Goal: Task Accomplishment & Management: Complete application form

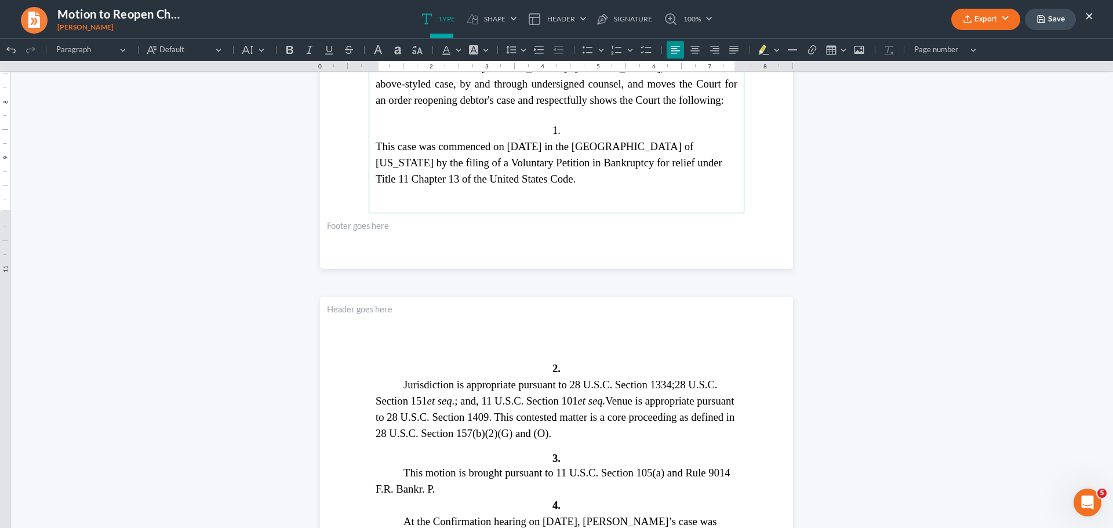
scroll to position [1798, 0]
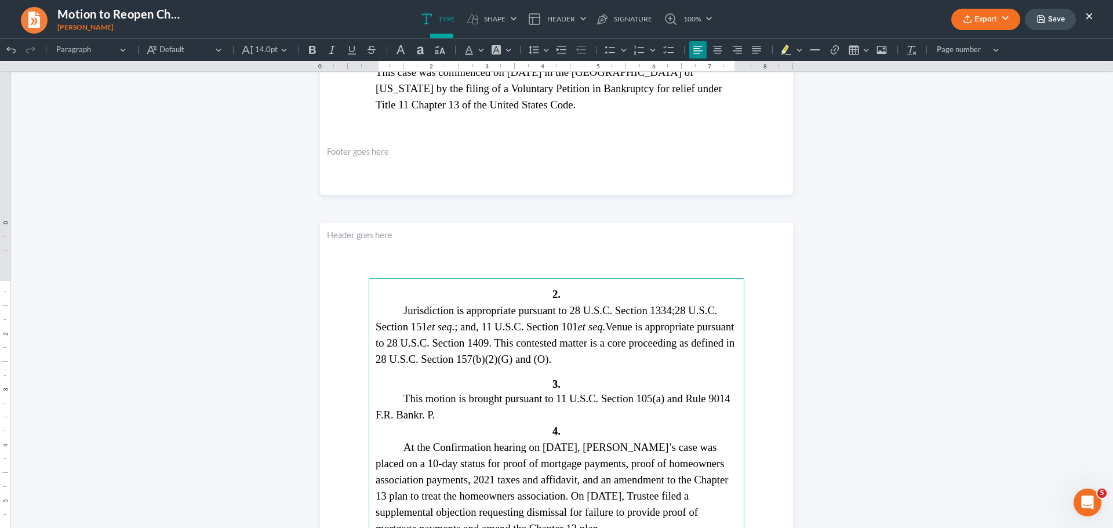
click at [440, 412] on p "This motion is brought pursuant to 11 U.S.C. Section 105(a) and Rule 9014 F.R. …" at bounding box center [557, 407] width 362 height 32
click at [435, 413] on span "This motion is brought pursuant to 11 U.S.C. Section 105(a) and Rule 9014 F.R. …" at bounding box center [553, 407] width 355 height 28
drag, startPoint x: 433, startPoint y: 419, endPoint x: 665, endPoint y: 400, distance: 233.3
click at [665, 400] on span "This motion is brought pursuant to 11 U.S.[MEDICAL_DATA] 105(a) and Rule 9014 F…" at bounding box center [552, 407] width 352 height 28
click at [481, 411] on p "This motion is brought pursuant to 11 U.S.C. Section 105(a), 11 U.S.C. § 350(b)" at bounding box center [557, 407] width 362 height 32
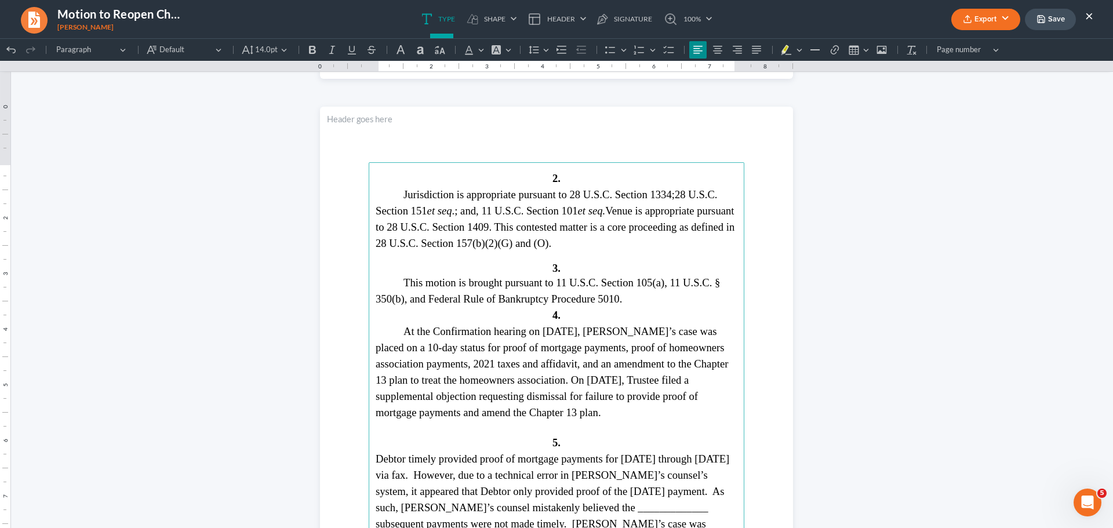
scroll to position [1972, 0]
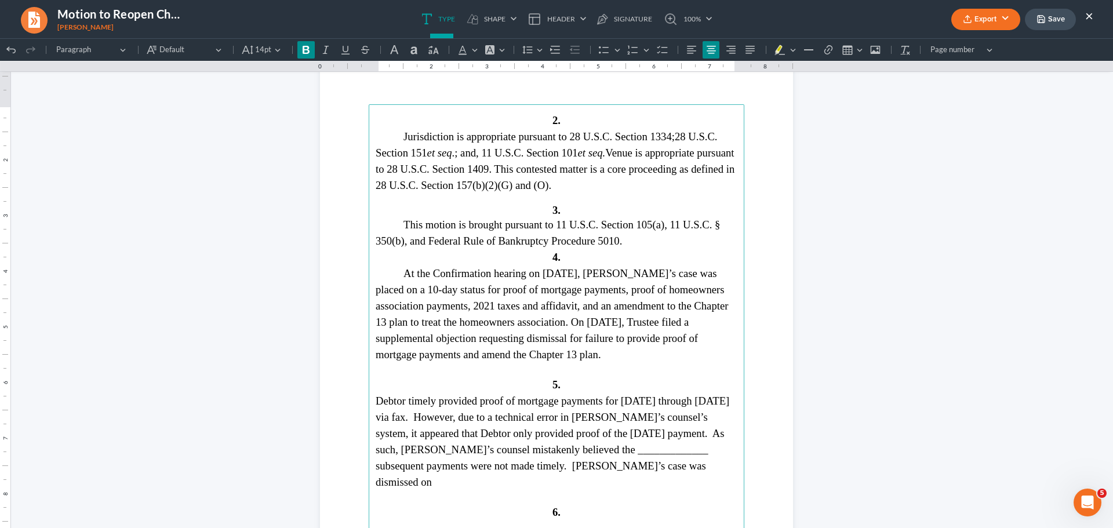
click at [553, 255] on strong "4." at bounding box center [557, 257] width 8 height 12
click at [553, 257] on strong "4." at bounding box center [557, 257] width 8 height 12
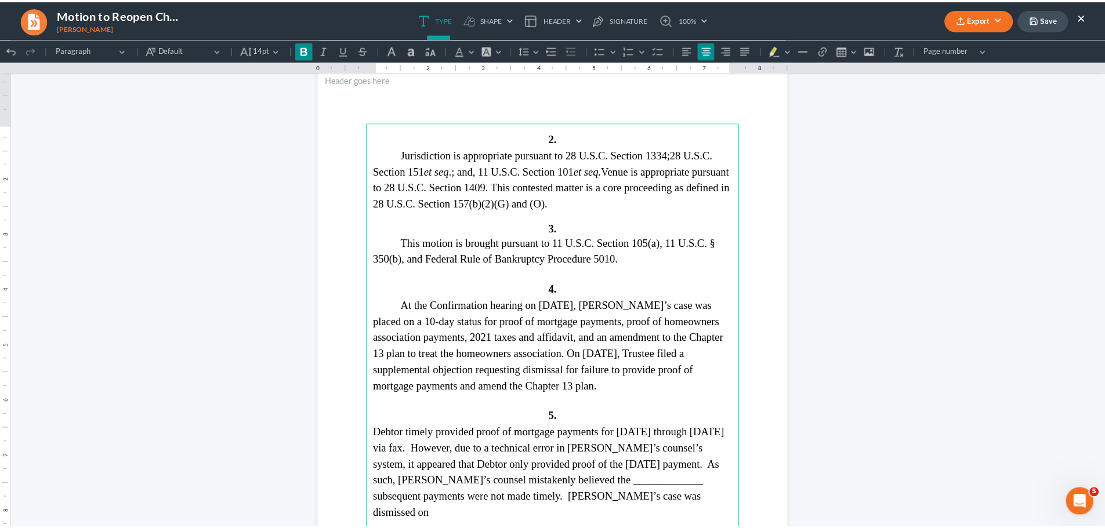
scroll to position [2030, 0]
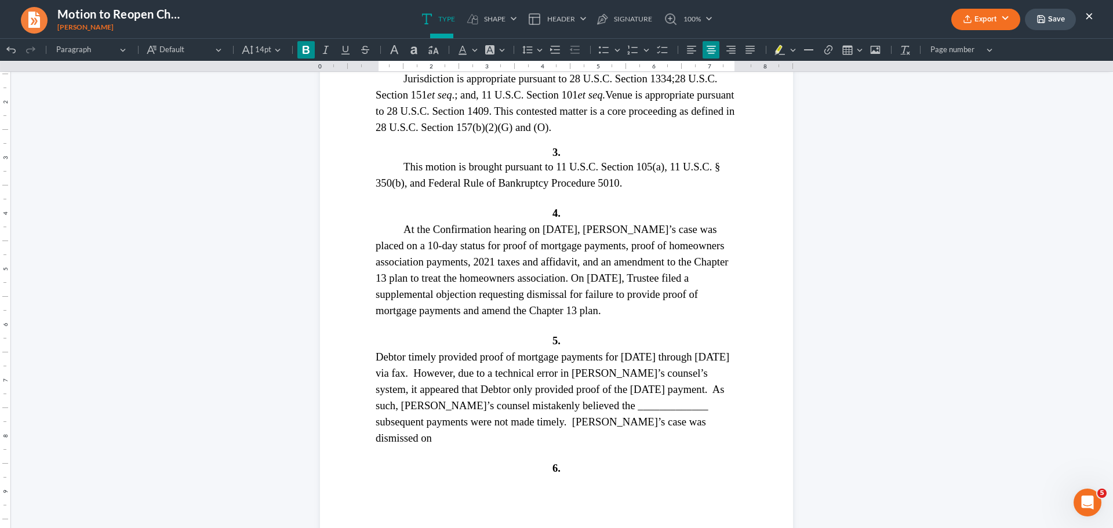
click at [988, 17] on button "Export" at bounding box center [986, 19] width 69 height 21
click at [974, 60] on link "Word" at bounding box center [985, 66] width 90 height 20
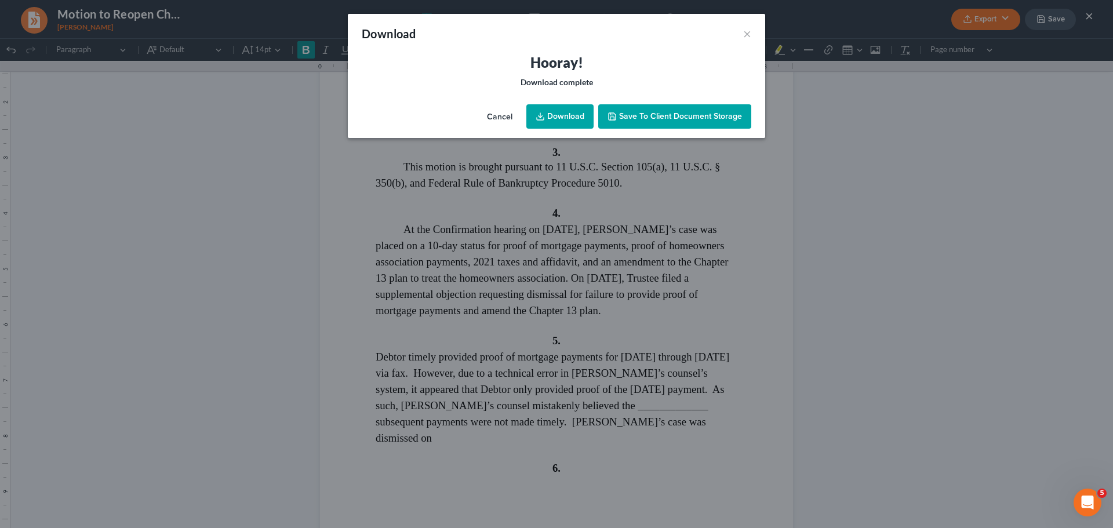
click at [558, 115] on link "Download" at bounding box center [560, 116] width 67 height 24
click at [748, 37] on button "×" at bounding box center [747, 34] width 8 height 14
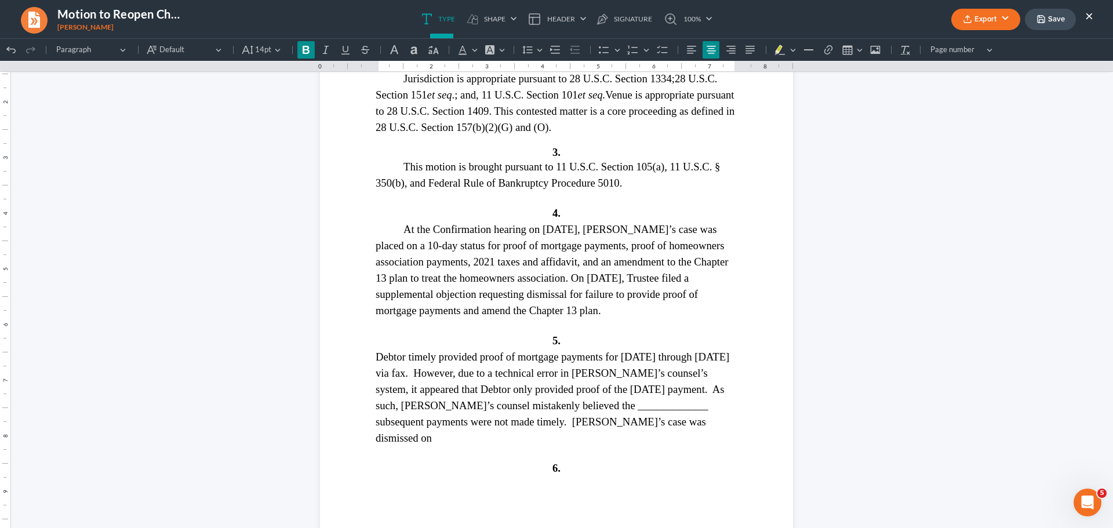
click at [1091, 17] on button "×" at bounding box center [1090, 16] width 8 height 14
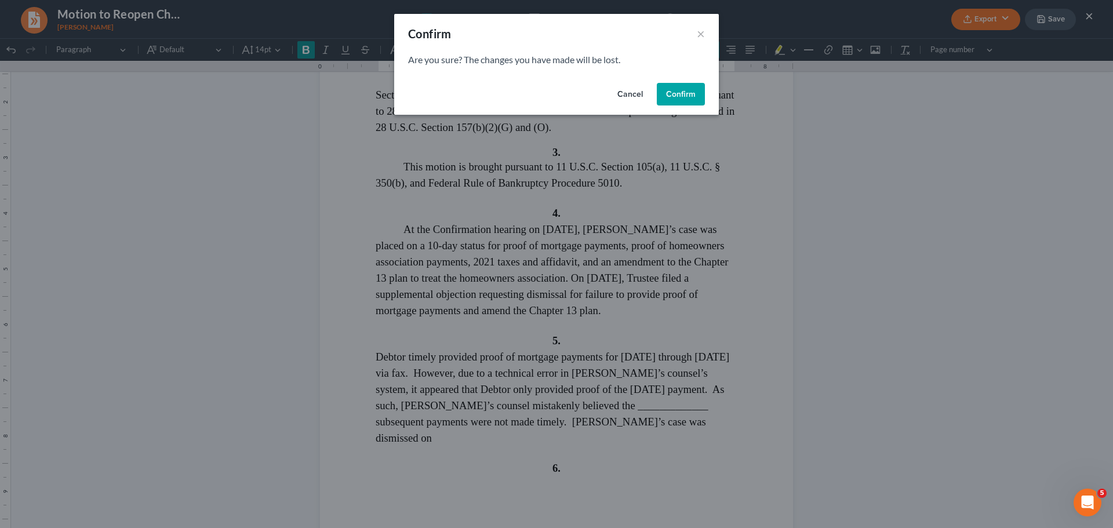
click at [676, 93] on button "Confirm" at bounding box center [681, 94] width 48 height 23
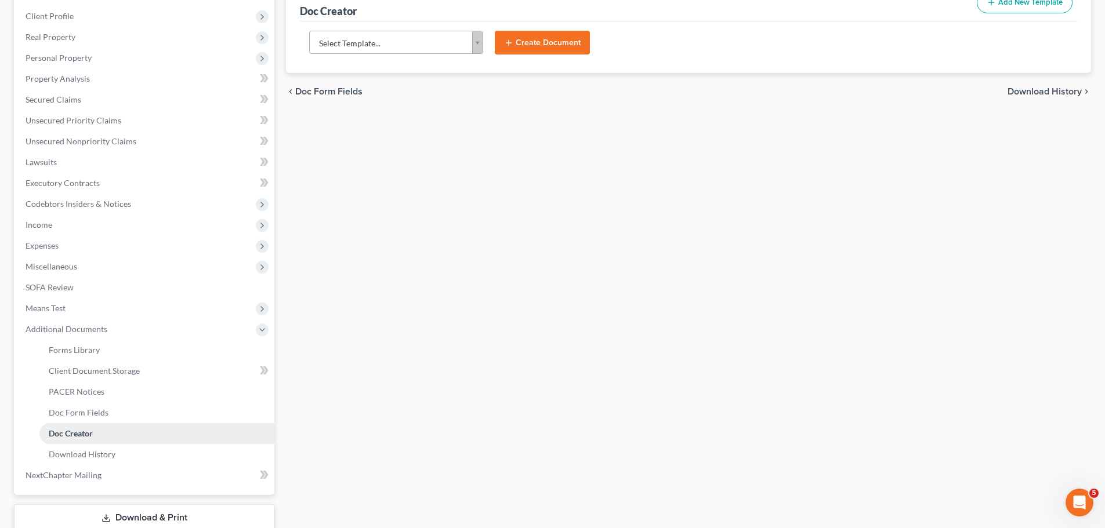
scroll to position [234, 0]
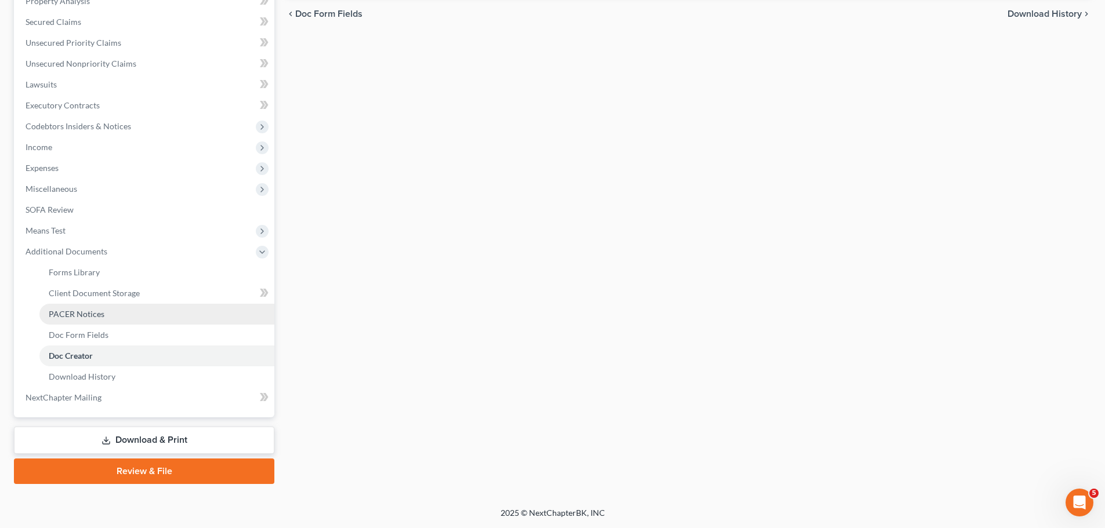
click at [132, 311] on link "PACER Notices" at bounding box center [156, 314] width 235 height 21
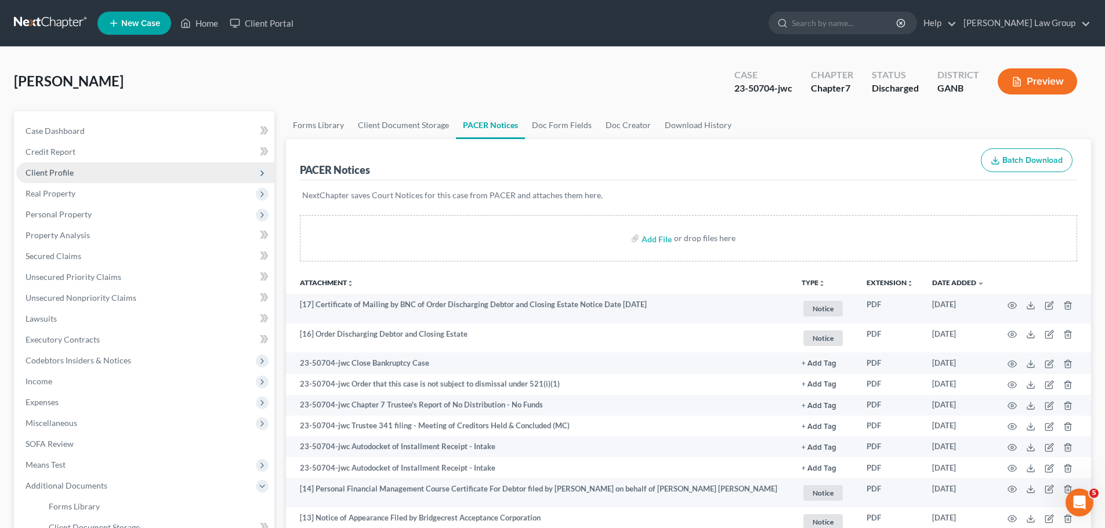
click at [71, 175] on span "Client Profile" at bounding box center [50, 173] width 48 height 10
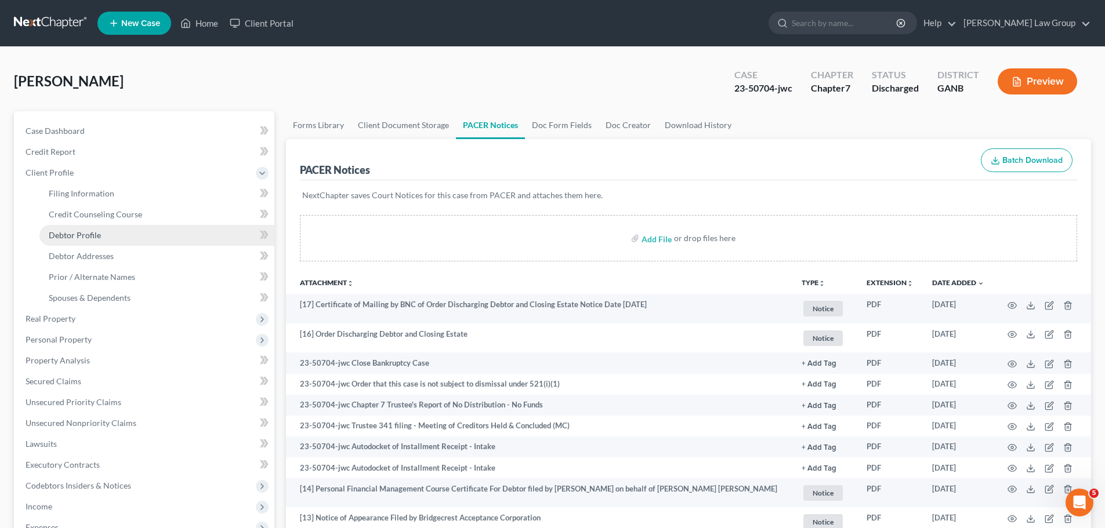
click at [95, 237] on span "Debtor Profile" at bounding box center [75, 235] width 52 height 10
select select "2"
select select "4"
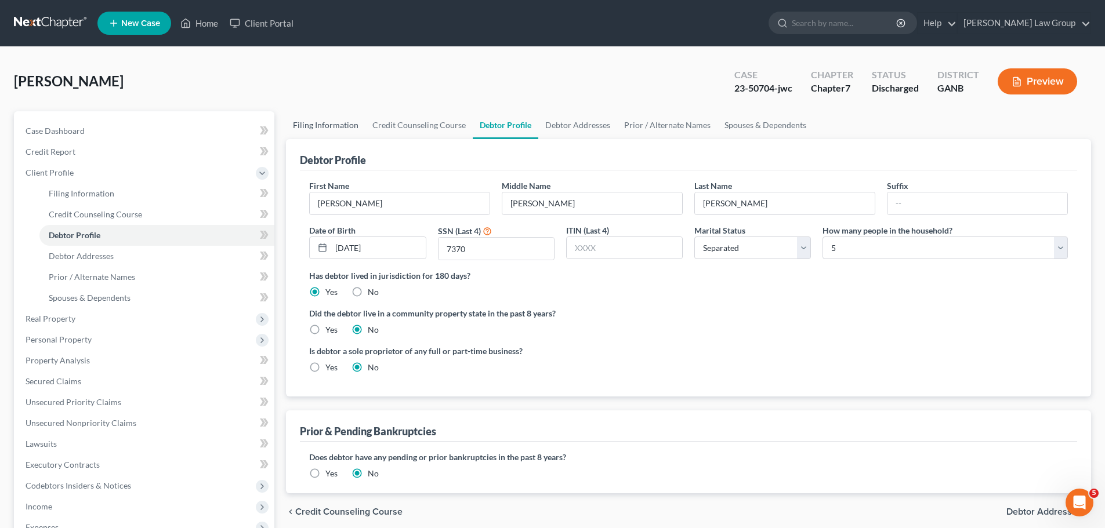
click at [325, 125] on link "Filing Information" at bounding box center [325, 125] width 79 height 28
select select "1"
select select "0"
select select "19"
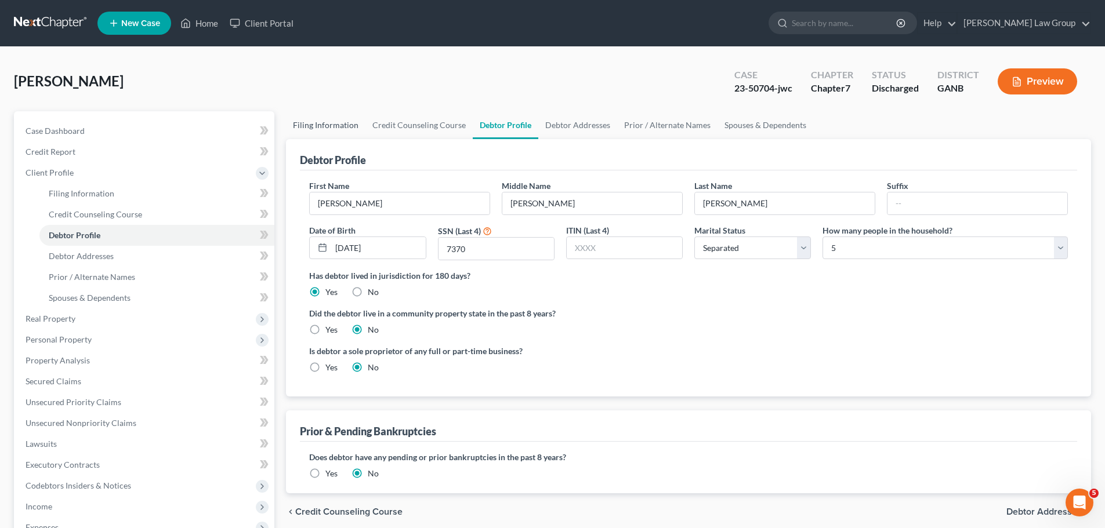
select select "0"
select select "10"
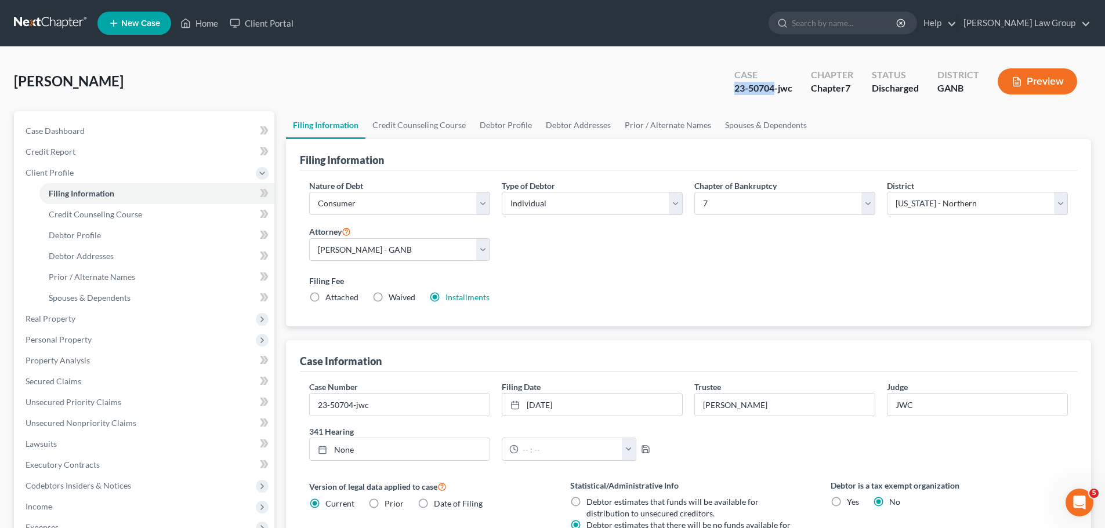
drag, startPoint x: 774, startPoint y: 84, endPoint x: 727, endPoint y: 88, distance: 47.2
click at [727, 88] on div "Case 23-50704-jwc" at bounding box center [763, 83] width 77 height 34
copy div "23-50704"
drag, startPoint x: 207, startPoint y: 23, endPoint x: 446, endPoint y: 66, distance: 243.4
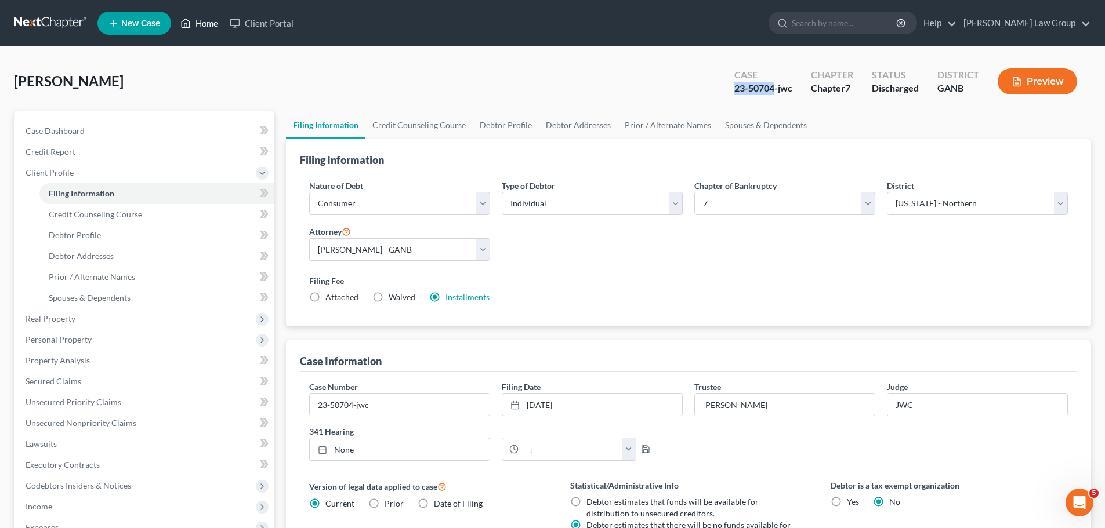
click at [207, 23] on link "Home" at bounding box center [199, 23] width 49 height 21
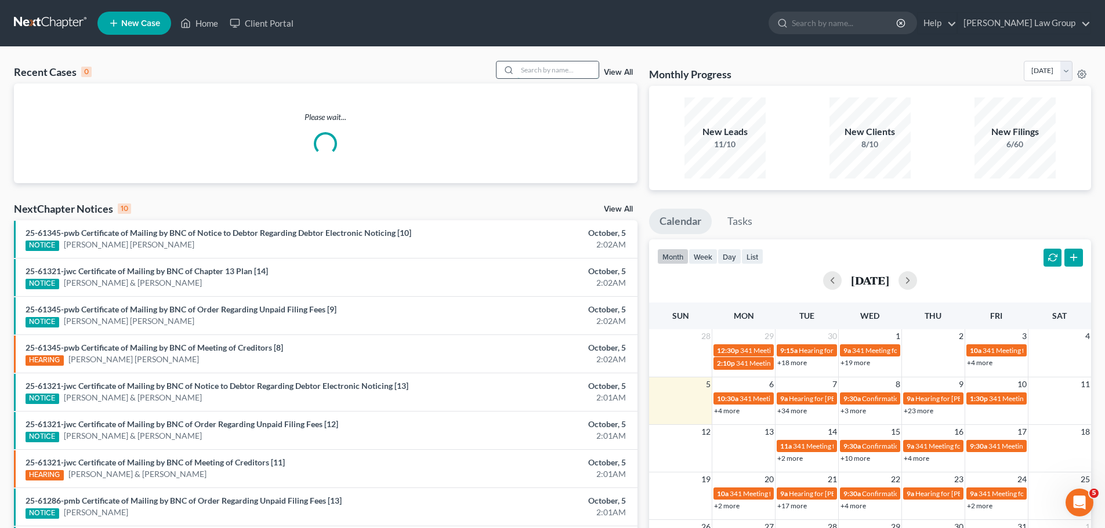
click at [554, 69] on input "search" at bounding box center [557, 69] width 81 height 17
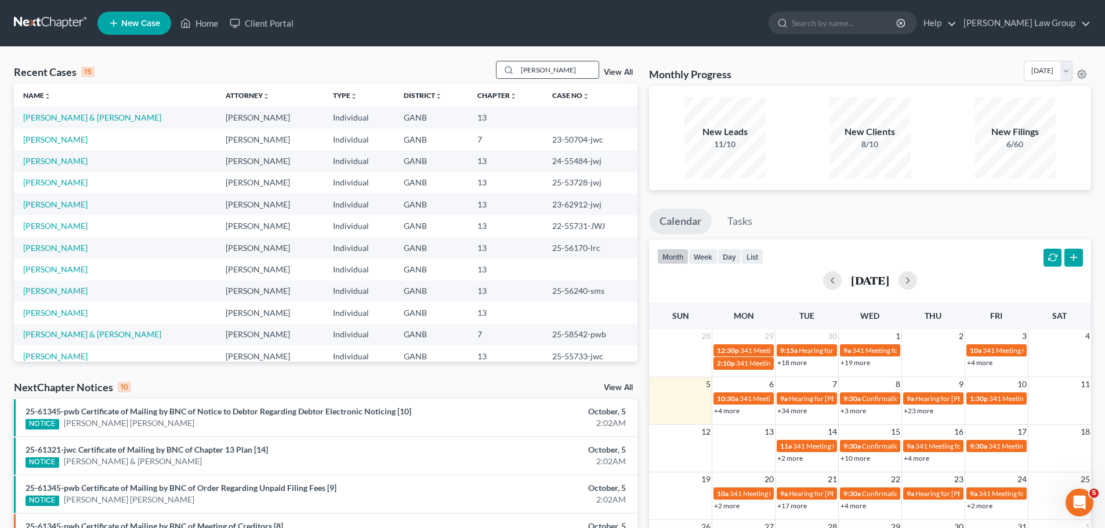
type input "[PERSON_NAME]"
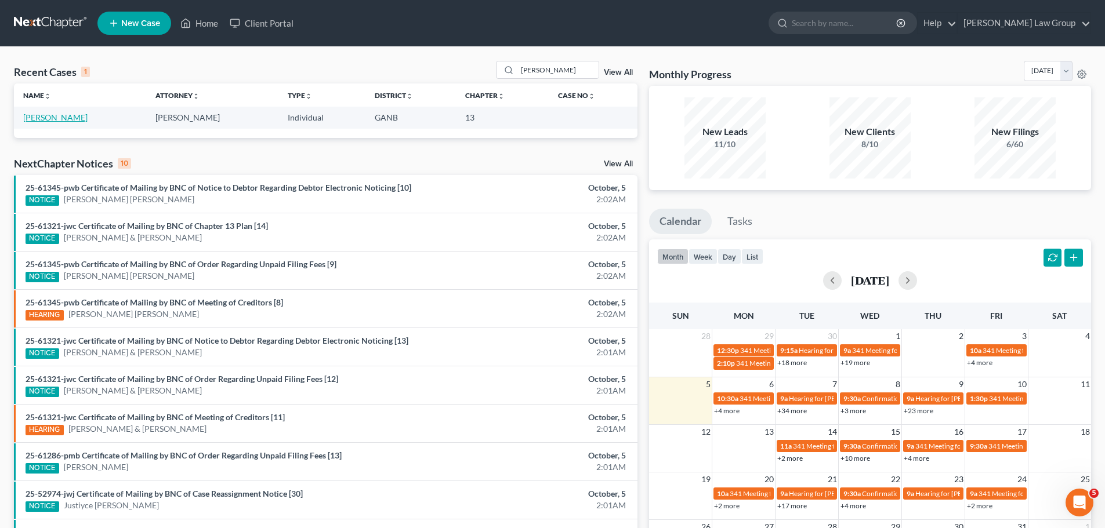
click at [46, 115] on link "[PERSON_NAME]" at bounding box center [55, 117] width 64 height 10
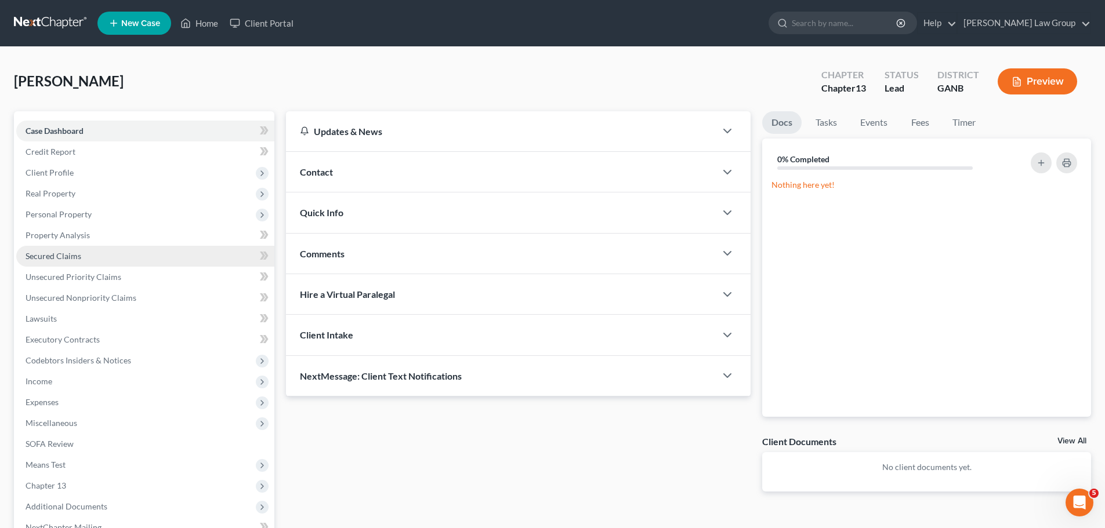
click at [82, 253] on link "Secured Claims" at bounding box center [145, 256] width 258 height 21
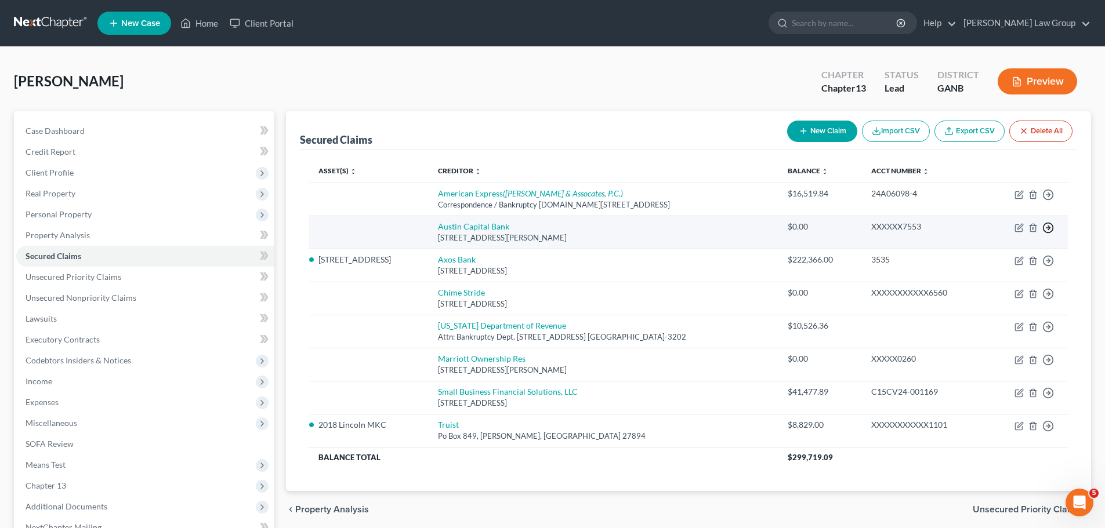
click at [1044, 225] on circle "button" at bounding box center [1048, 228] width 10 height 10
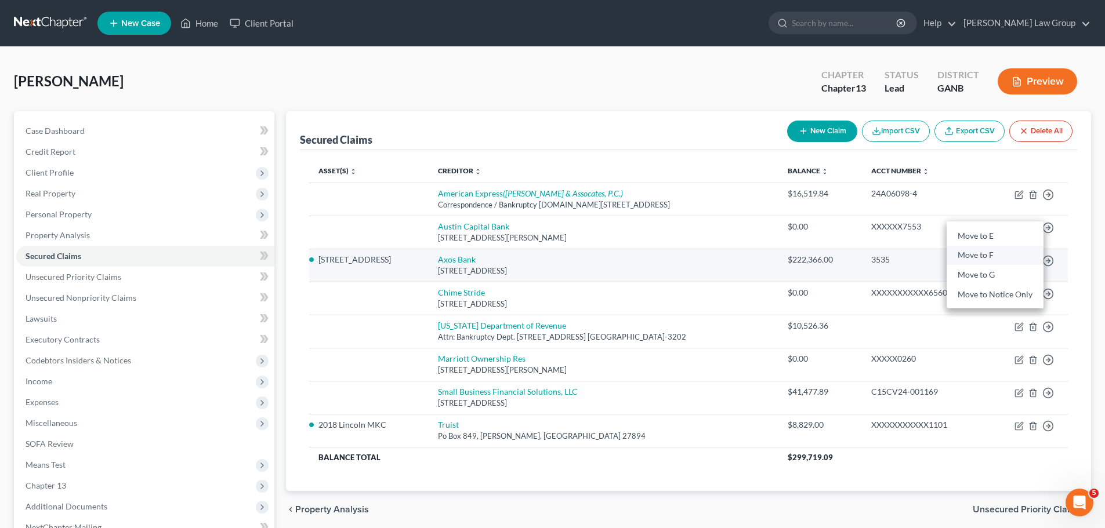
drag, startPoint x: 990, startPoint y: 253, endPoint x: 998, endPoint y: 252, distance: 7.7
click at [990, 253] on link "Move to F" at bounding box center [994, 256] width 97 height 20
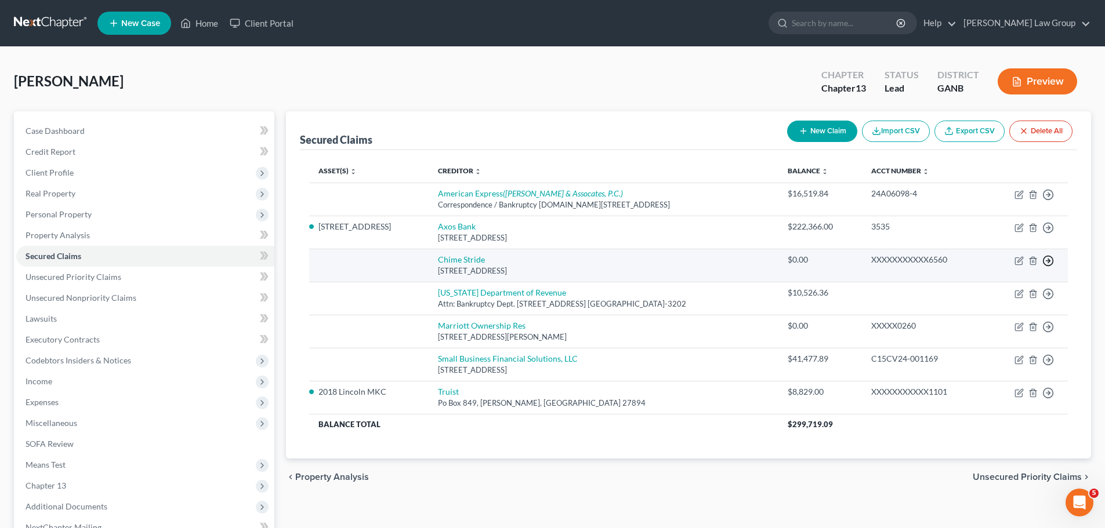
click at [1050, 266] on circle "button" at bounding box center [1048, 261] width 10 height 10
click at [999, 295] on link "Move to F" at bounding box center [994, 289] width 97 height 20
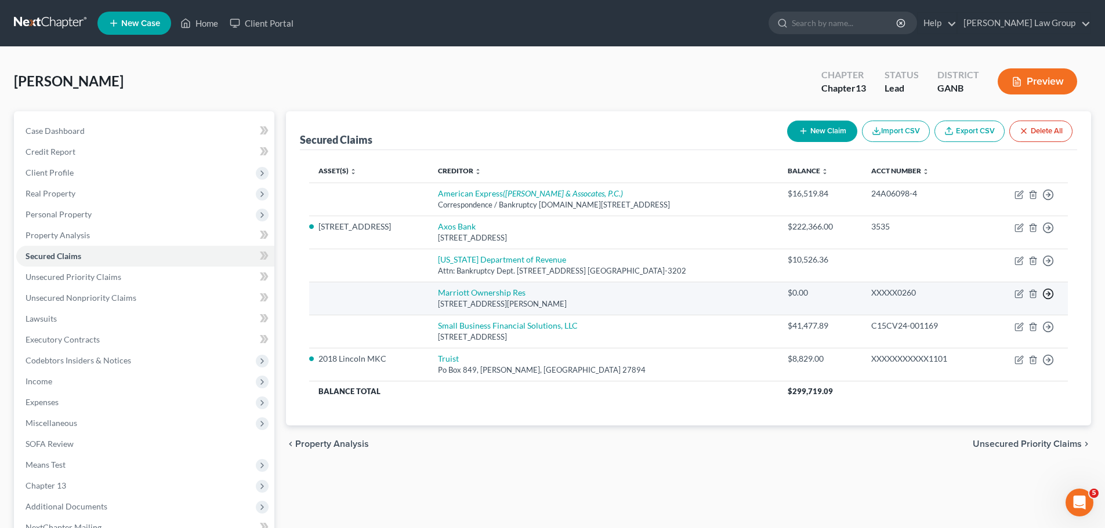
click at [1050, 293] on icon "button" at bounding box center [1048, 294] width 12 height 12
click at [985, 322] on link "Move to F" at bounding box center [994, 322] width 97 height 20
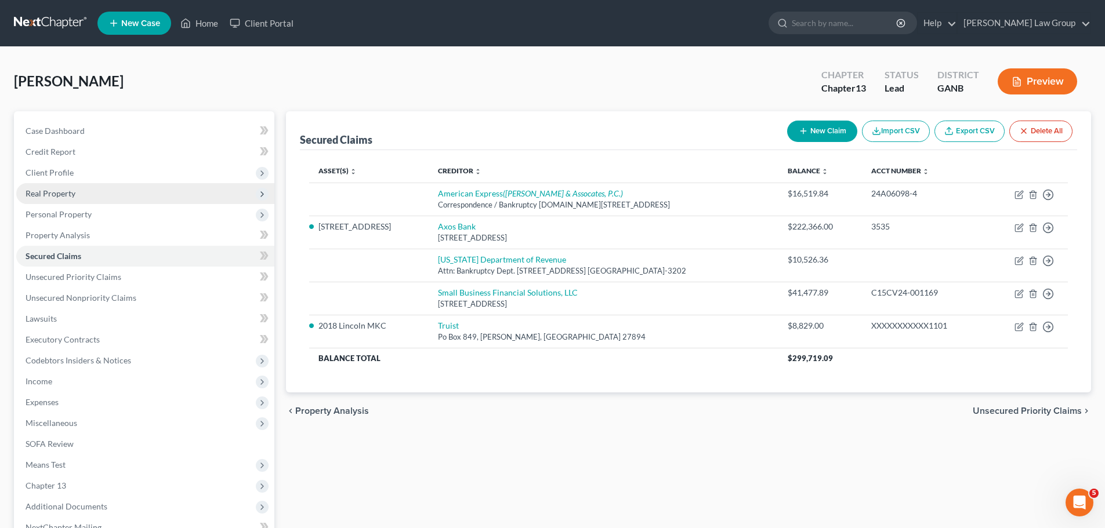
click at [96, 187] on span "Real Property" at bounding box center [145, 193] width 258 height 21
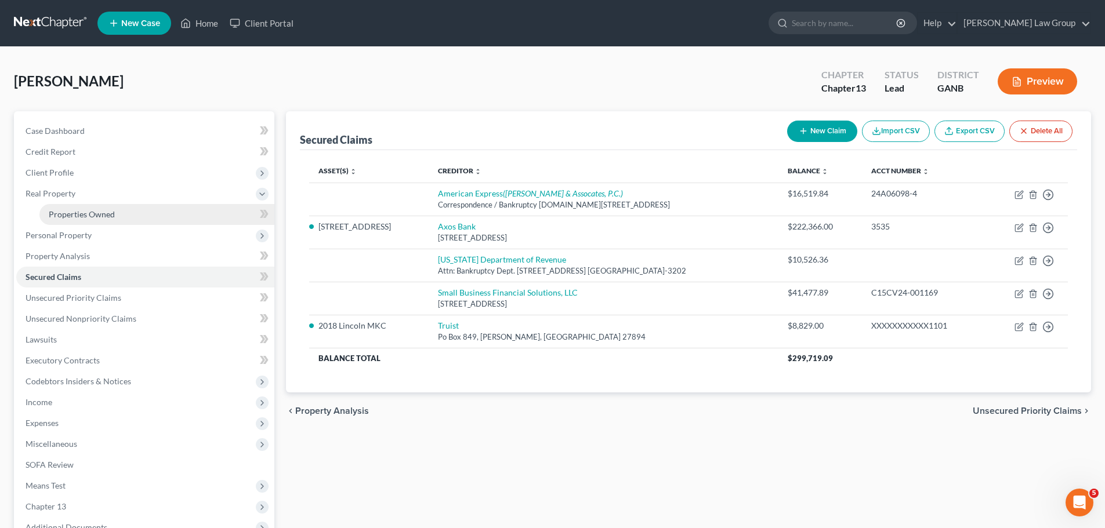
click at [149, 221] on link "Properties Owned" at bounding box center [156, 214] width 235 height 21
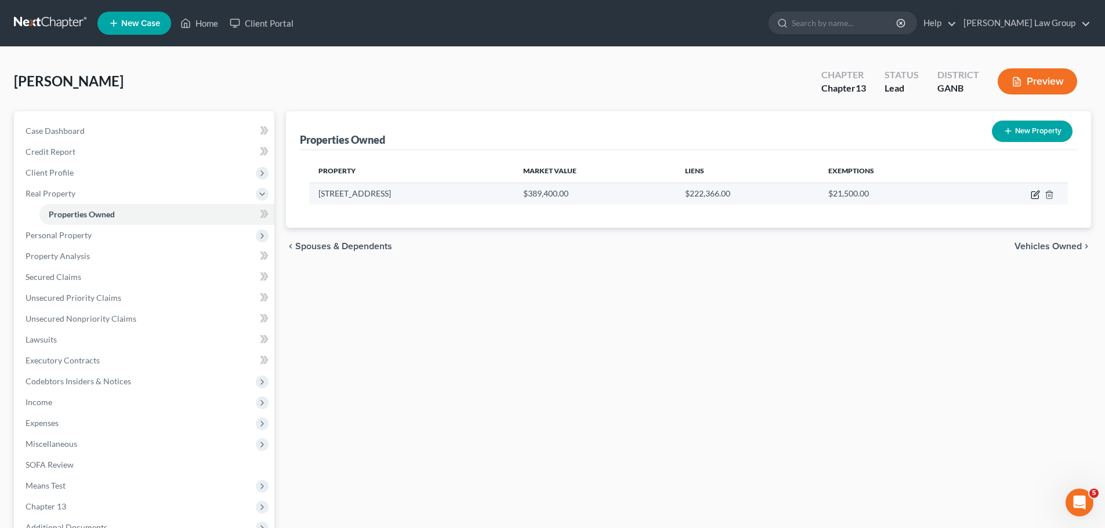
click at [1034, 195] on icon "button" at bounding box center [1035, 193] width 5 height 5
select select "10"
select select "42"
select select "3"
select select "4"
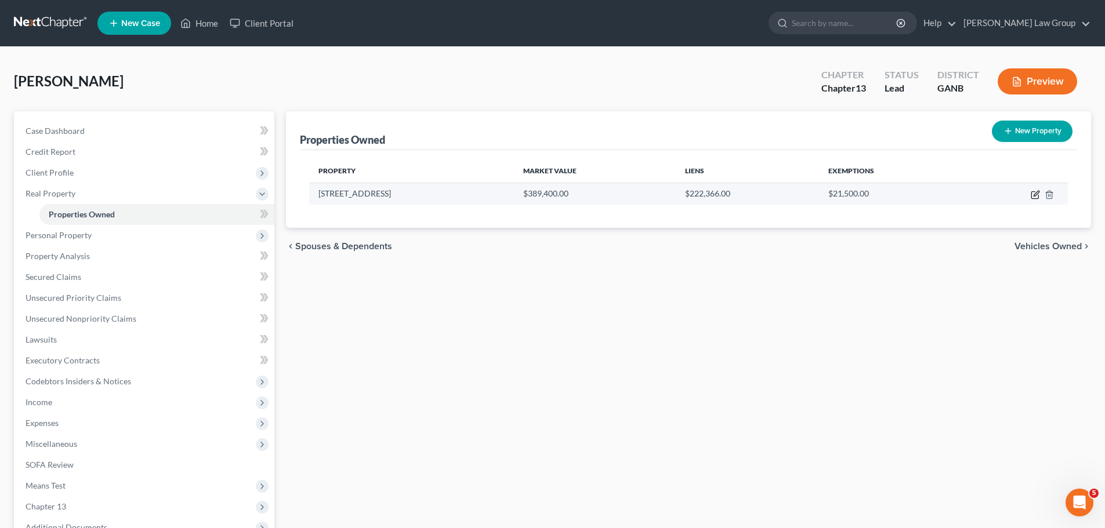
select select "0"
select select "2"
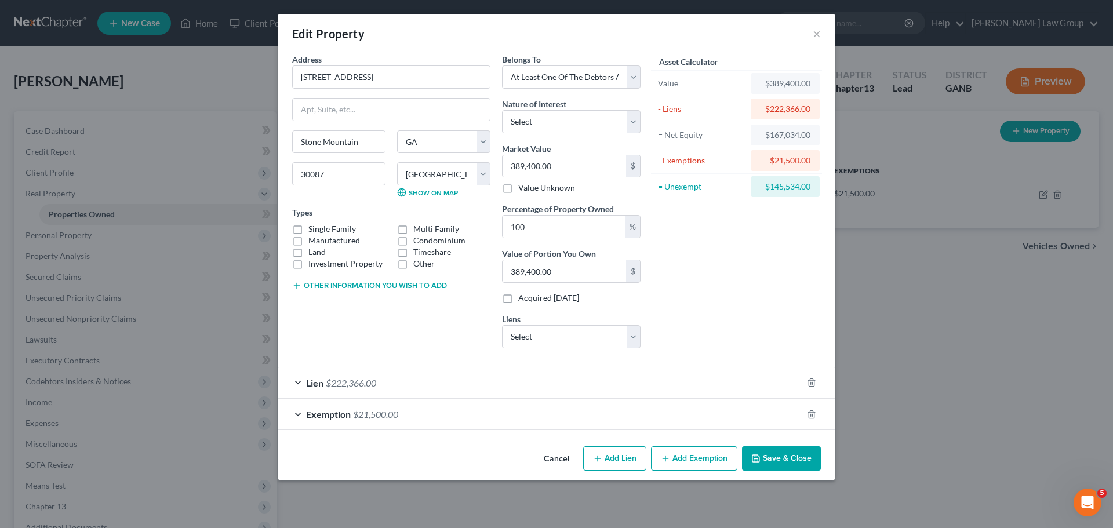
click at [314, 375] on div "Lien $222,366.00" at bounding box center [540, 383] width 524 height 31
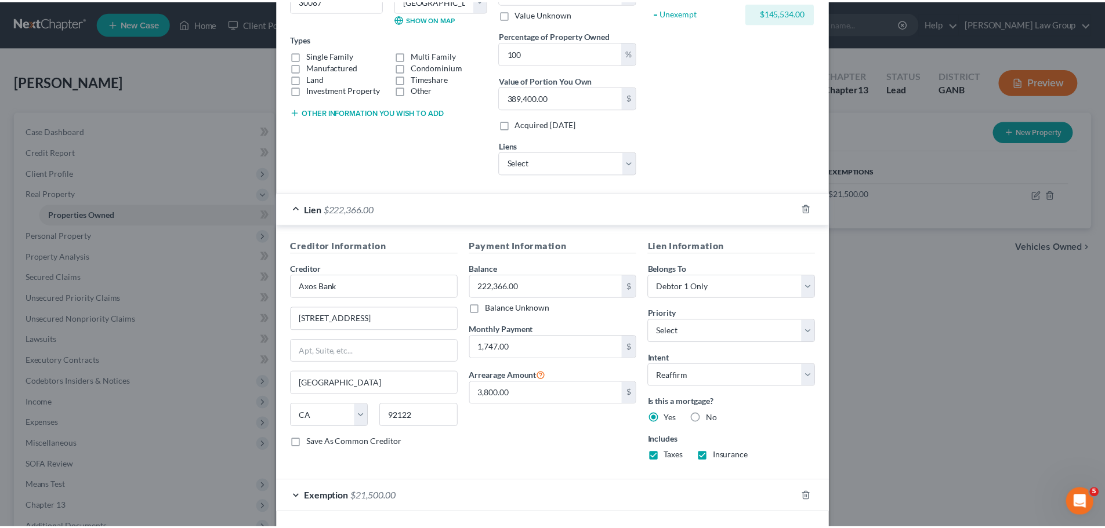
scroll to position [222, 0]
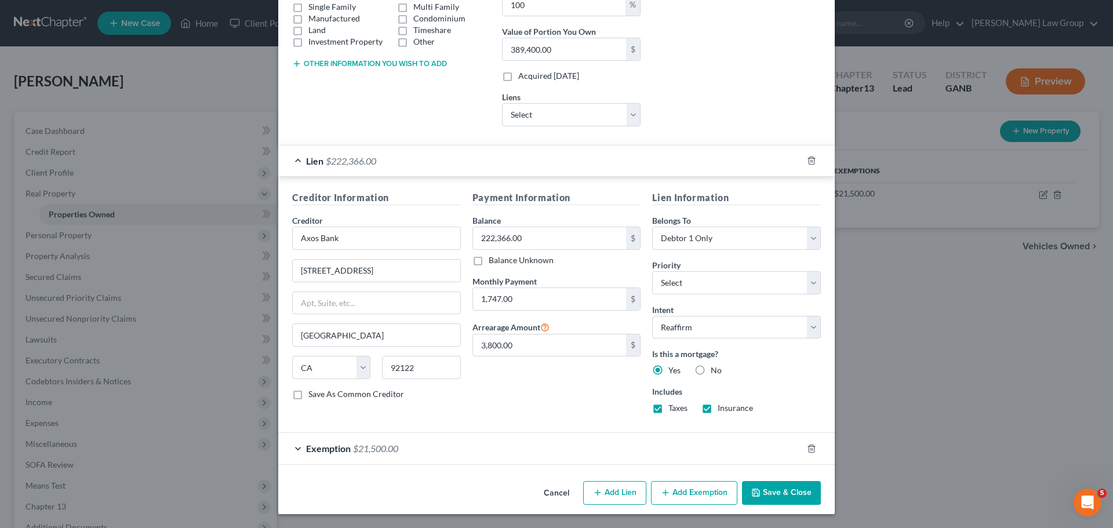
click at [788, 493] on button "Save & Close" at bounding box center [781, 493] width 79 height 24
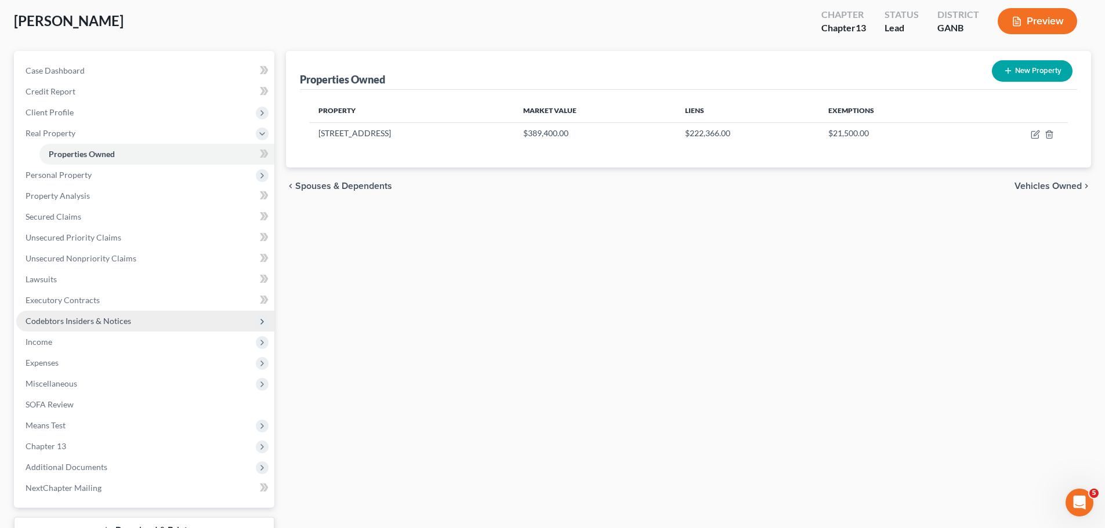
scroll to position [151, 0]
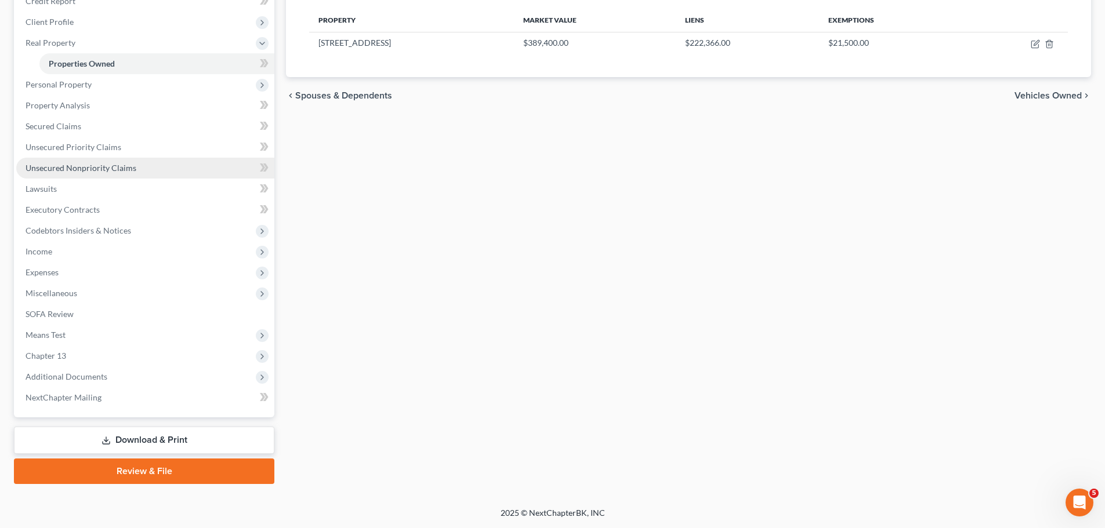
click at [121, 164] on span "Unsecured Nonpriority Claims" at bounding box center [81, 168] width 111 height 10
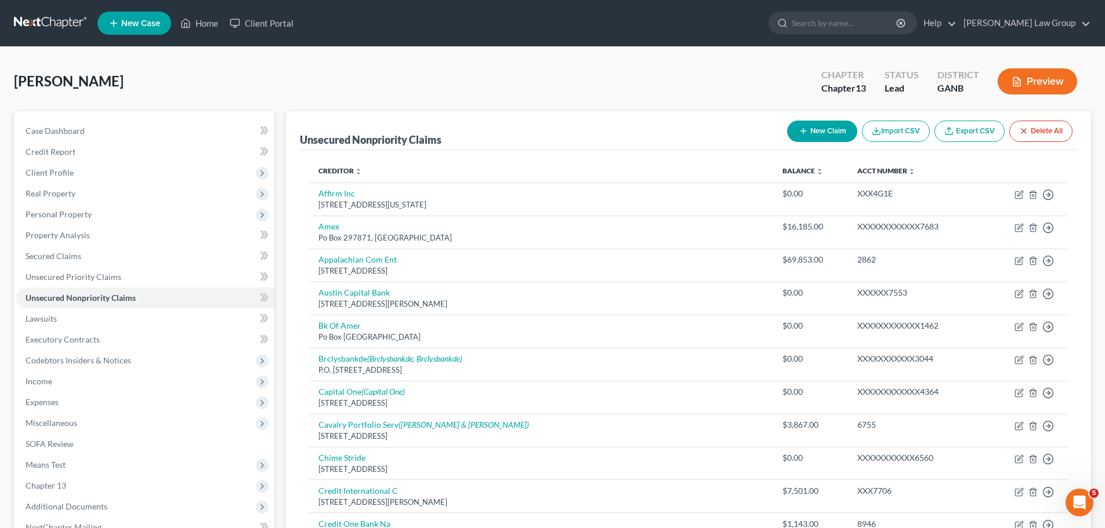
click at [805, 128] on icon "button" at bounding box center [802, 130] width 9 height 9
select select "0"
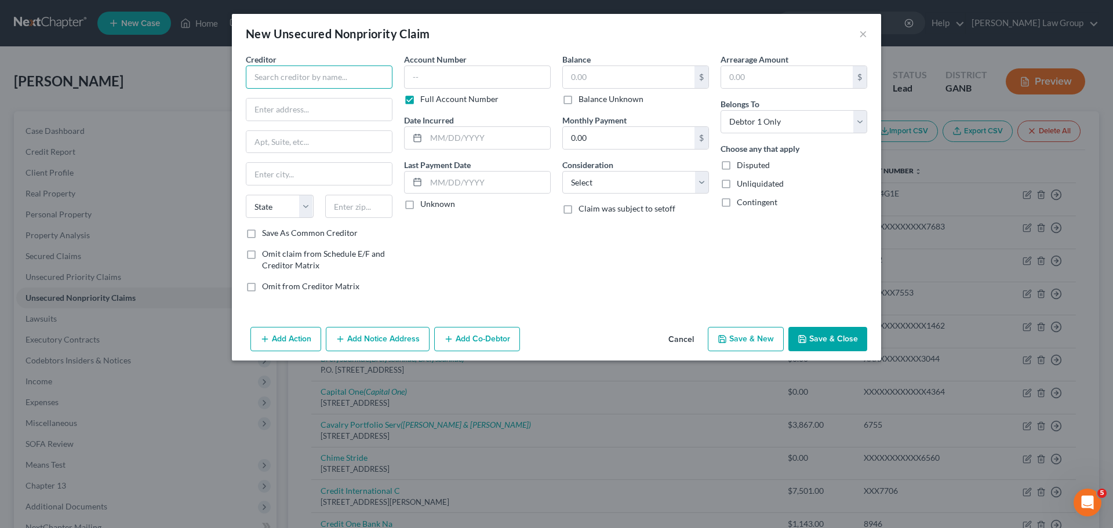
click at [292, 77] on input "text" at bounding box center [319, 77] width 147 height 23
paste input "Geneva Capital LLC"
type input "Geneva Capital LLC"
click at [605, 61] on div "Balance $ Balance Unknown Balance Undetermined $ Balance Unknown" at bounding box center [635, 79] width 147 height 52
click at [610, 76] on input "text" at bounding box center [629, 77] width 132 height 22
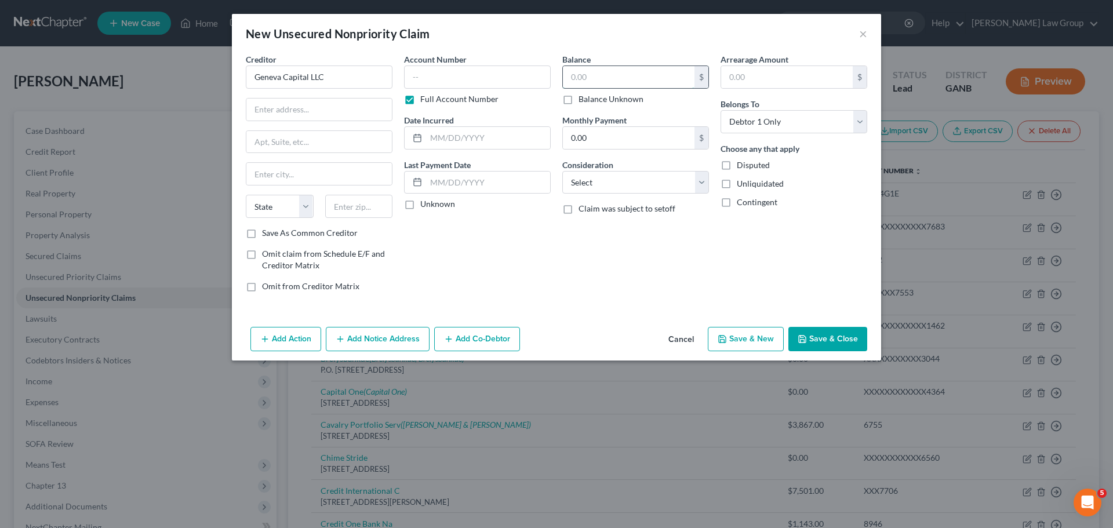
paste input "5,945.87"
type input "5,945.87"
click at [310, 99] on input "text" at bounding box center [319, 110] width 146 height 22
paste input "[STREET_ADDRESS]"
type input "[STREET_ADDRESS]"
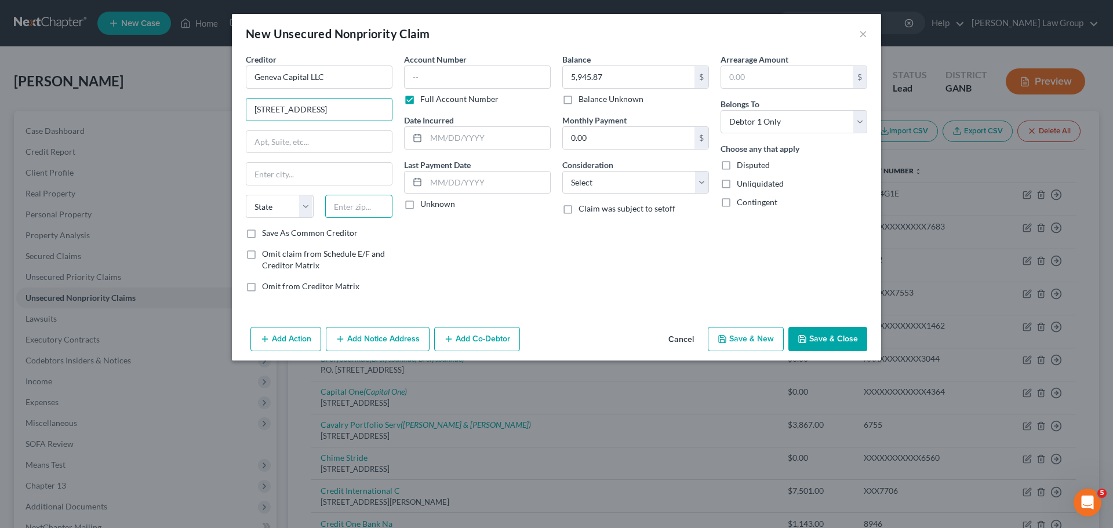
click at [361, 212] on input "text" at bounding box center [359, 206] width 68 height 23
paste input "56308"
type input "56308"
type input "[GEOGRAPHIC_DATA]"
select select "24"
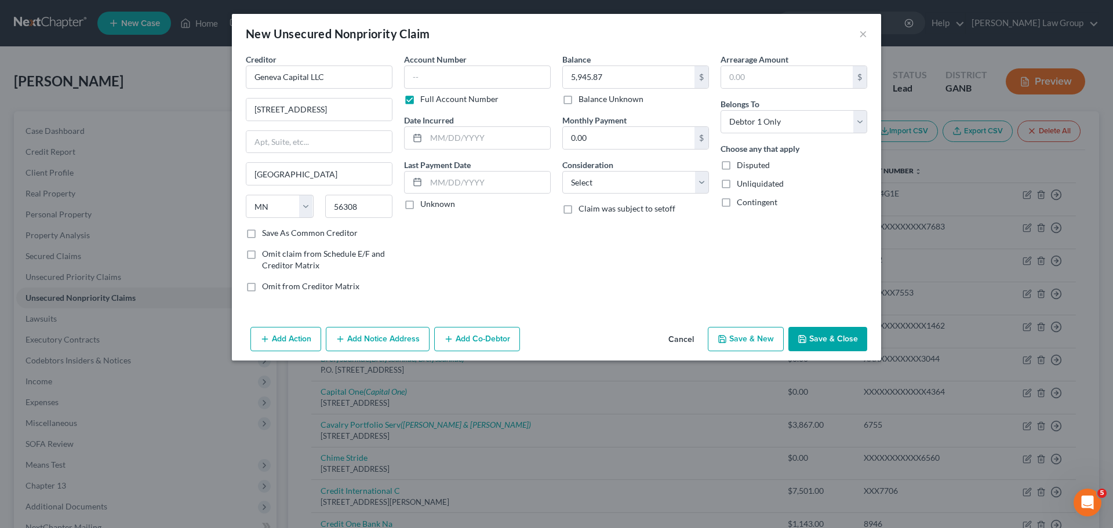
click at [859, 344] on button "Save & Close" at bounding box center [828, 339] width 79 height 24
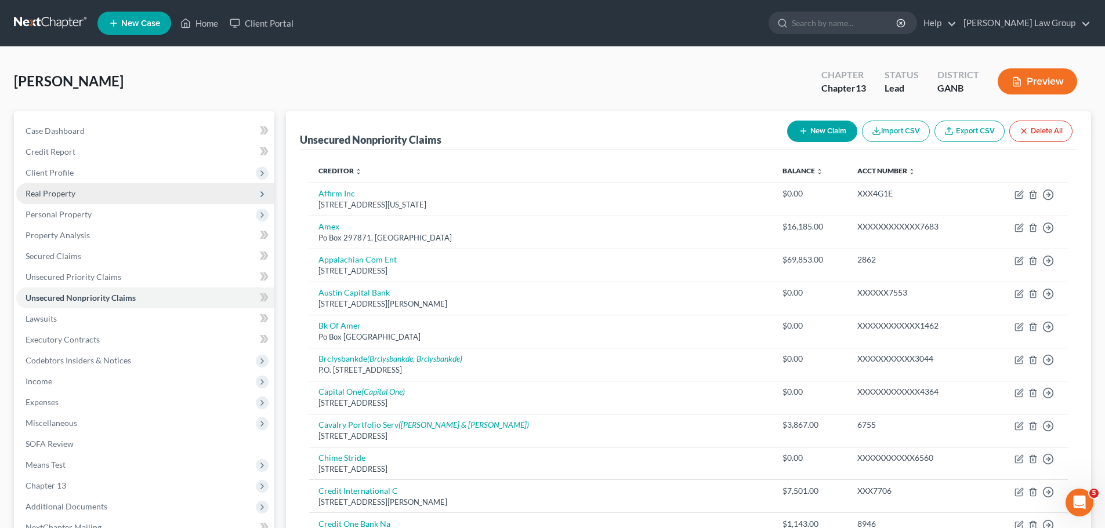
click at [88, 190] on span "Real Property" at bounding box center [145, 193] width 258 height 21
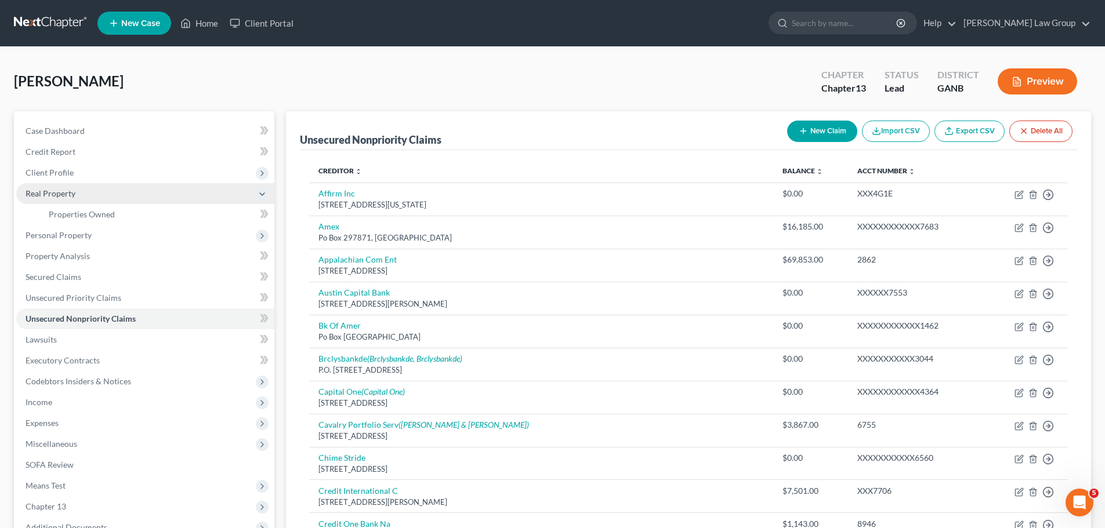
click at [130, 202] on span "Real Property" at bounding box center [145, 193] width 258 height 21
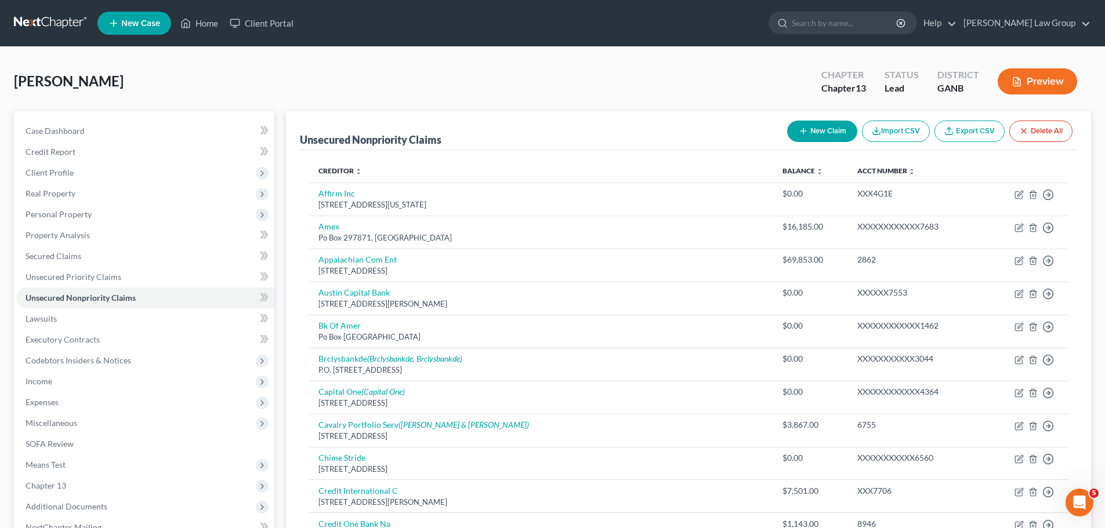
click at [130, 210] on ul "Case Dashboard Payments Invoices Payments Payments Credit Report Client Profile" at bounding box center [145, 330] width 258 height 418
click at [65, 197] on span "Real Property" at bounding box center [51, 193] width 50 height 10
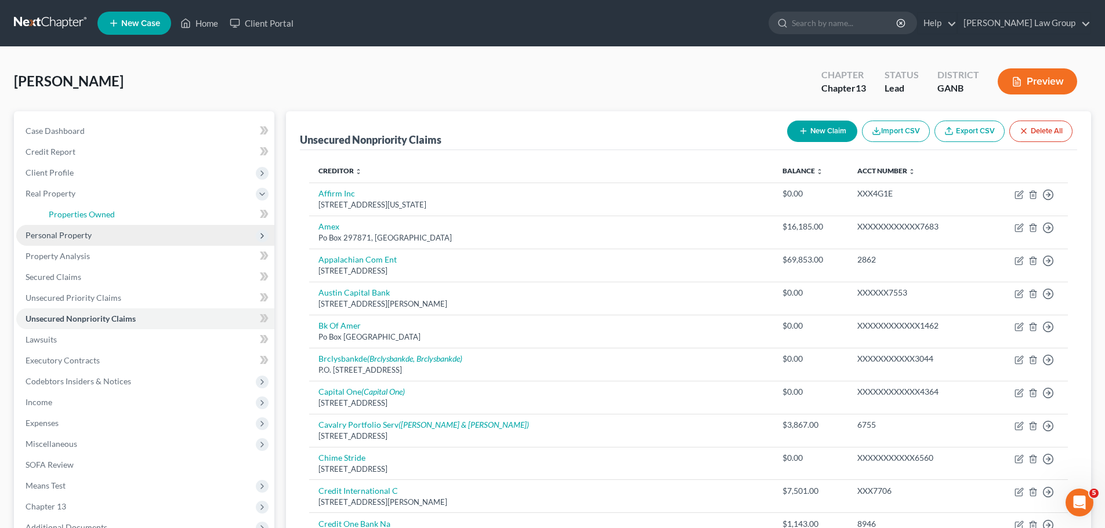
drag, startPoint x: 111, startPoint y: 215, endPoint x: 127, endPoint y: 229, distance: 20.9
click at [111, 215] on span "Properties Owned" at bounding box center [82, 214] width 66 height 10
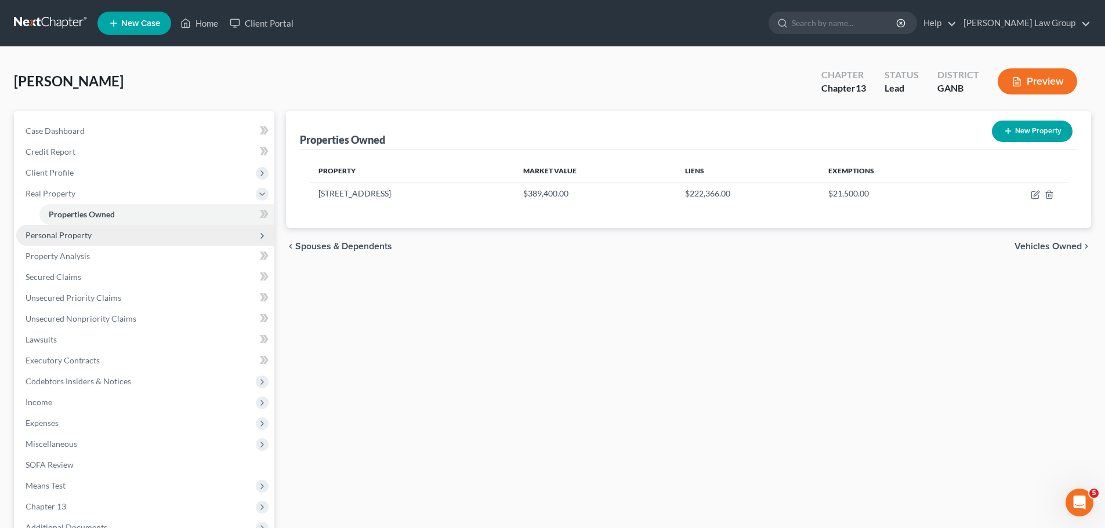
click at [93, 239] on span "Personal Property" at bounding box center [145, 235] width 258 height 21
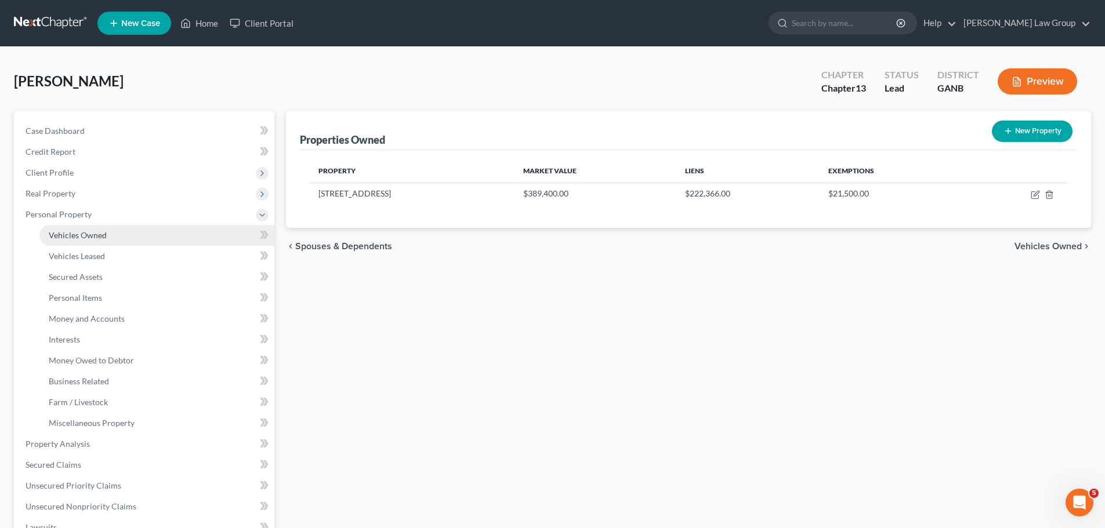
click at [132, 231] on link "Vehicles Owned" at bounding box center [156, 235] width 235 height 21
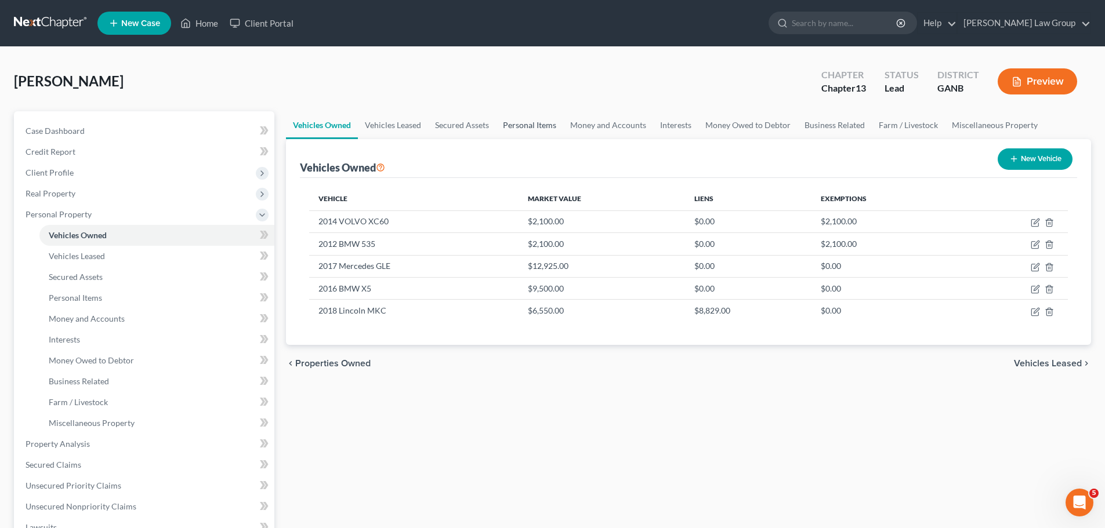
click at [528, 125] on link "Personal Items" at bounding box center [529, 125] width 67 height 28
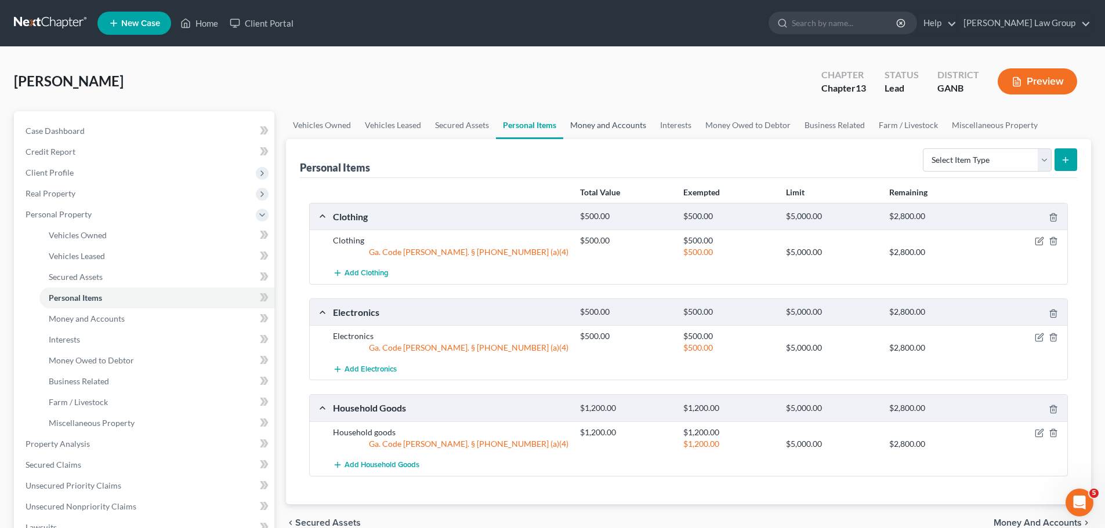
click at [613, 128] on link "Money and Accounts" at bounding box center [608, 125] width 90 height 28
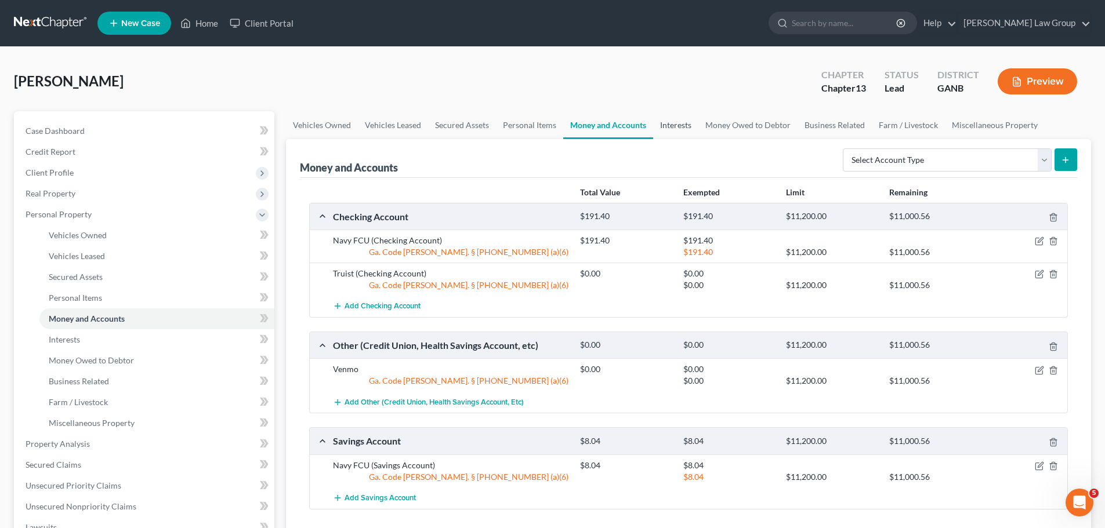
click at [673, 124] on link "Interests" at bounding box center [675, 125] width 45 height 28
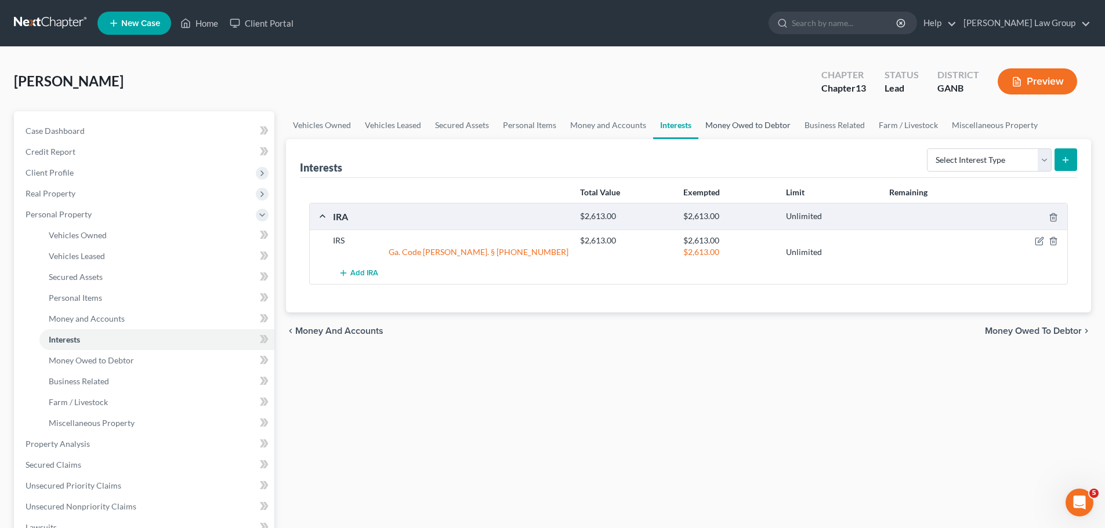
click at [760, 125] on link "Money Owed to Debtor" at bounding box center [747, 125] width 99 height 28
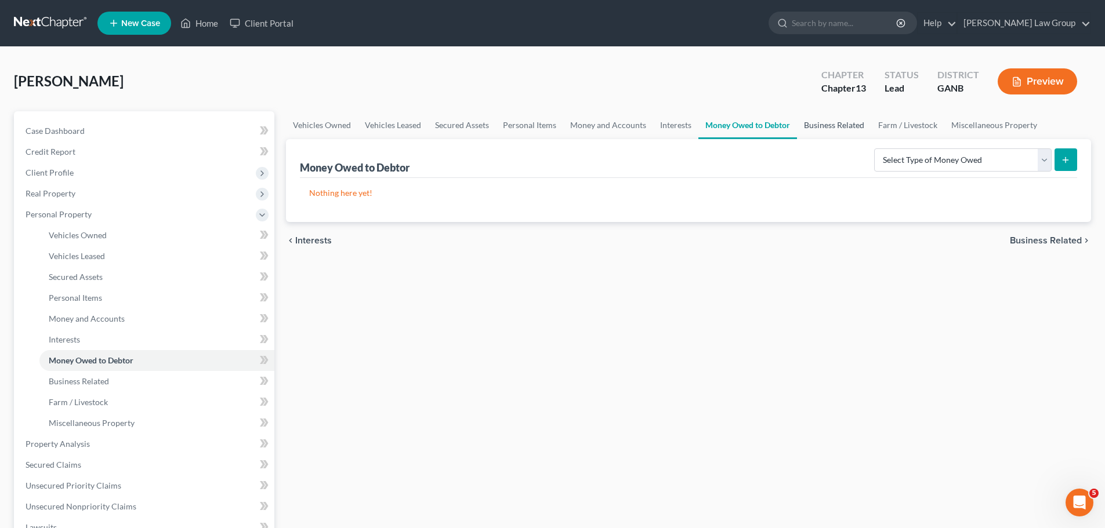
click at [811, 124] on link "Business Related" at bounding box center [834, 125] width 74 height 28
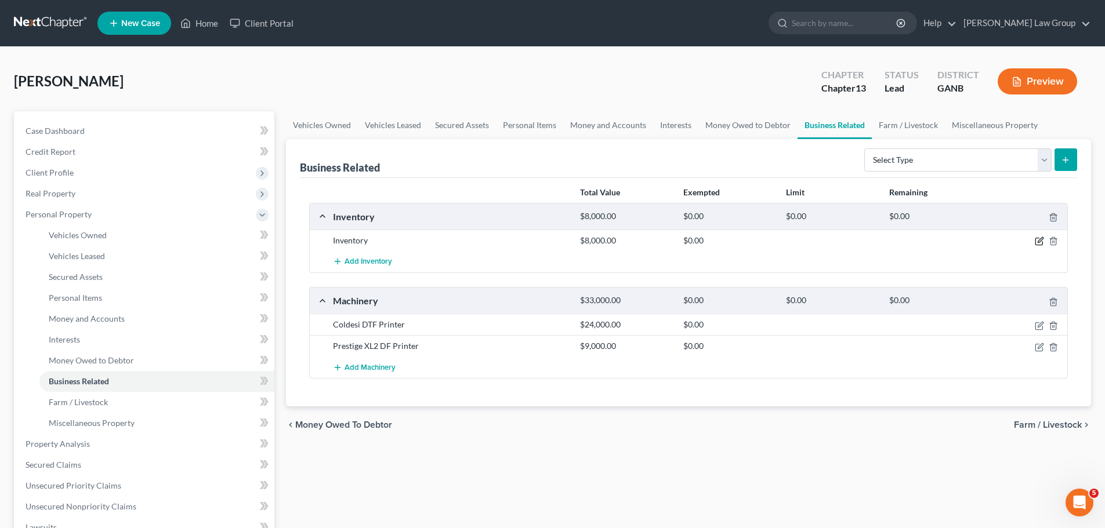
click at [1037, 244] on icon "button" at bounding box center [1038, 241] width 9 height 9
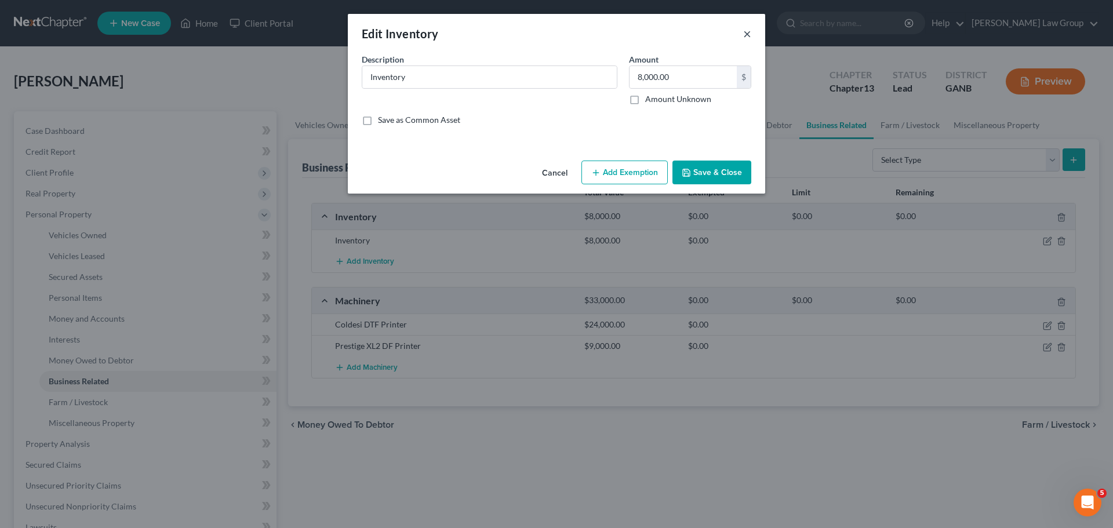
click at [749, 37] on button "×" at bounding box center [747, 34] width 8 height 14
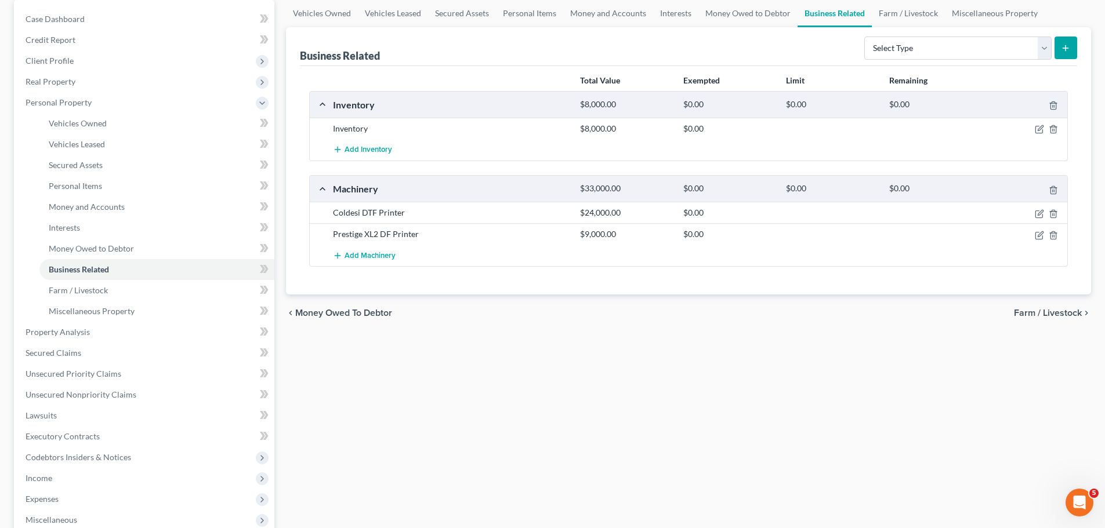
scroll to position [174, 0]
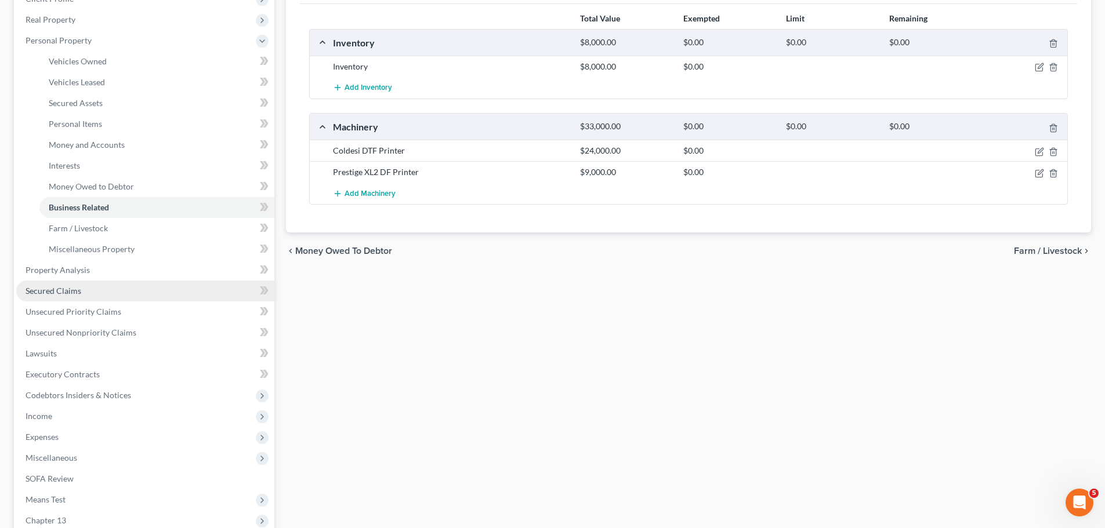
click at [126, 296] on link "Secured Claims" at bounding box center [145, 291] width 258 height 21
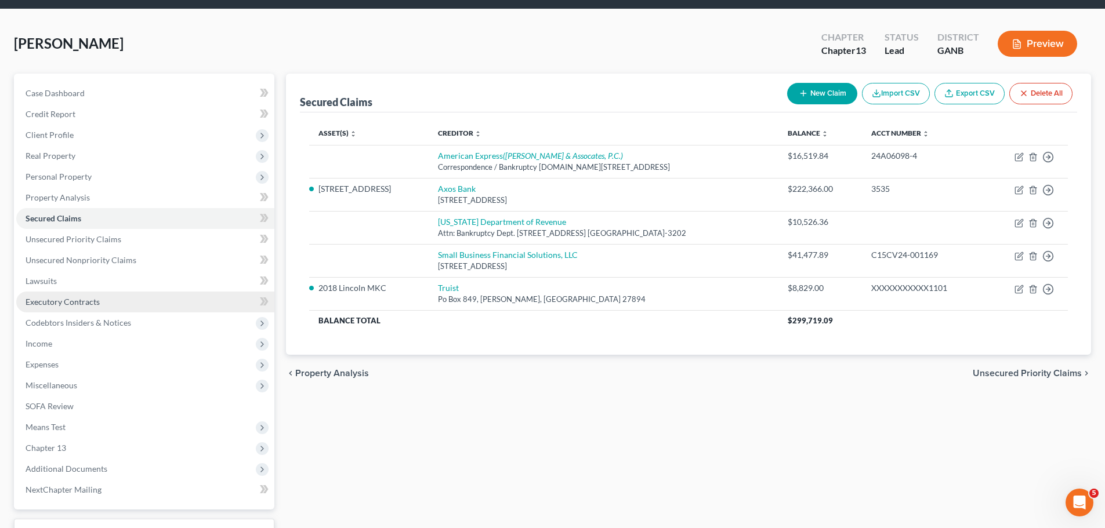
scroll to position [58, 0]
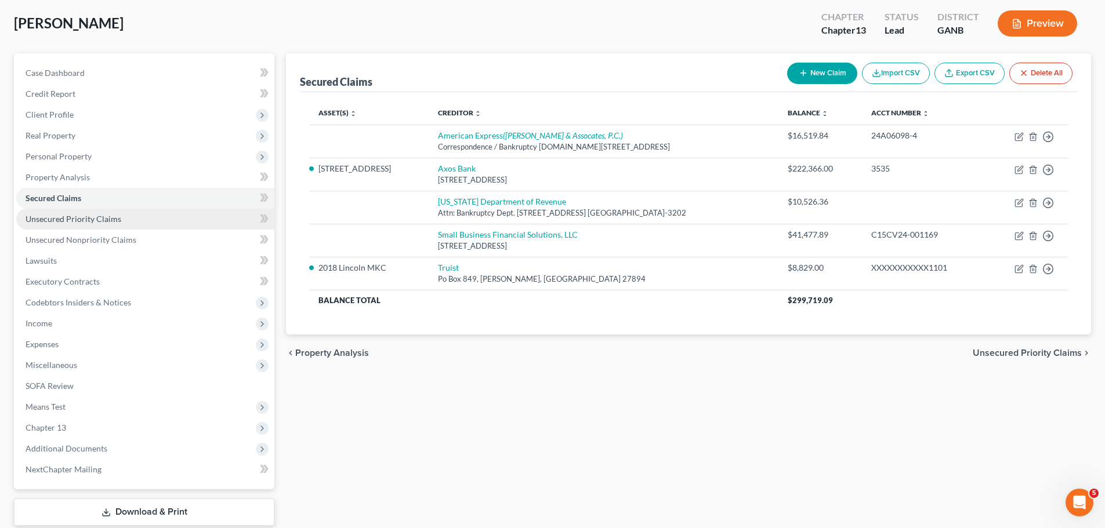
click at [89, 220] on span "Unsecured Priority Claims" at bounding box center [74, 219] width 96 height 10
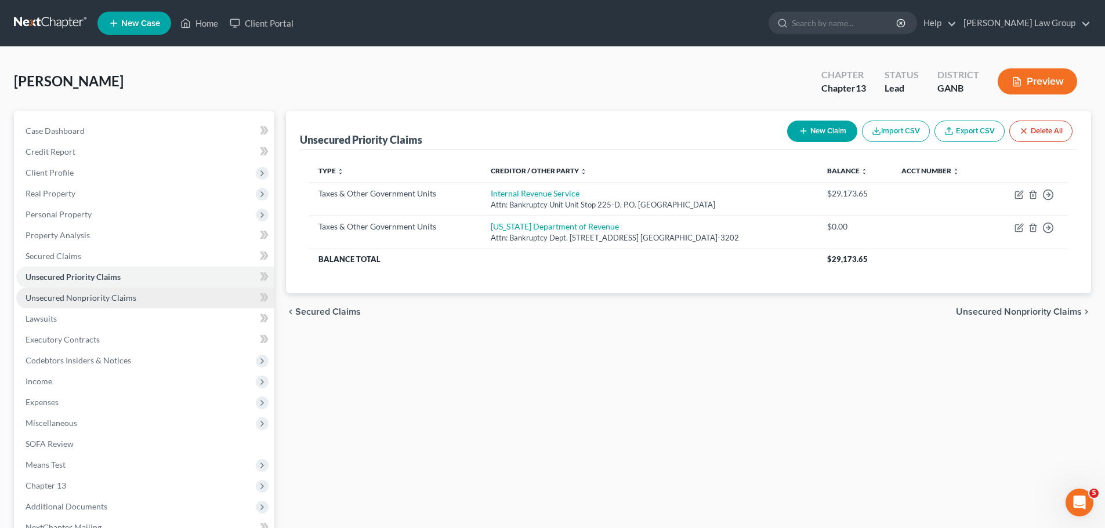
click at [145, 296] on link "Unsecured Nonpriority Claims" at bounding box center [145, 298] width 258 height 21
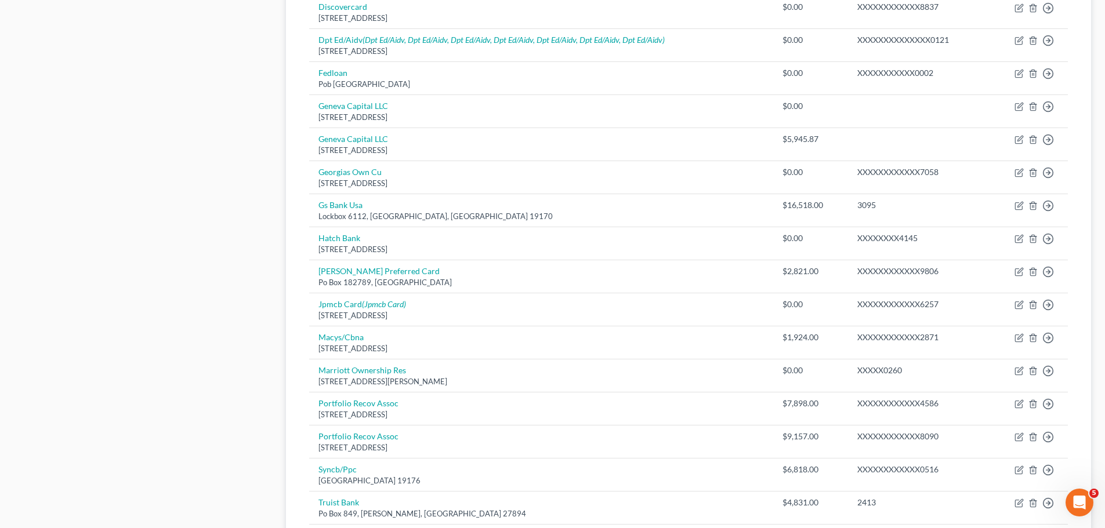
scroll to position [754, 0]
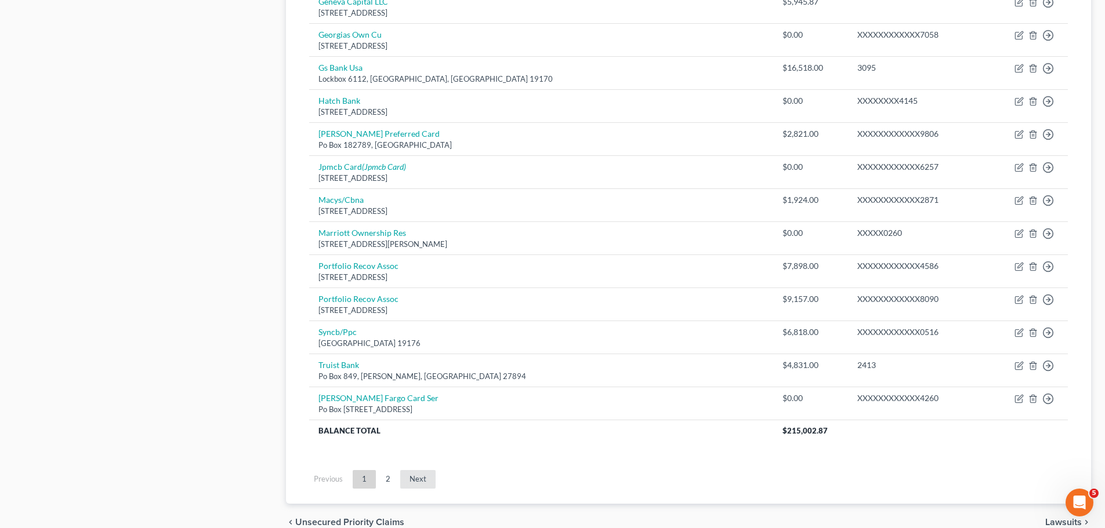
click at [410, 485] on link "Next" at bounding box center [417, 479] width 35 height 19
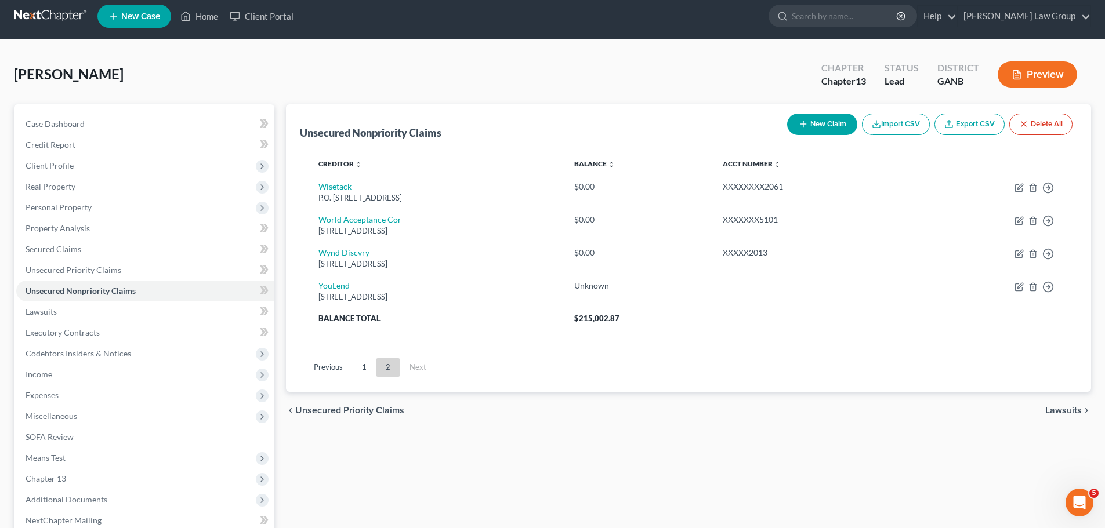
scroll to position [0, 0]
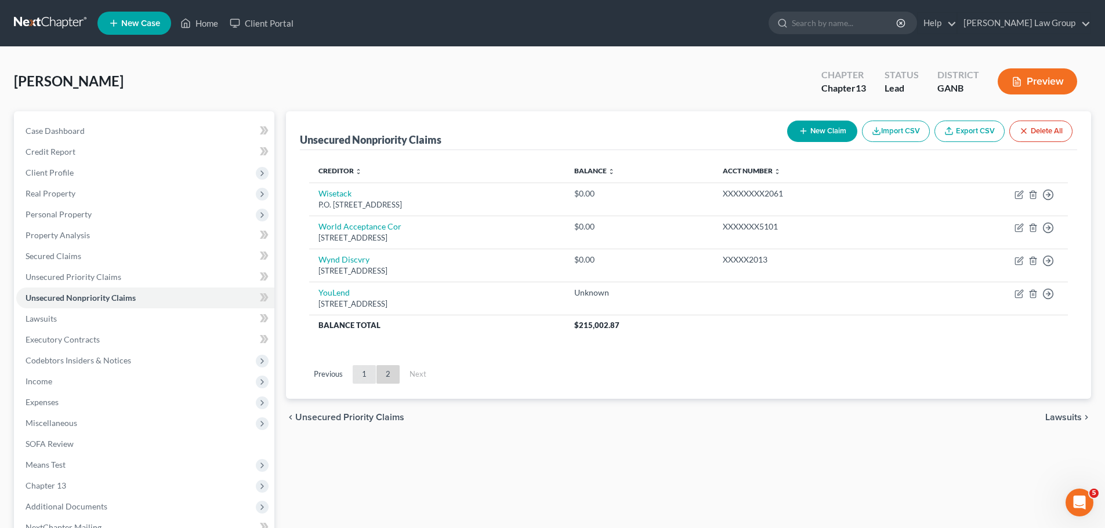
click at [360, 381] on link "1" at bounding box center [364, 374] width 23 height 19
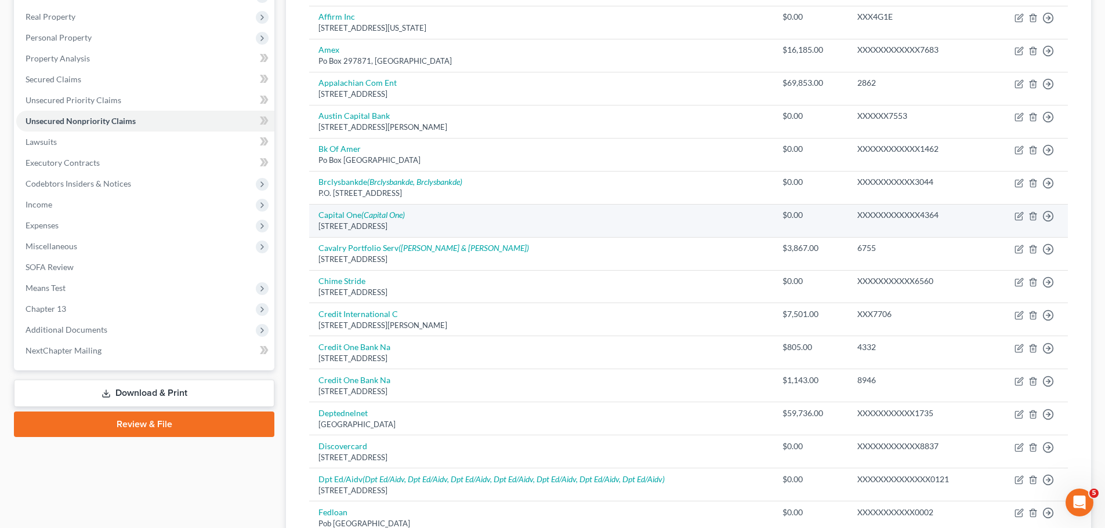
scroll to position [115, 0]
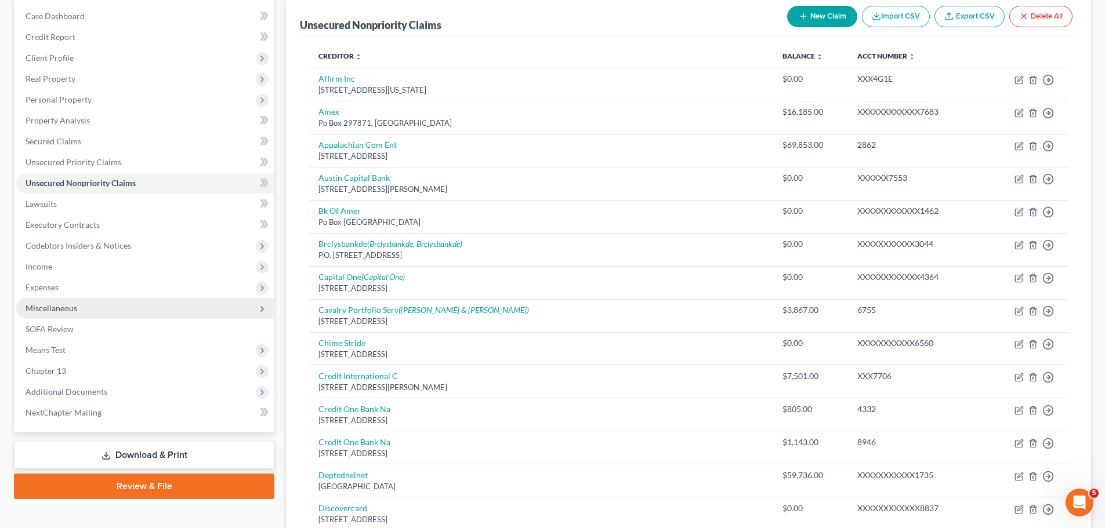
click at [96, 314] on span "Miscellaneous" at bounding box center [145, 308] width 258 height 21
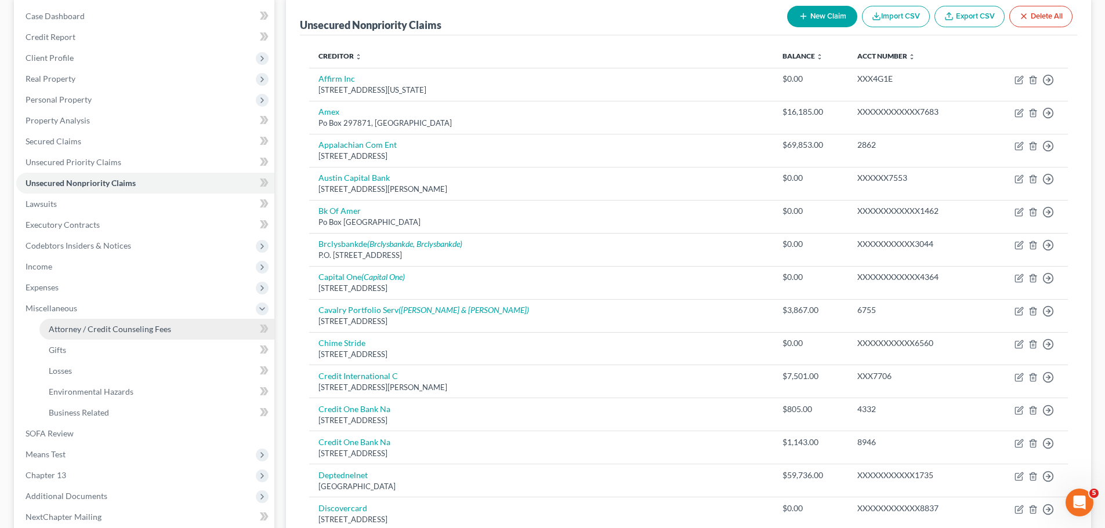
click at [117, 328] on span "Attorney / Credit Counseling Fees" at bounding box center [110, 329] width 122 height 10
select select "1"
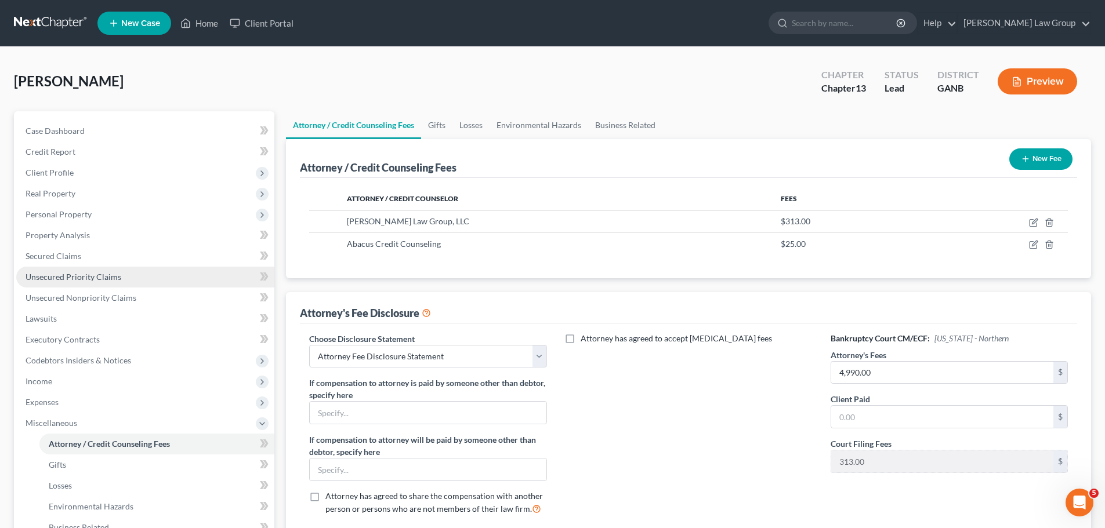
click at [128, 274] on link "Unsecured Priority Claims" at bounding box center [145, 277] width 258 height 21
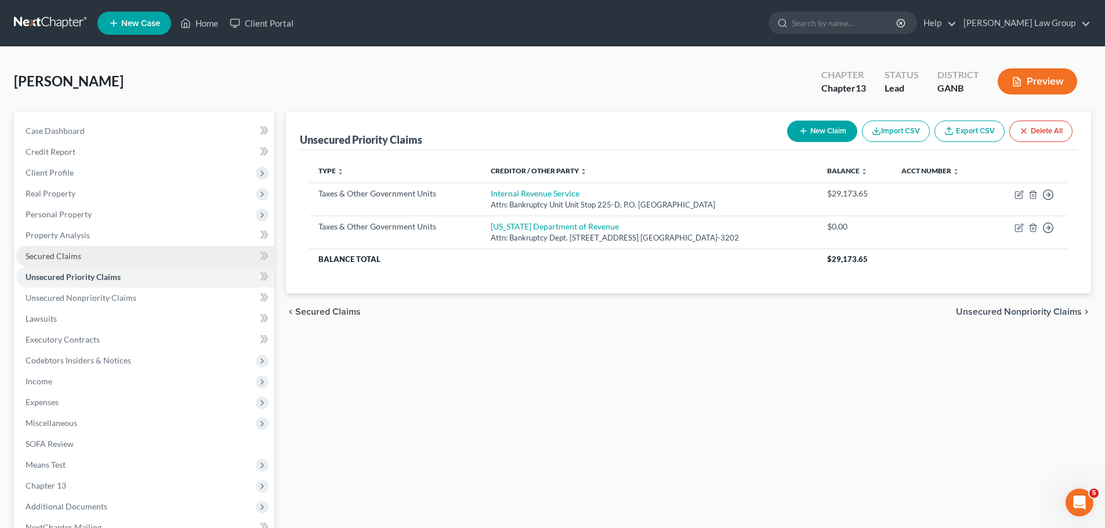
click at [110, 253] on link "Secured Claims" at bounding box center [145, 256] width 258 height 21
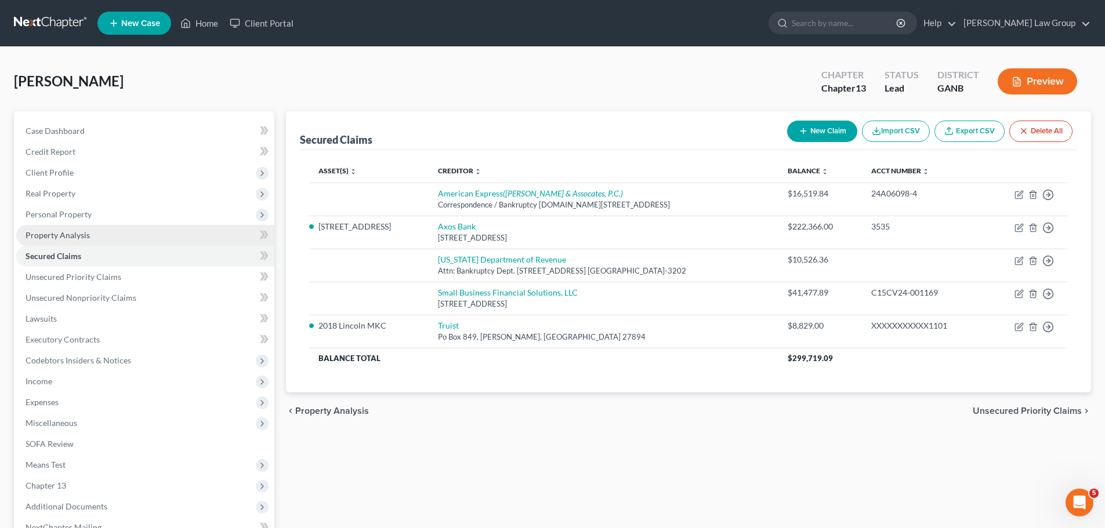
drag, startPoint x: 104, startPoint y: 214, endPoint x: 135, endPoint y: 226, distance: 32.8
click at [104, 214] on span "Personal Property" at bounding box center [145, 214] width 258 height 21
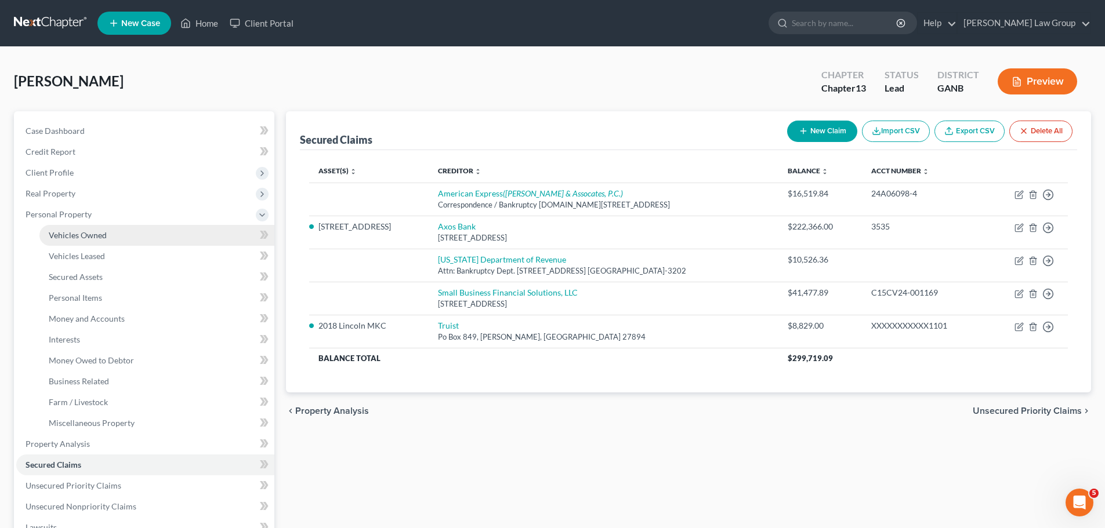
click at [139, 233] on link "Vehicles Owned" at bounding box center [156, 235] width 235 height 21
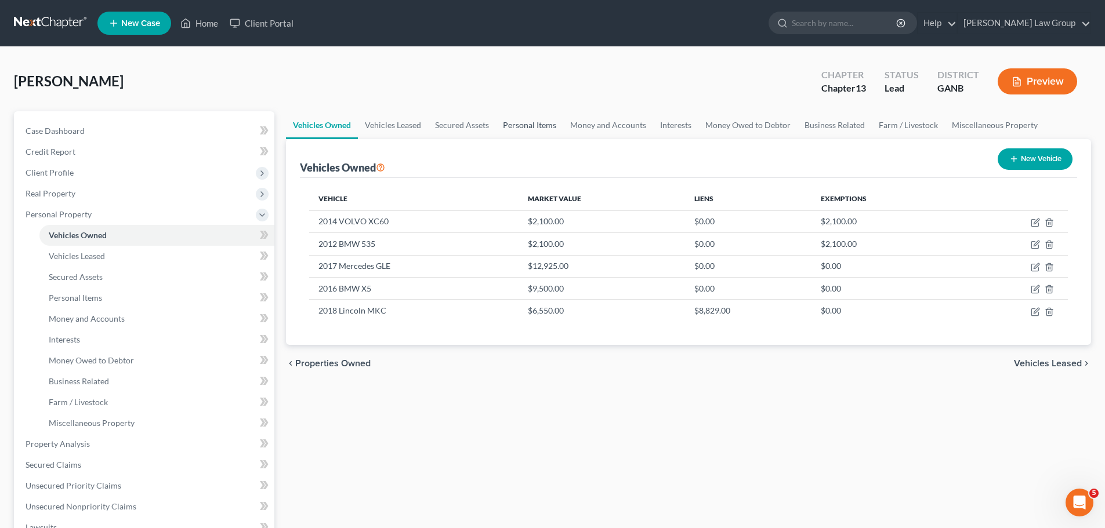
click at [535, 126] on link "Personal Items" at bounding box center [529, 125] width 67 height 28
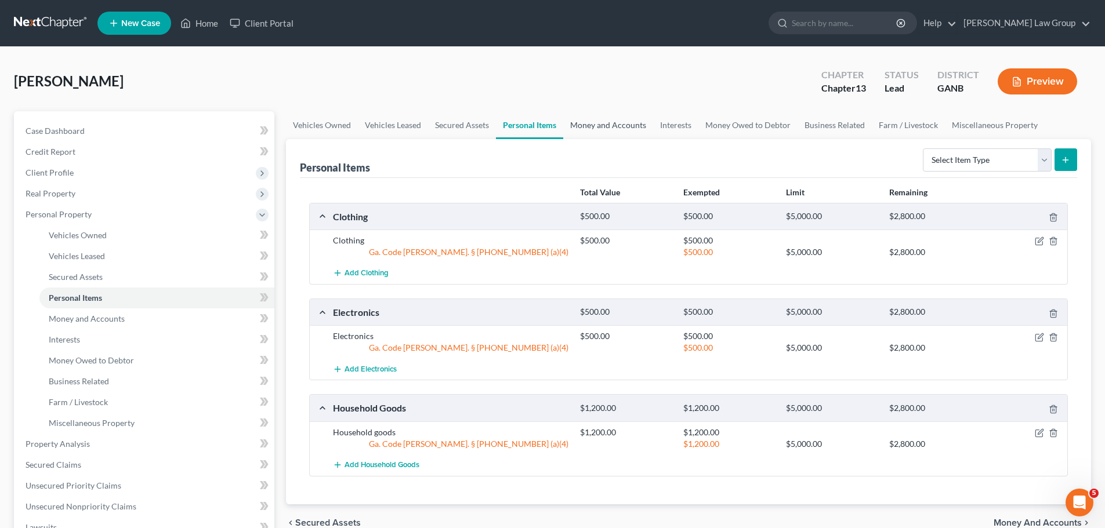
click at [609, 126] on link "Money and Accounts" at bounding box center [608, 125] width 90 height 28
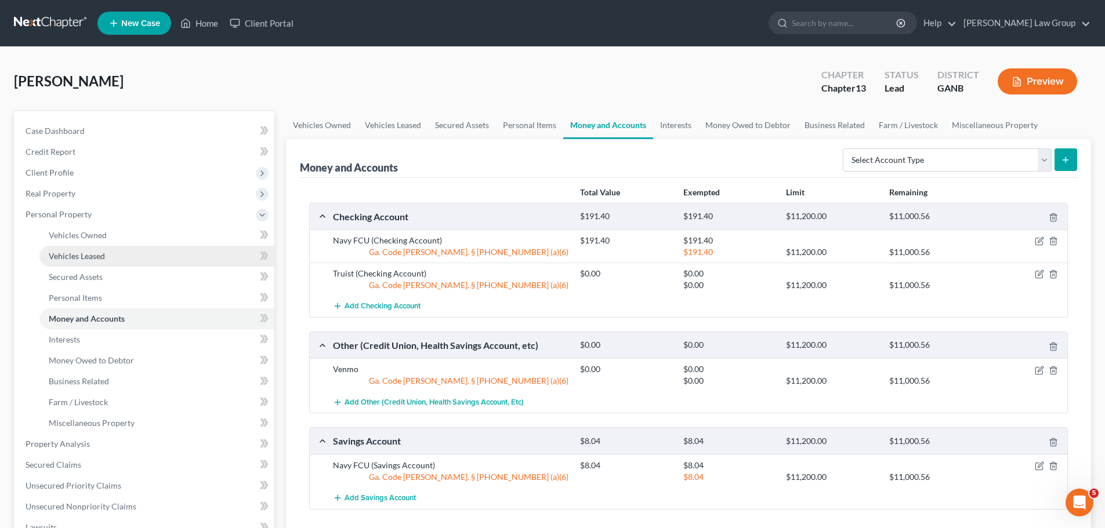
scroll to position [290, 0]
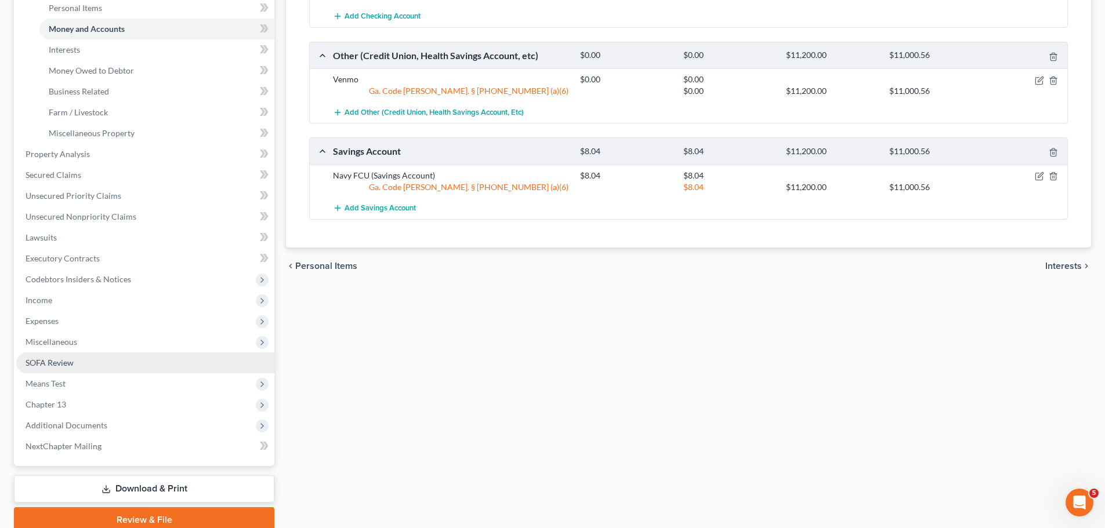
click at [89, 362] on link "SOFA Review" at bounding box center [145, 363] width 258 height 21
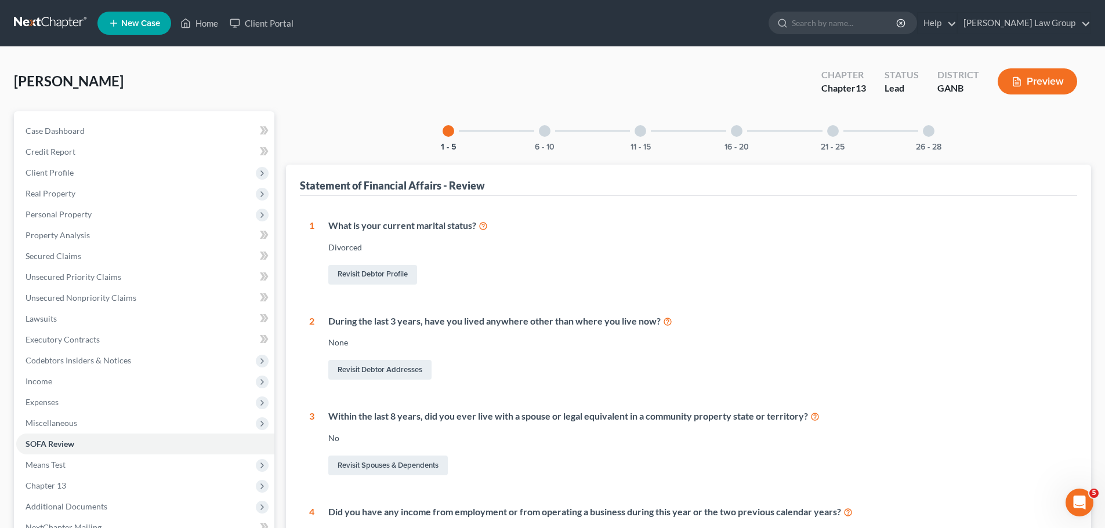
click at [941, 136] on div "26 - 28" at bounding box center [928, 130] width 39 height 39
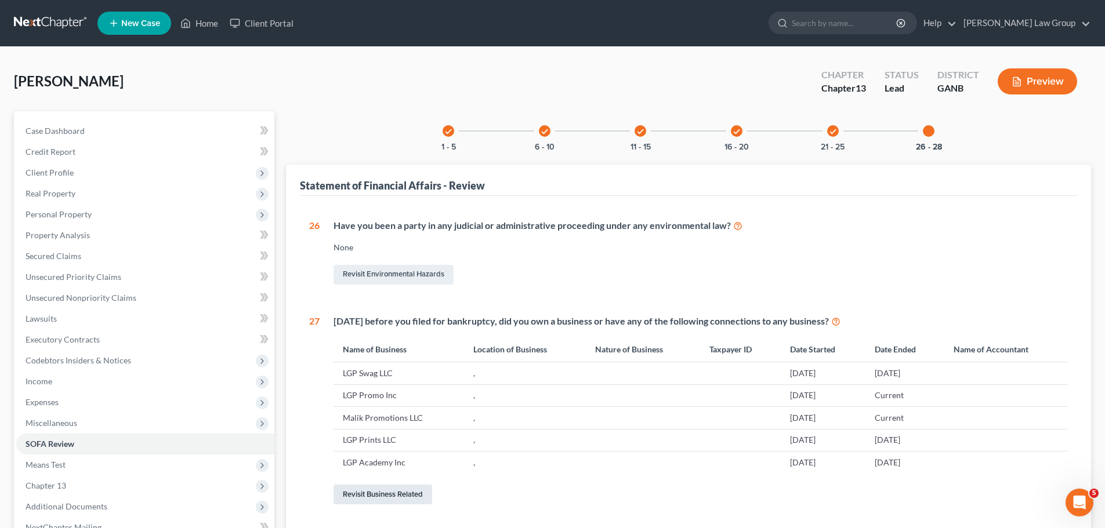
click at [360, 495] on link "Revisit Business Related" at bounding box center [382, 495] width 99 height 20
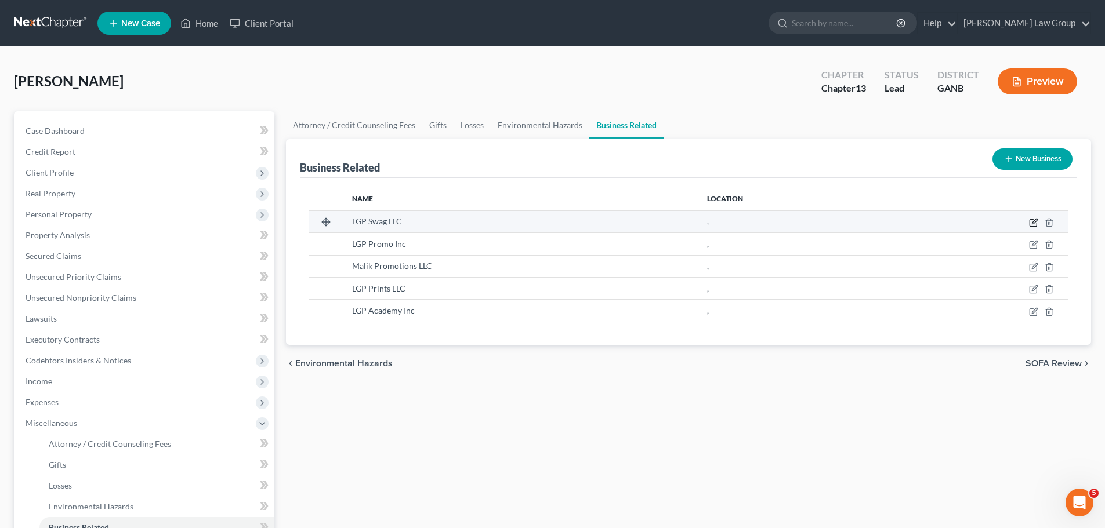
click at [1034, 221] on icon "button" at bounding box center [1034, 221] width 5 height 5
select select "member"
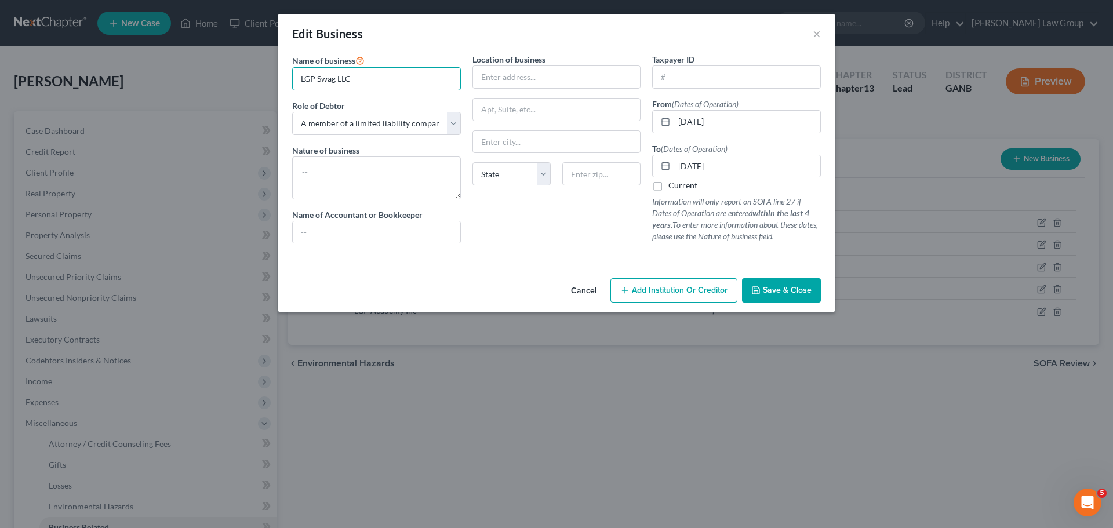
drag, startPoint x: 355, startPoint y: 82, endPoint x: 253, endPoint y: 74, distance: 102.4
click at [253, 74] on div "Edit Business × Name of business * LGP Swag LLC Role of Debtor * Select A membe…" at bounding box center [556, 264] width 1113 height 528
click at [518, 84] on input "text" at bounding box center [557, 77] width 168 height 22
paste input "1999 [PERSON_NAME] COURT, SUITE B"
type input "1999 [PERSON_NAME] COURT, SUITE B"
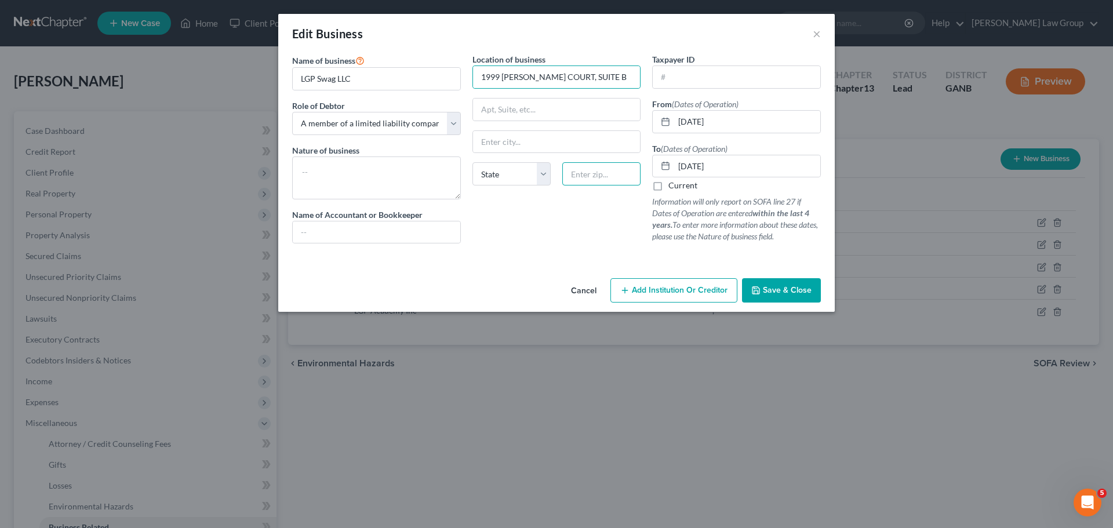
click at [604, 169] on input "text" at bounding box center [601, 173] width 78 height 23
paste input "30087"
type input "30087"
type input "Stone Mountain"
select select "10"
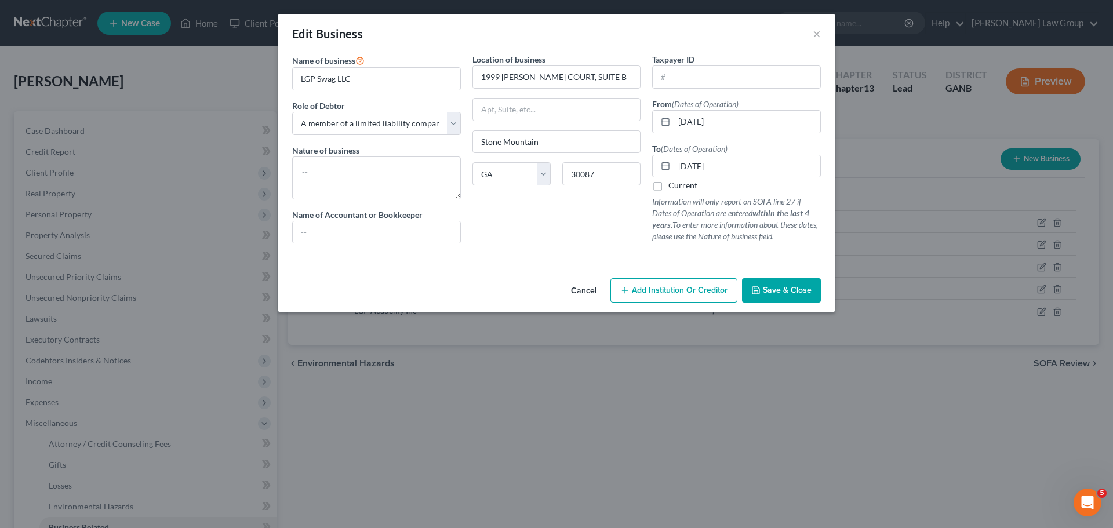
click at [514, 227] on div "Location of business 1999 [PERSON_NAME][GEOGRAPHIC_DATA], SUITE B [GEOGRAPHIC_D…" at bounding box center [557, 152] width 180 height 199
click at [780, 297] on button "Save & Close" at bounding box center [781, 290] width 79 height 24
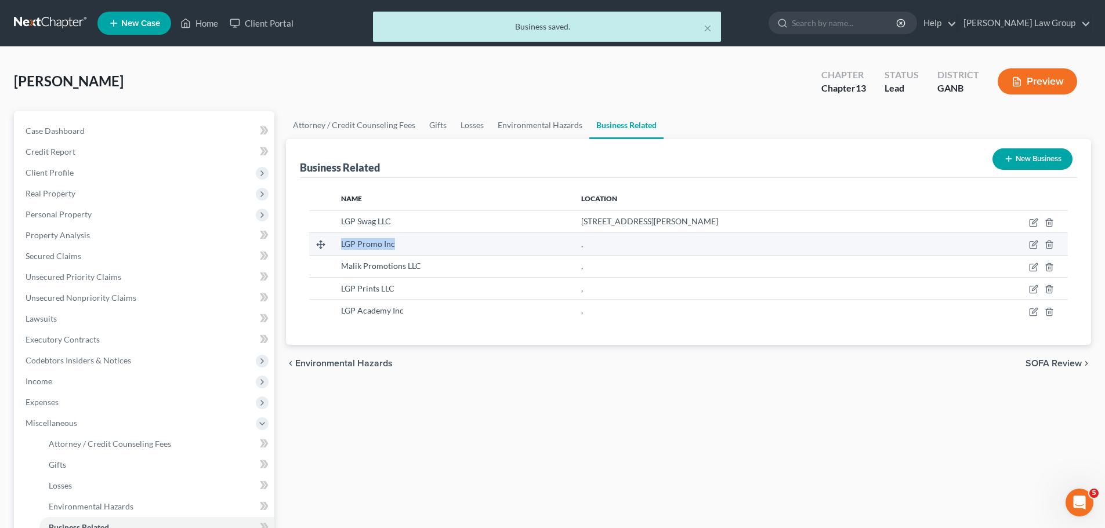
drag, startPoint x: 393, startPoint y: 240, endPoint x: 579, endPoint y: 233, distance: 186.8
click at [341, 240] on div "LGP Promo Inc" at bounding box center [452, 244] width 222 height 12
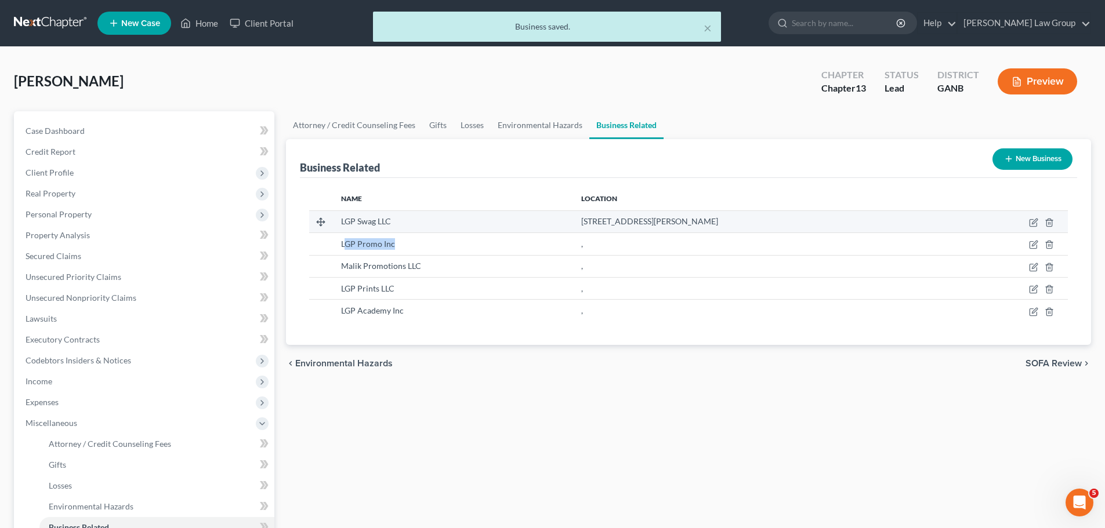
copy span "GP Promo Inc"
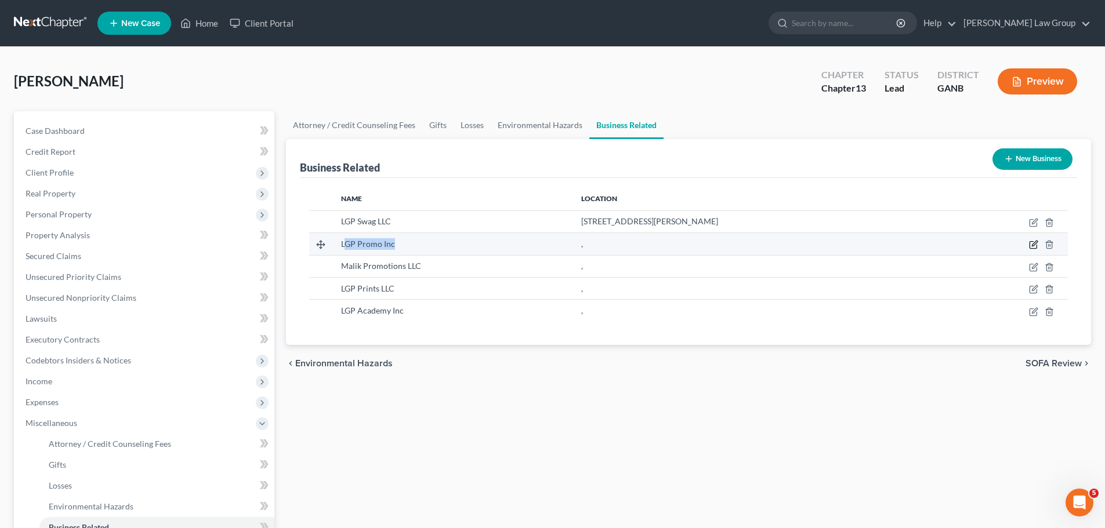
click at [1031, 243] on icon "button" at bounding box center [1033, 244] width 9 height 9
select select "member"
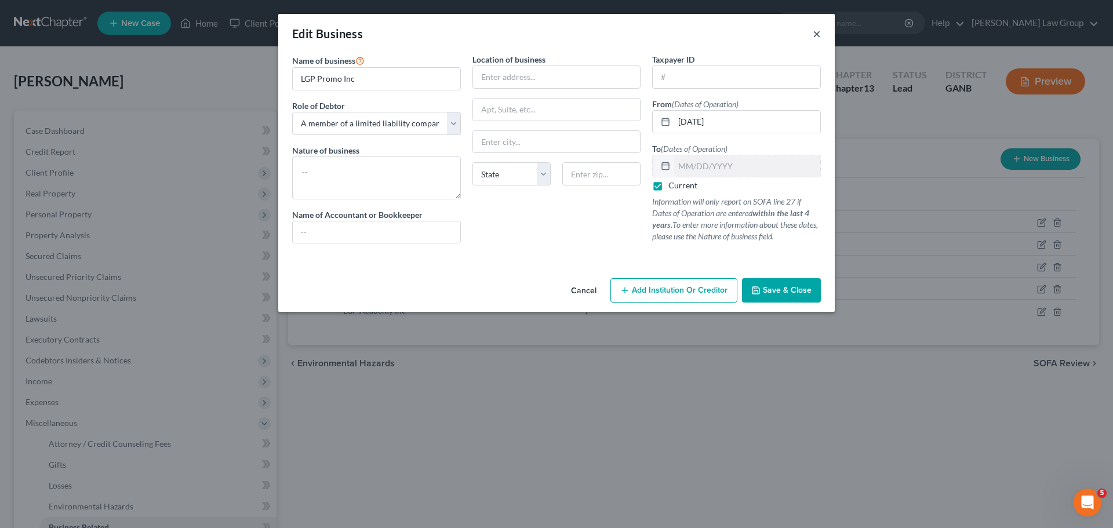
click at [818, 30] on button "×" at bounding box center [817, 34] width 8 height 14
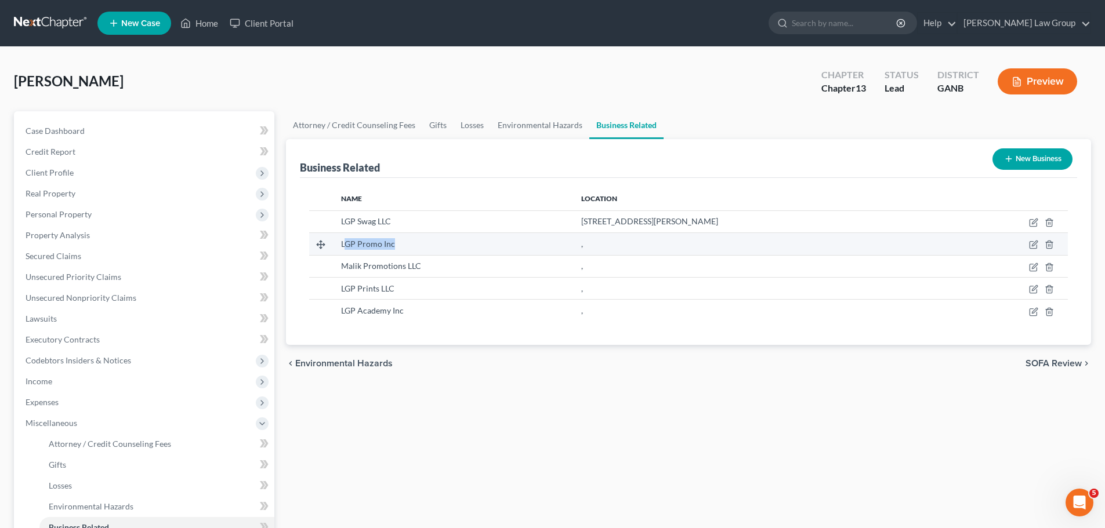
click at [393, 252] on td "LGP Promo Inc" at bounding box center [452, 244] width 240 height 22
click at [370, 244] on span "LGP Promo Inc" at bounding box center [368, 244] width 54 height 10
drag, startPoint x: 390, startPoint y: 244, endPoint x: 515, endPoint y: 239, distance: 125.3
click at [333, 241] on td "LGP Promo Inc" at bounding box center [452, 244] width 240 height 22
copy span "LGP Promo Inc"
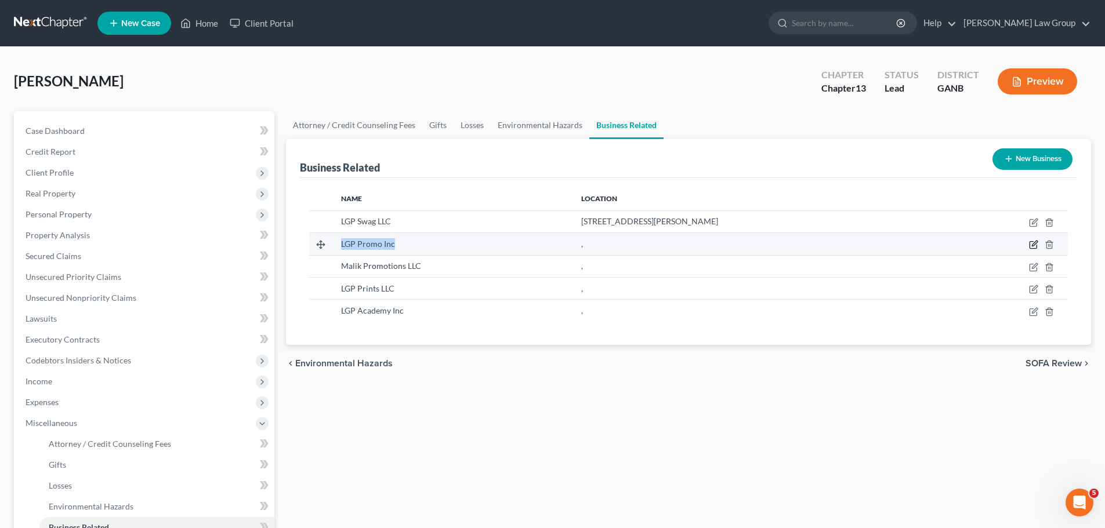
click at [1033, 243] on icon "button" at bounding box center [1033, 244] width 9 height 9
select select "member"
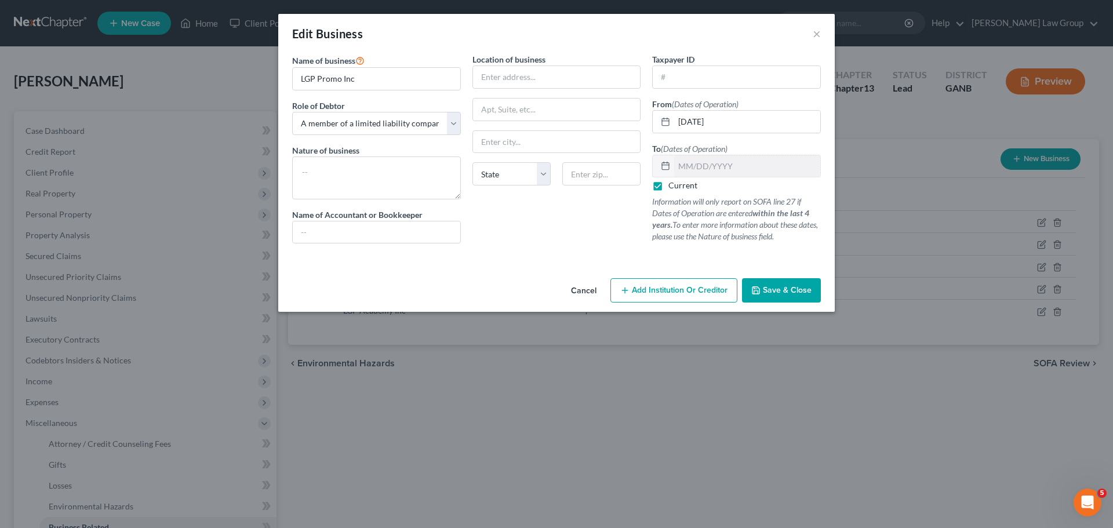
click at [786, 283] on button "Save & Close" at bounding box center [781, 290] width 79 height 24
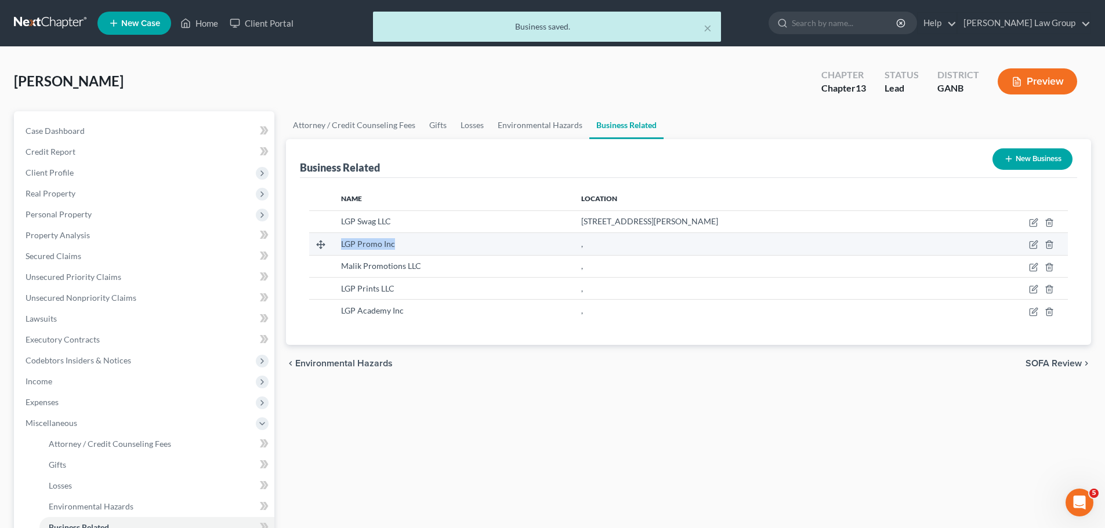
drag, startPoint x: 401, startPoint y: 244, endPoint x: 335, endPoint y: 244, distance: 66.1
click at [335, 244] on td "LGP Promo Inc" at bounding box center [452, 244] width 240 height 22
copy span "LGP Promo Inc"
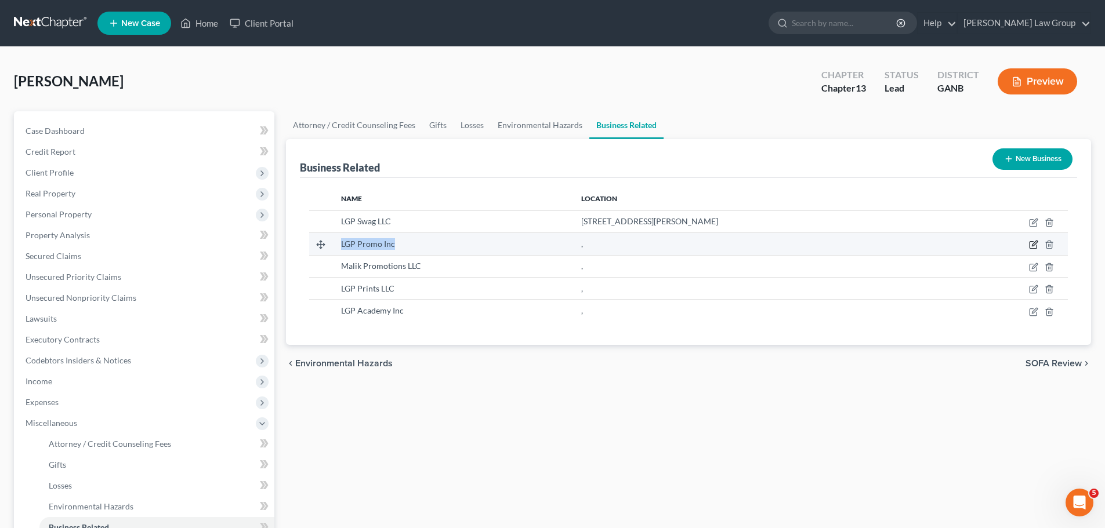
click at [1033, 241] on icon "button" at bounding box center [1033, 244] width 9 height 9
select select "member"
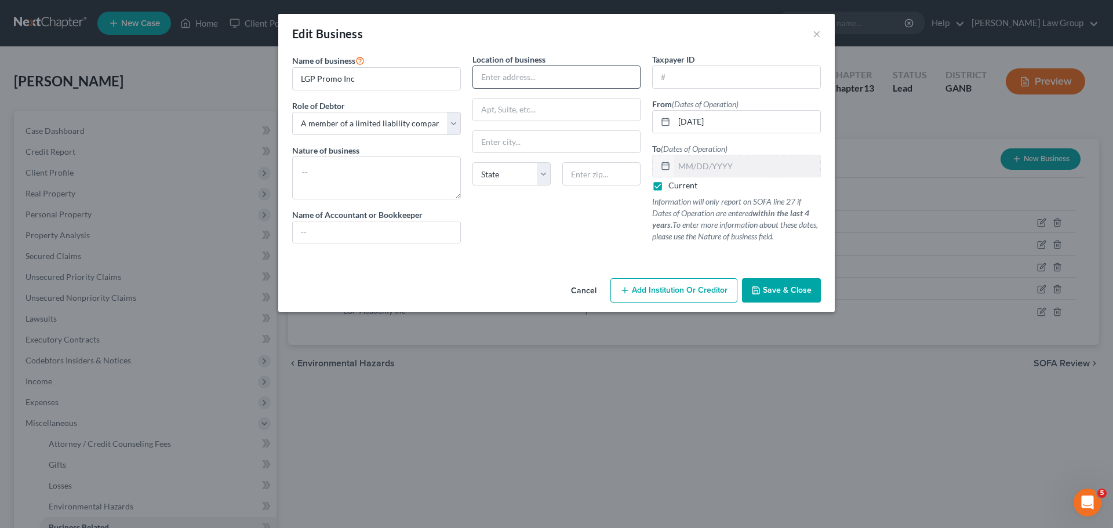
click at [506, 72] on input "text" at bounding box center [557, 77] width 168 height 22
paste input "[STREET_ADDRESS][PERSON_NAME]"
type input "[STREET_ADDRESS][PERSON_NAME]"
drag, startPoint x: 621, startPoint y: 165, endPoint x: 616, endPoint y: 174, distance: 10.4
click at [619, 167] on input "text" at bounding box center [601, 173] width 78 height 23
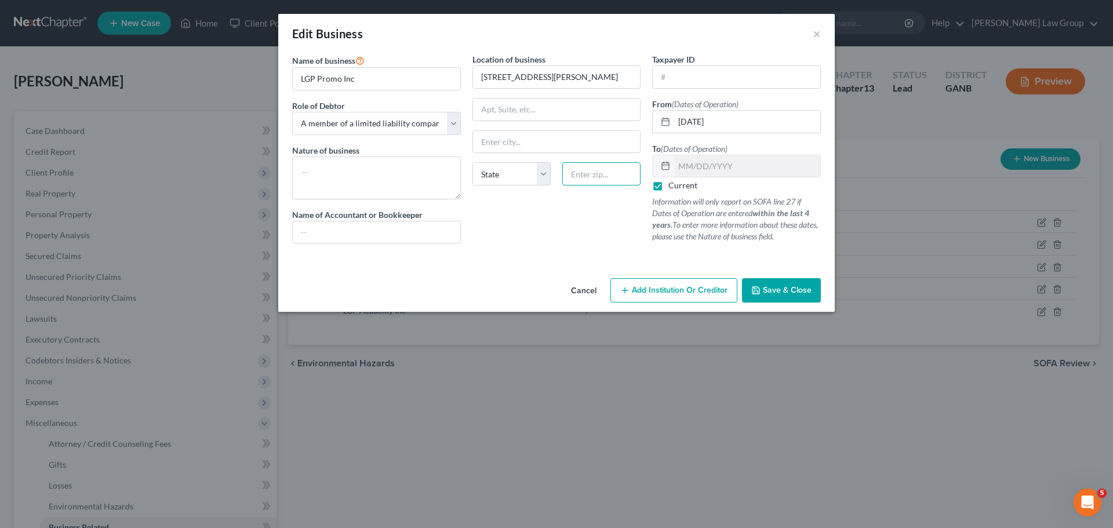
paste input "30084"
type input "30084"
click at [553, 237] on div "Location of business [STREET_ADDRESS][GEOGRAPHIC_DATA][PERSON_NAME][US_STATE] A…" at bounding box center [557, 152] width 180 height 199
type input "[PERSON_NAME]"
select select "10"
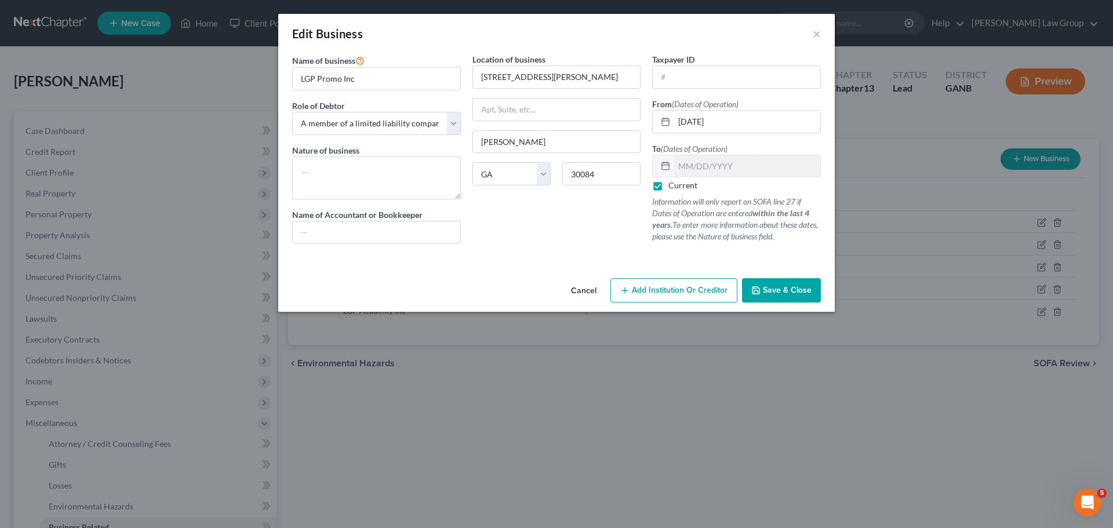
click at [776, 291] on span "Save & Close" at bounding box center [787, 290] width 49 height 10
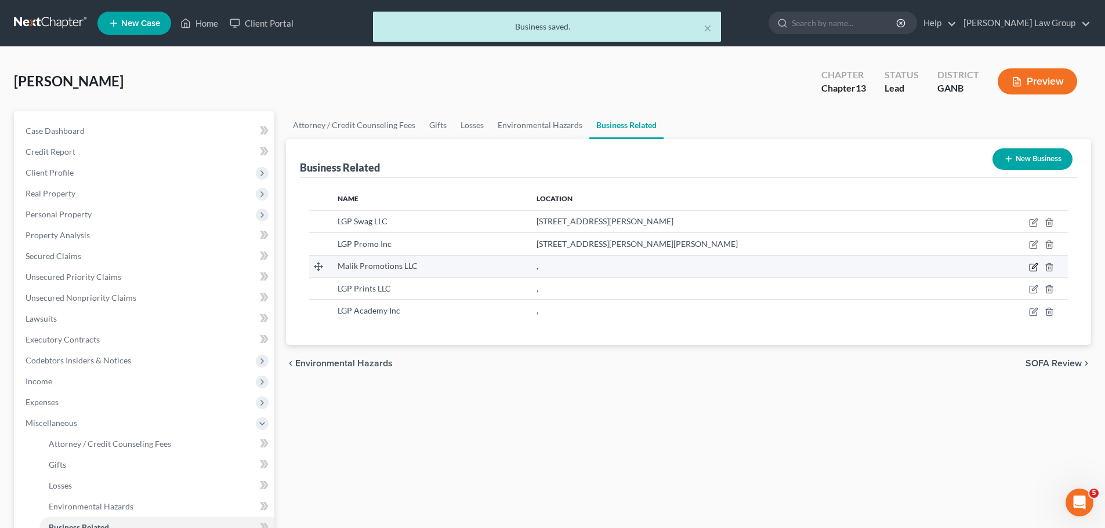
click at [1032, 268] on icon "button" at bounding box center [1034, 265] width 5 height 5
select select "member"
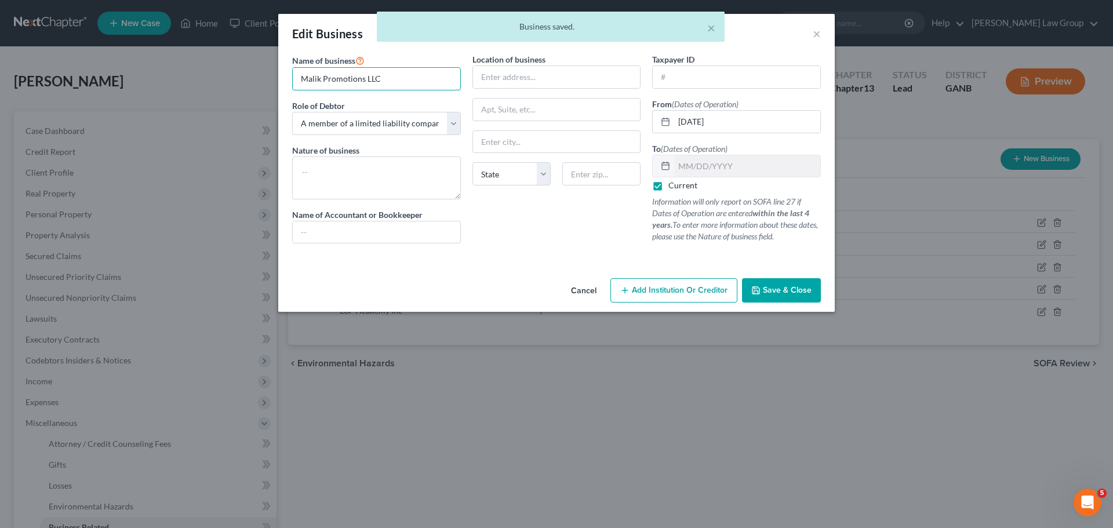
drag, startPoint x: 409, startPoint y: 75, endPoint x: 844, endPoint y: 11, distance: 439.5
click at [296, 71] on input "Malik Promotions LLC" at bounding box center [377, 79] width 168 height 22
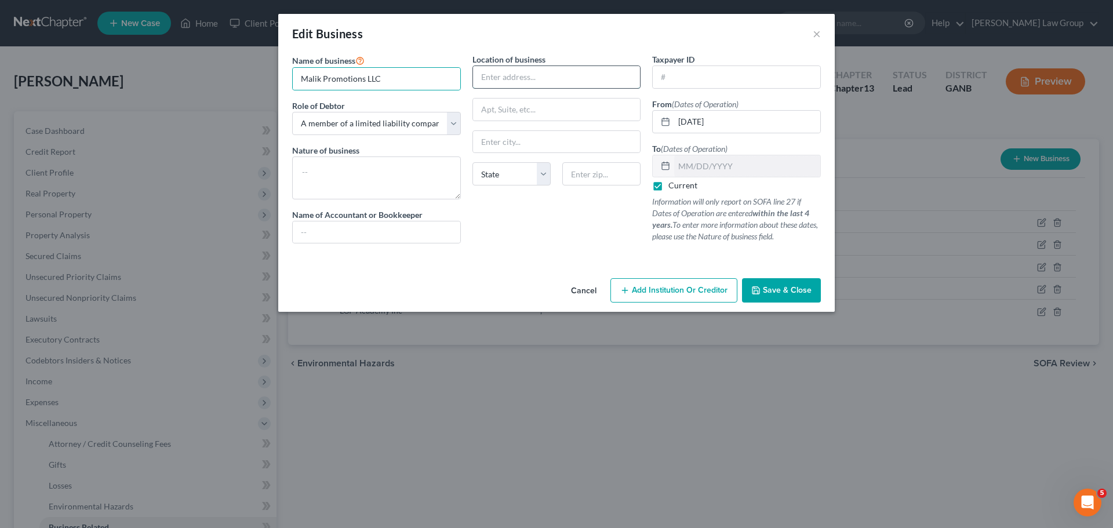
click at [537, 69] on input "text" at bounding box center [557, 77] width 168 height 22
paste input "[STREET_ADDRESS]"
type input "[STREET_ADDRESS]"
click at [600, 172] on input "text" at bounding box center [601, 173] width 78 height 23
paste input "30087"
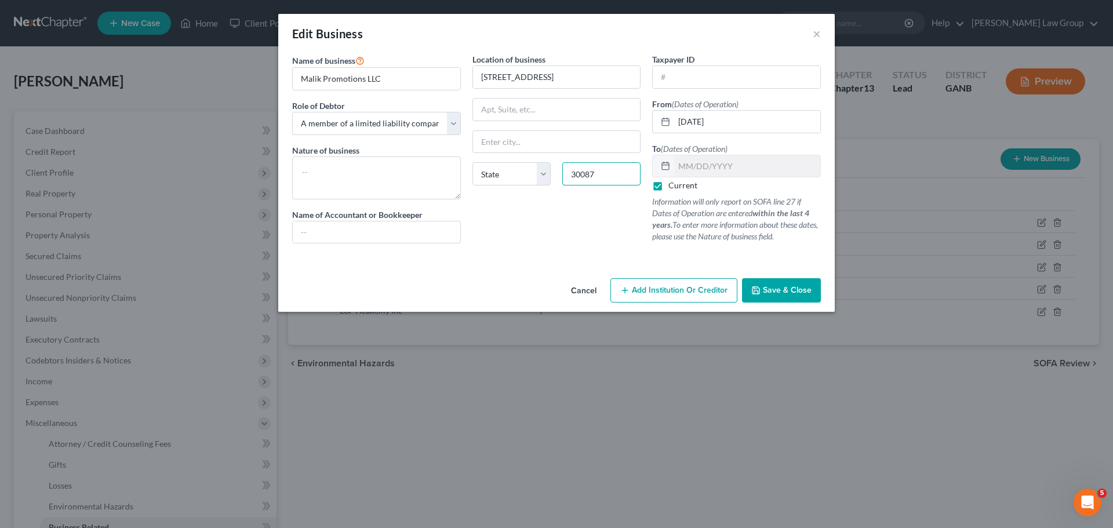
type input "30087"
click at [538, 222] on div "Location of business [STREET_ADDRESS]-[GEOGRAPHIC_DATA][US_STATE] CA CO CT DE D…" at bounding box center [557, 152] width 180 height 199
type input "Stone Mountain"
select select "10"
click at [796, 291] on span "Save & Close" at bounding box center [787, 290] width 49 height 10
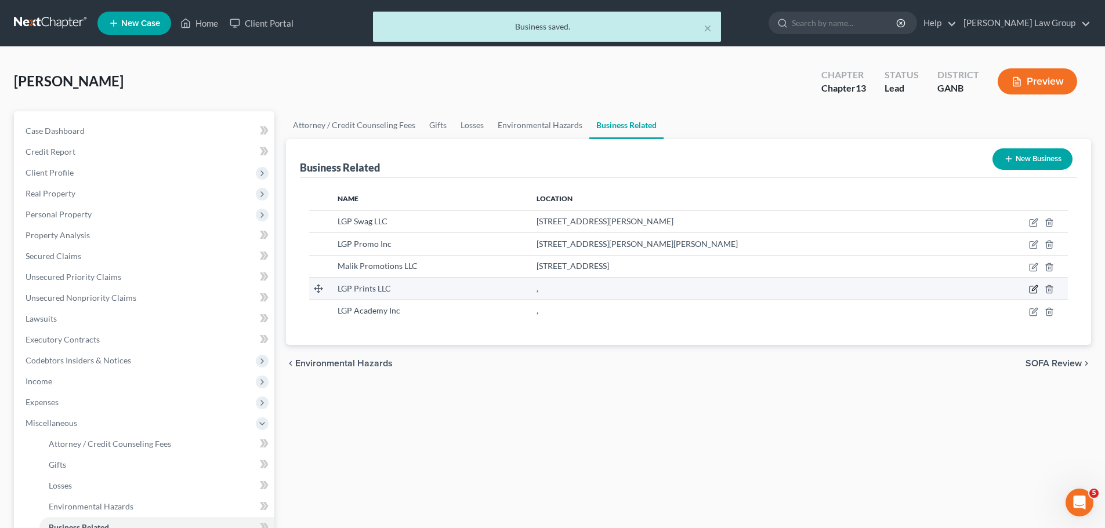
click at [1033, 286] on icon "button" at bounding box center [1033, 289] width 9 height 9
select select "member"
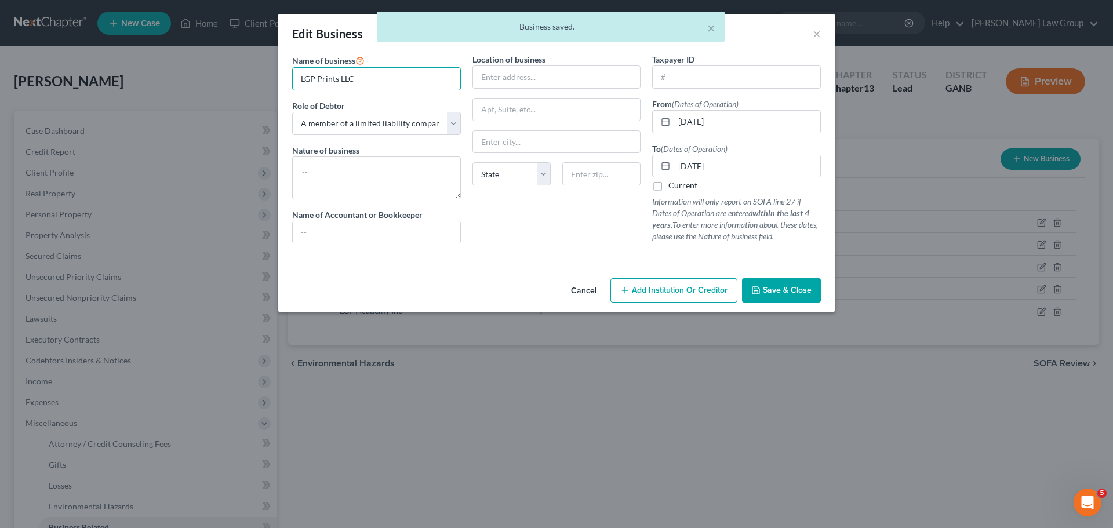
drag, startPoint x: 373, startPoint y: 70, endPoint x: 278, endPoint y: 71, distance: 95.7
click at [278, 71] on div "Edit Business × Name of business * LGP Prints LLC Role of Debtor * Select A mem…" at bounding box center [556, 264] width 1113 height 528
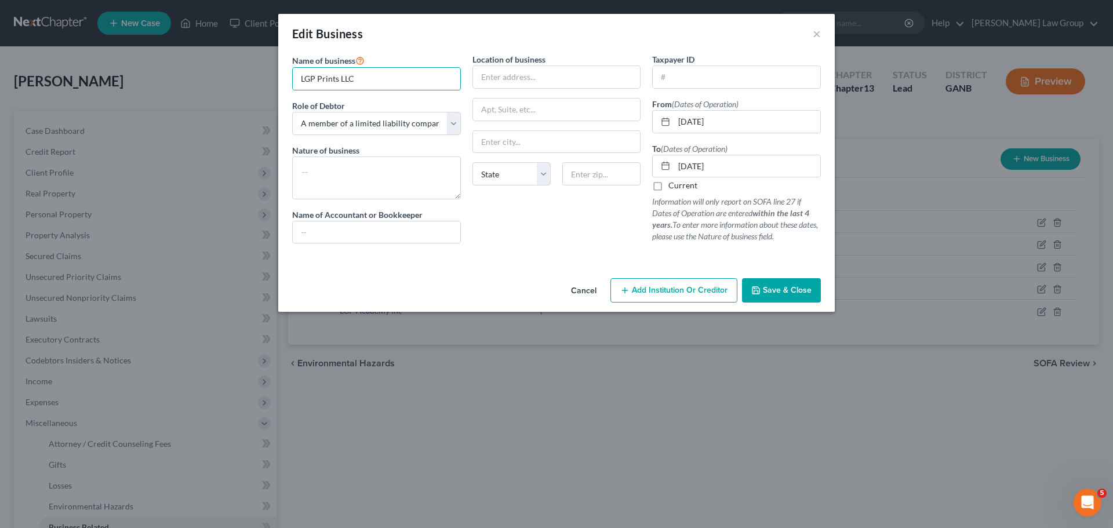
click at [524, 89] on div "Location of business State [US_STATE][GEOGRAPHIC_DATA] [GEOGRAPHIC_DATA] [GEOGR…" at bounding box center [557, 152] width 180 height 199
click at [529, 68] on input "text" at bounding box center [557, 77] width 168 height 22
paste input "1999 [PERSON_NAME] COURT, SUITE B"
type input "1999 [PERSON_NAME] COURT, SUITE B"
click at [607, 179] on input "text" at bounding box center [601, 173] width 78 height 23
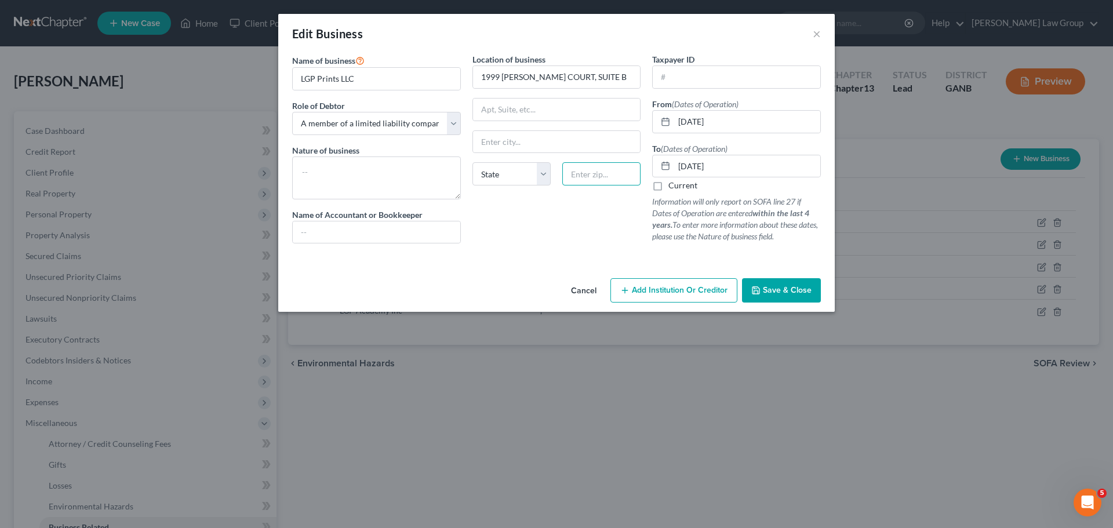
paste input "30087"
type input "30087"
type input "Stone Mountain"
select select "10"
click at [569, 205] on div "Location of business 1999 [PERSON_NAME][GEOGRAPHIC_DATA], SUITE B [GEOGRAPHIC_D…" at bounding box center [557, 152] width 180 height 199
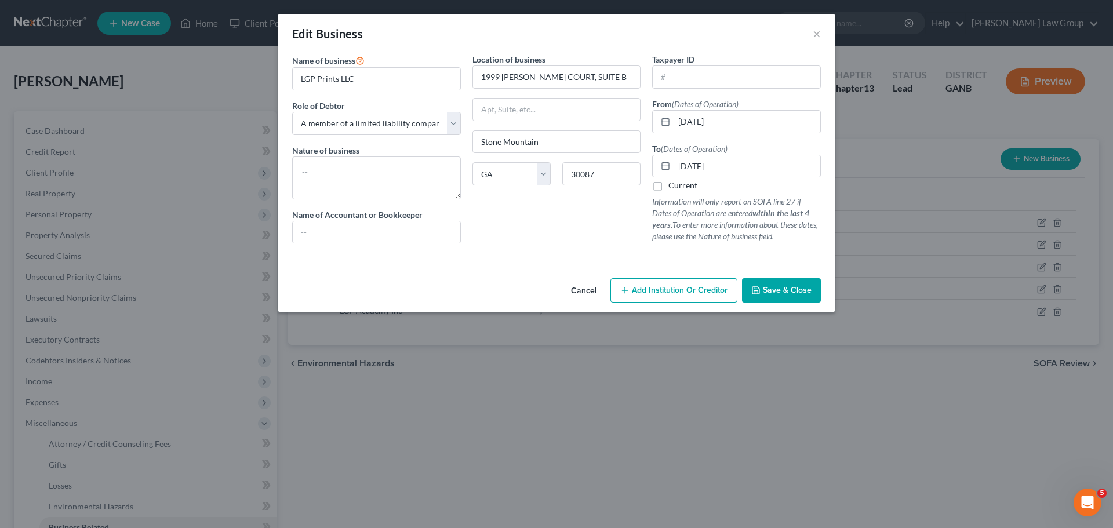
click at [766, 284] on button "Save & Close" at bounding box center [781, 290] width 79 height 24
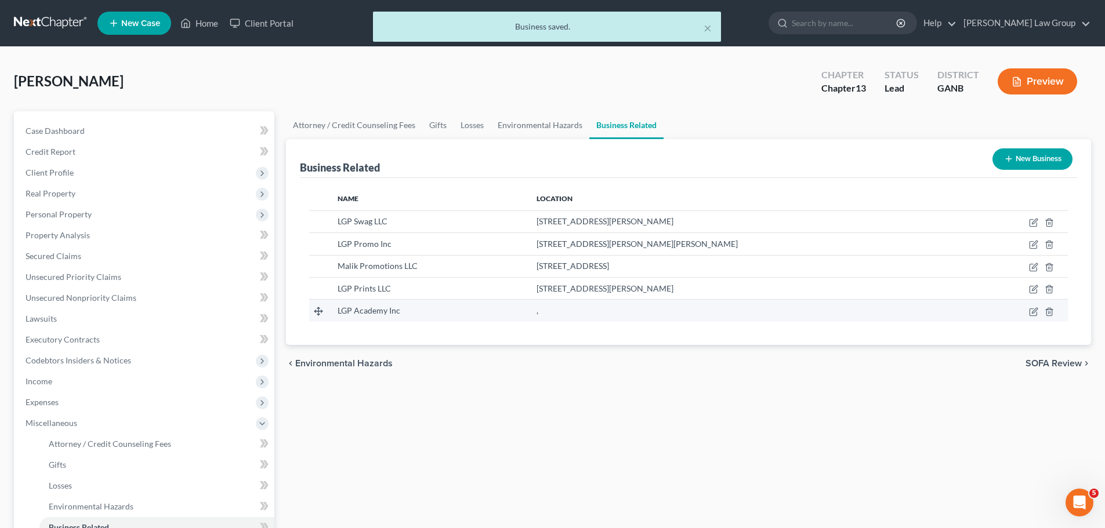
click at [1034, 306] on td at bounding box center [1018, 311] width 97 height 22
drag, startPoint x: 416, startPoint y: 315, endPoint x: 328, endPoint y: 310, distance: 88.3
click at [328, 310] on td "LGP Academy Inc" at bounding box center [427, 311] width 199 height 22
copy span "LGP Academy Inc"
click at [1029, 310] on icon "button" at bounding box center [1033, 311] width 9 height 9
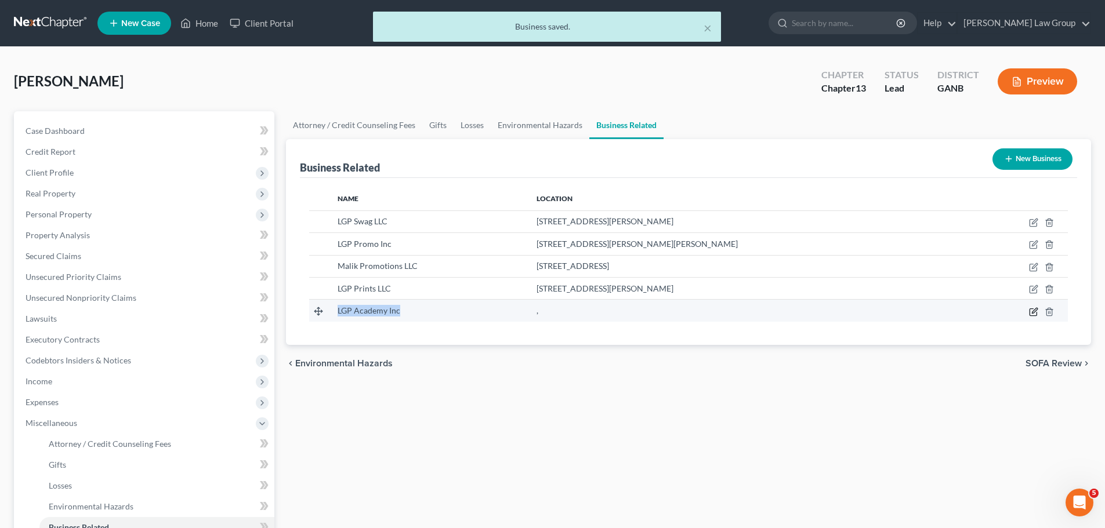
select select "officer"
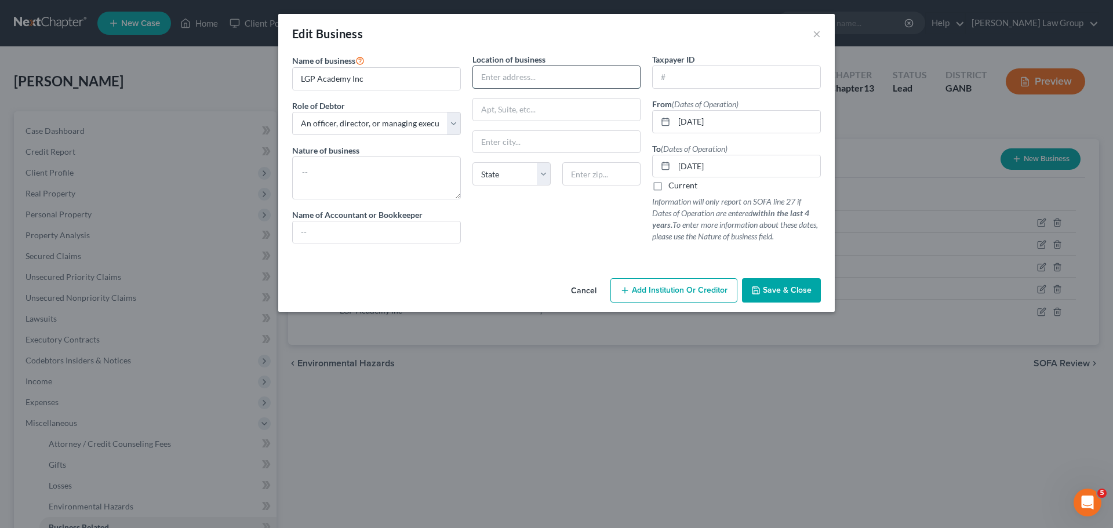
click at [544, 67] on input "text" at bounding box center [557, 77] width 168 height 22
paste input "[STREET_ADDRESS]"
type input "[STREET_ADDRESS]"
click at [596, 185] on input "text" at bounding box center [601, 173] width 78 height 23
click at [596, 176] on input "text" at bounding box center [601, 173] width 78 height 23
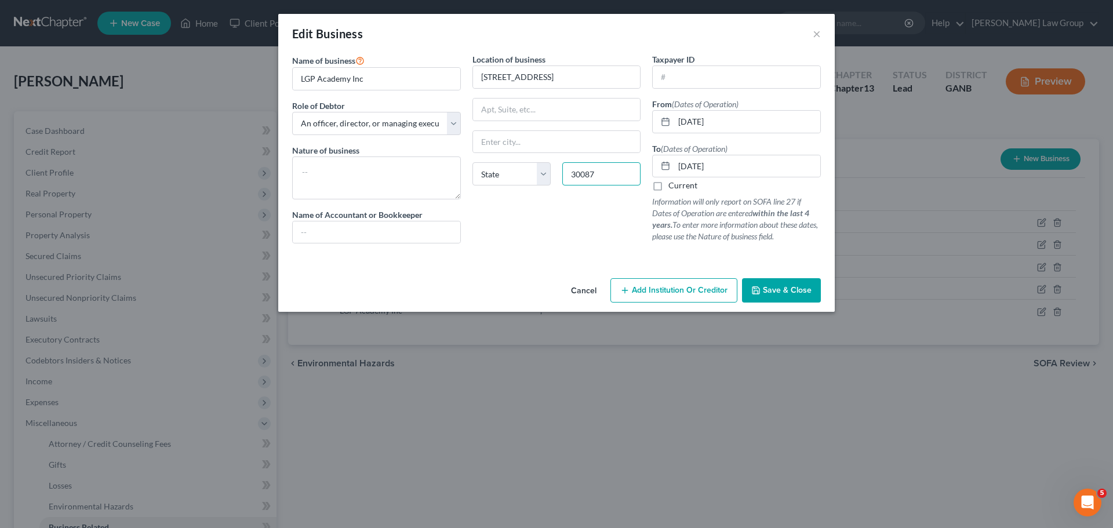
type input "30087"
type input "Stone Mountain"
select select "10"
click at [581, 228] on div "Location of business 5621 MOUNTAIN CRES [GEOGRAPHIC_DATA] [US_STATE] AK AR [GEO…" at bounding box center [557, 152] width 180 height 199
click at [797, 288] on span "Save & Close" at bounding box center [787, 290] width 49 height 10
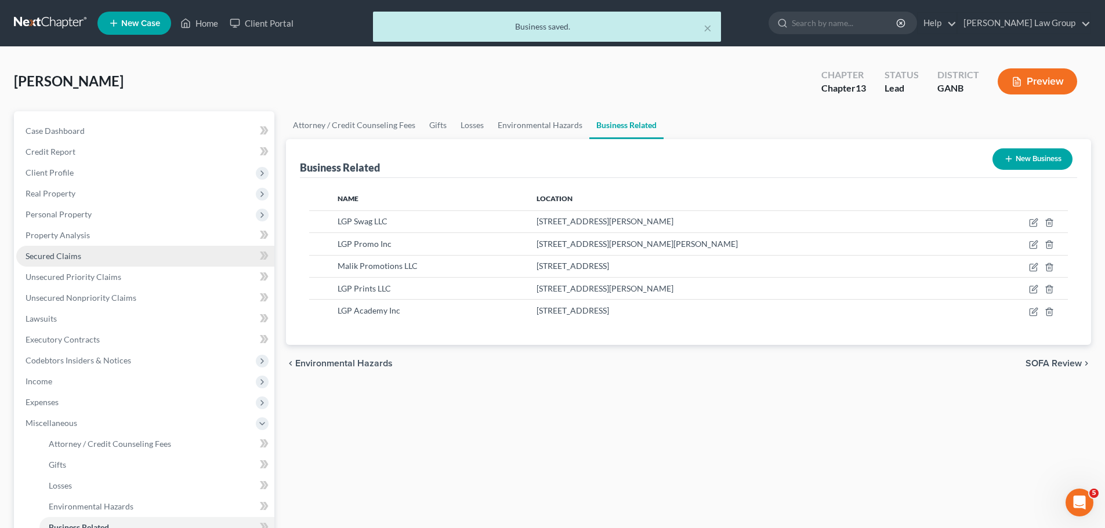
click at [92, 260] on link "Secured Claims" at bounding box center [145, 256] width 258 height 21
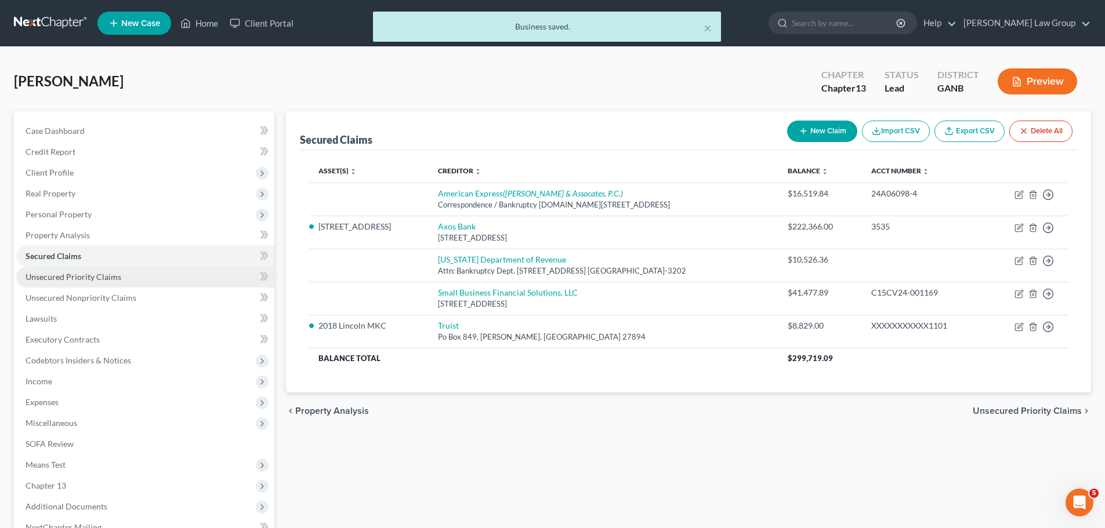
click at [101, 275] on span "Unsecured Priority Claims" at bounding box center [74, 277] width 96 height 10
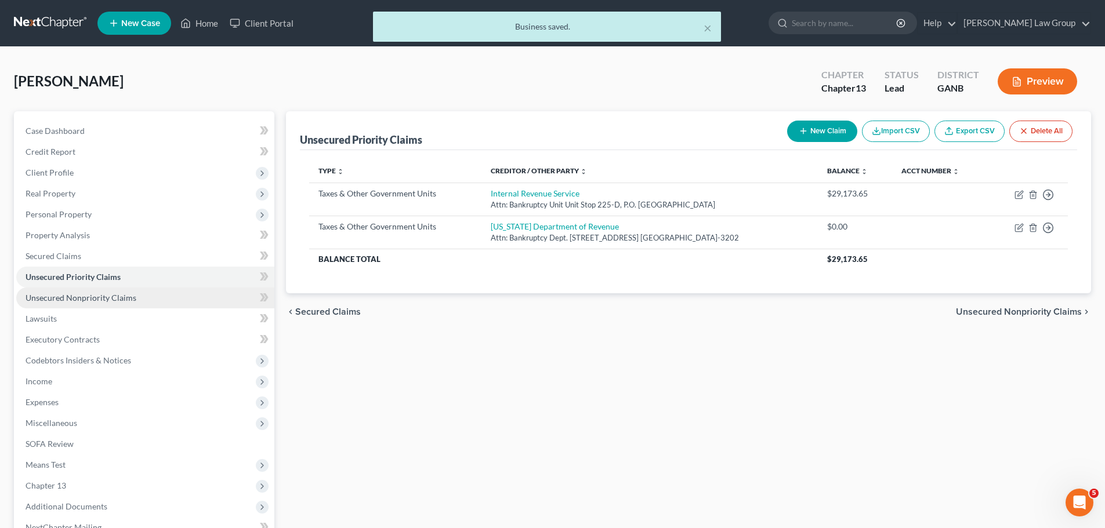
click at [130, 299] on span "Unsecured Nonpriority Claims" at bounding box center [81, 298] width 111 height 10
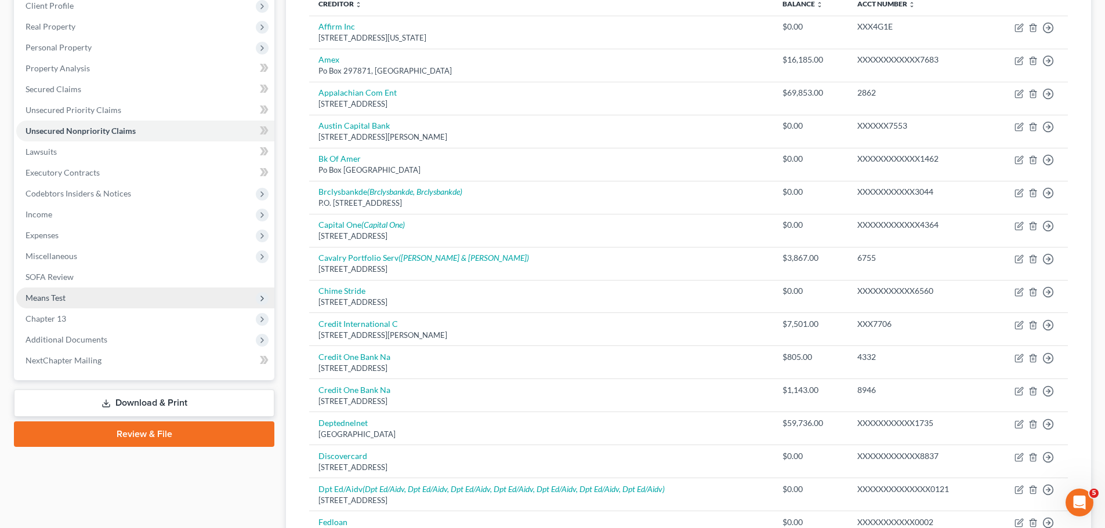
scroll to position [174, 0]
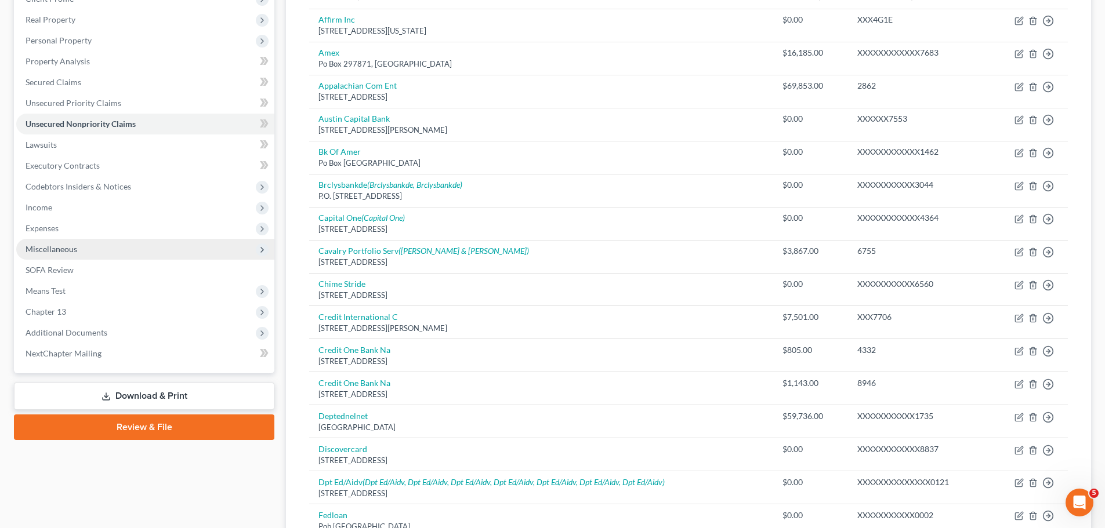
click at [69, 252] on span "Miscellaneous" at bounding box center [52, 249] width 52 height 10
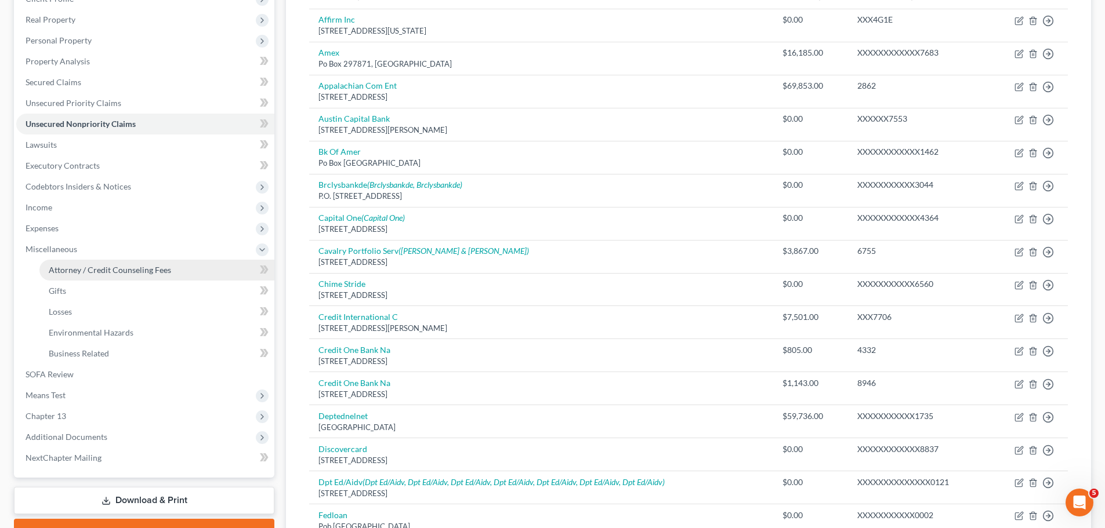
click at [95, 270] on span "Attorney / Credit Counseling Fees" at bounding box center [110, 270] width 122 height 10
select select "1"
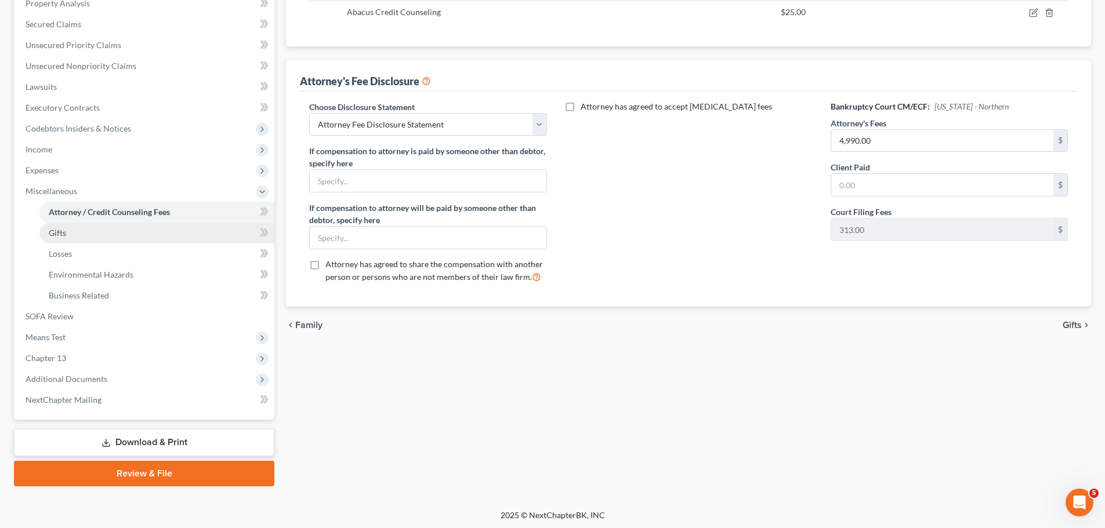
scroll to position [234, 0]
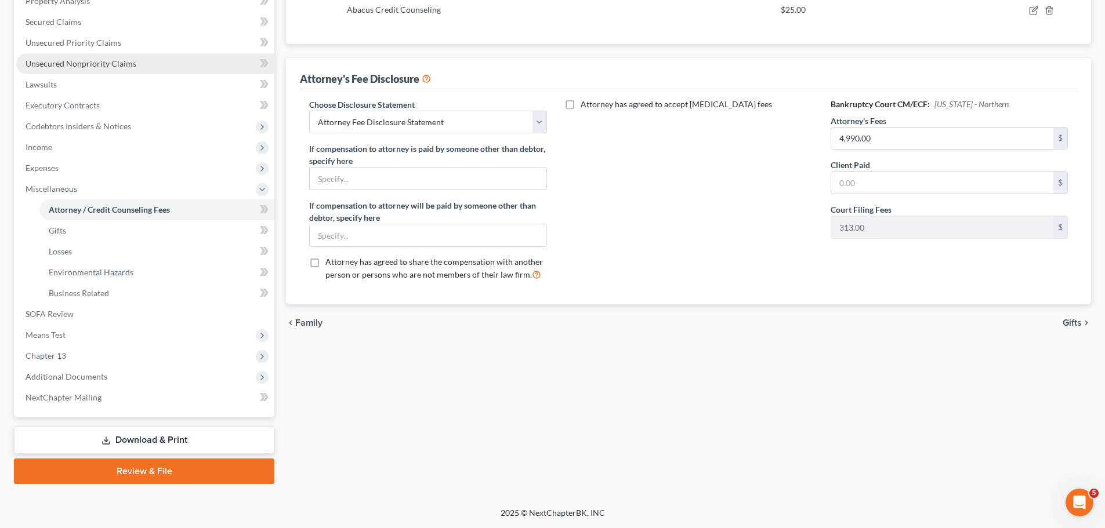
click at [148, 68] on link "Unsecured Nonpriority Claims" at bounding box center [145, 63] width 258 height 21
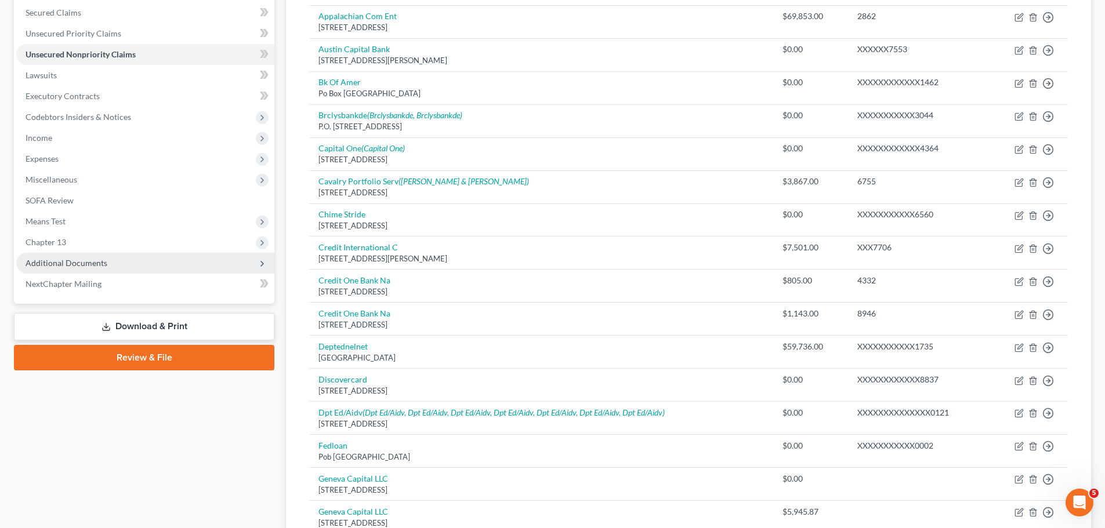
scroll to position [232, 0]
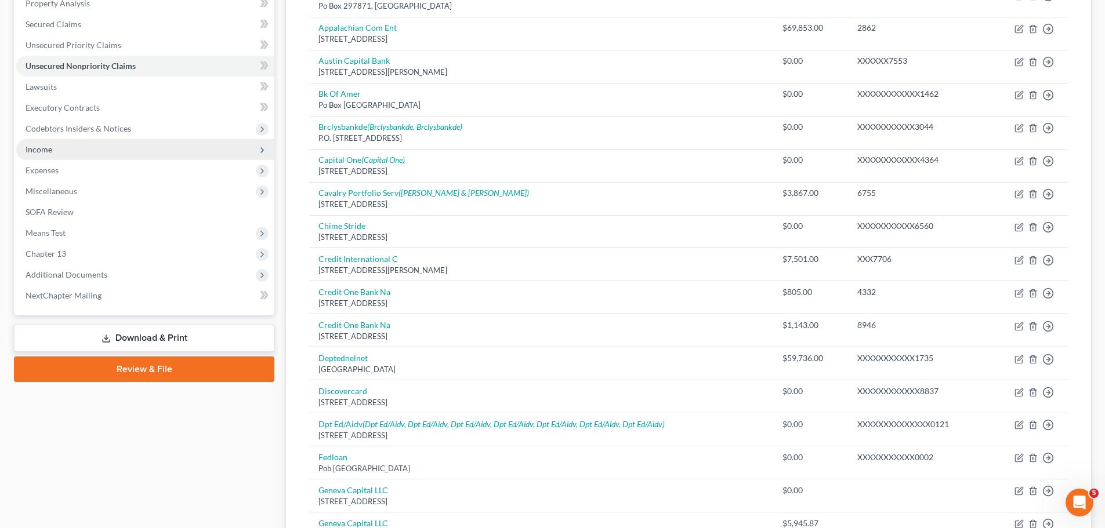
click at [95, 147] on span "Income" at bounding box center [145, 149] width 258 height 21
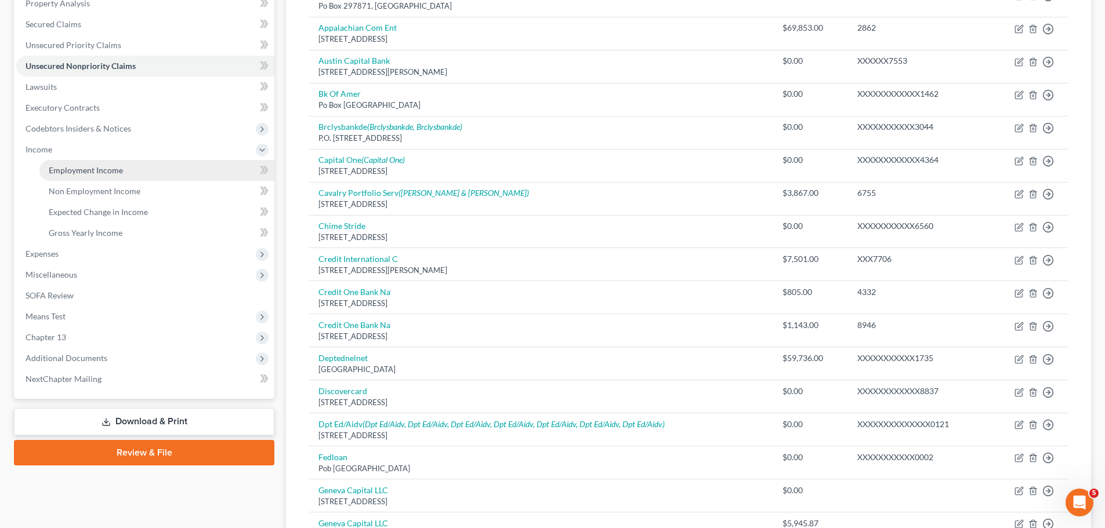
click at [140, 172] on link "Employment Income" at bounding box center [156, 170] width 235 height 21
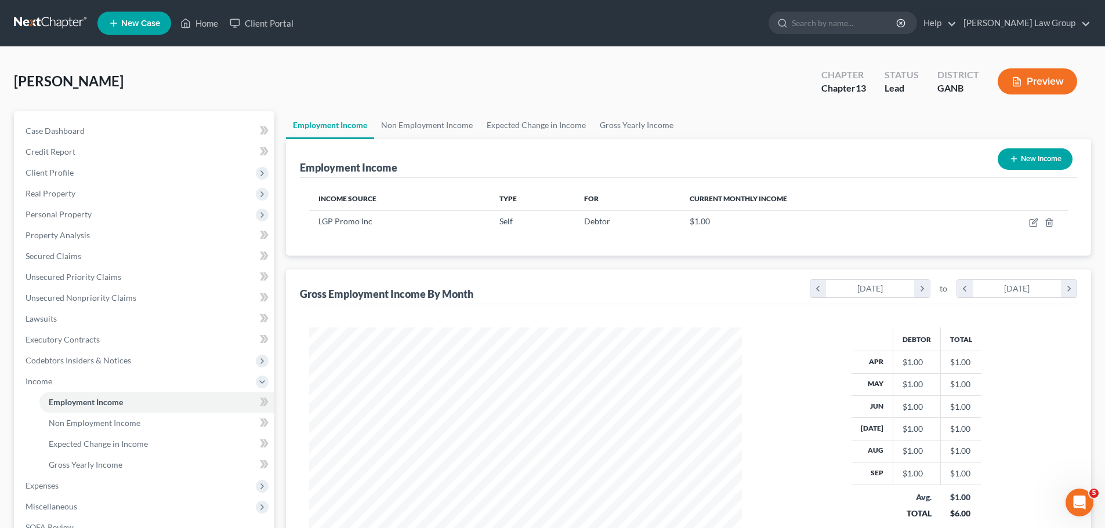
scroll to position [216, 456]
click at [432, 122] on link "Non Employment Income" at bounding box center [427, 125] width 106 height 28
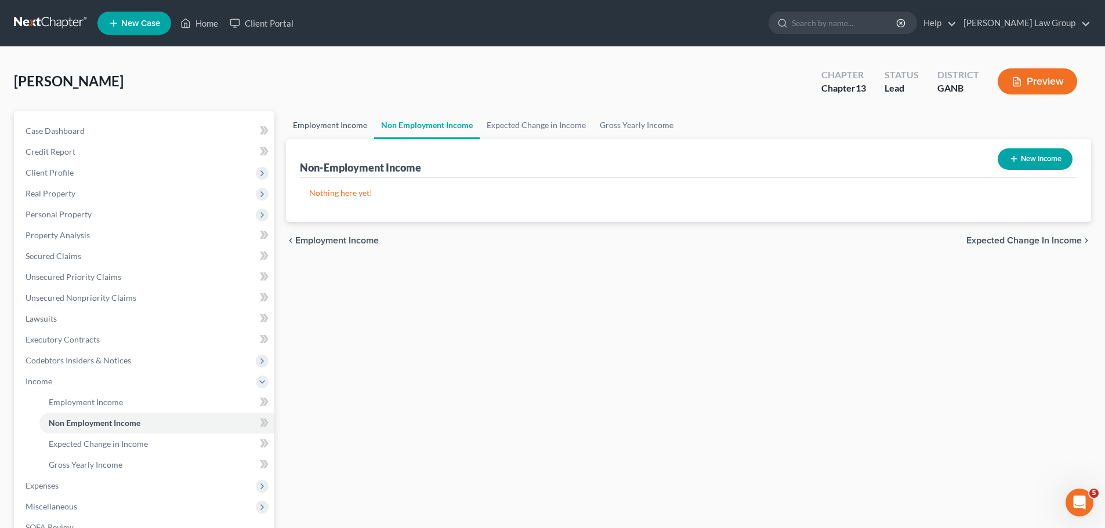
click at [339, 125] on link "Employment Income" at bounding box center [330, 125] width 88 height 28
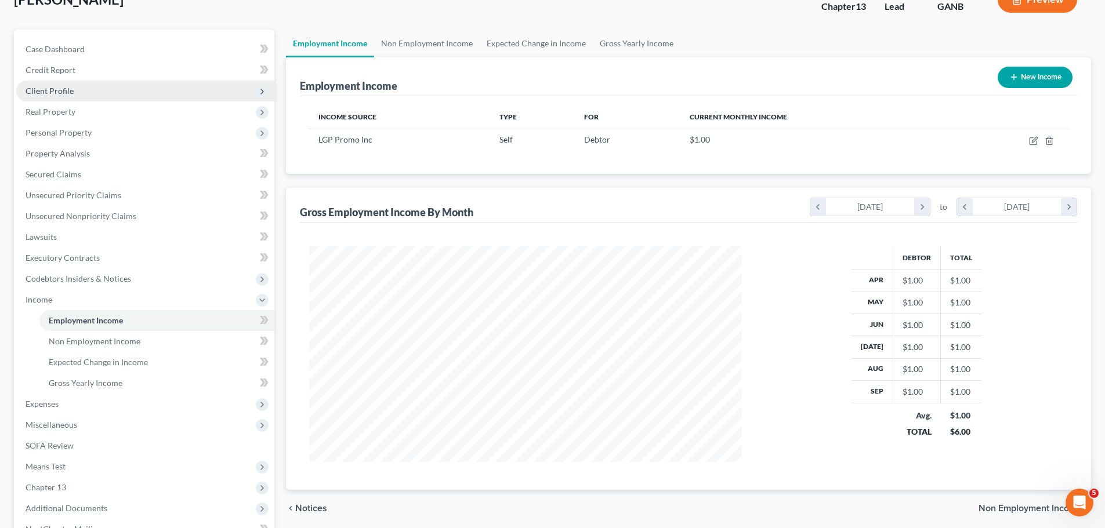
scroll to position [213, 0]
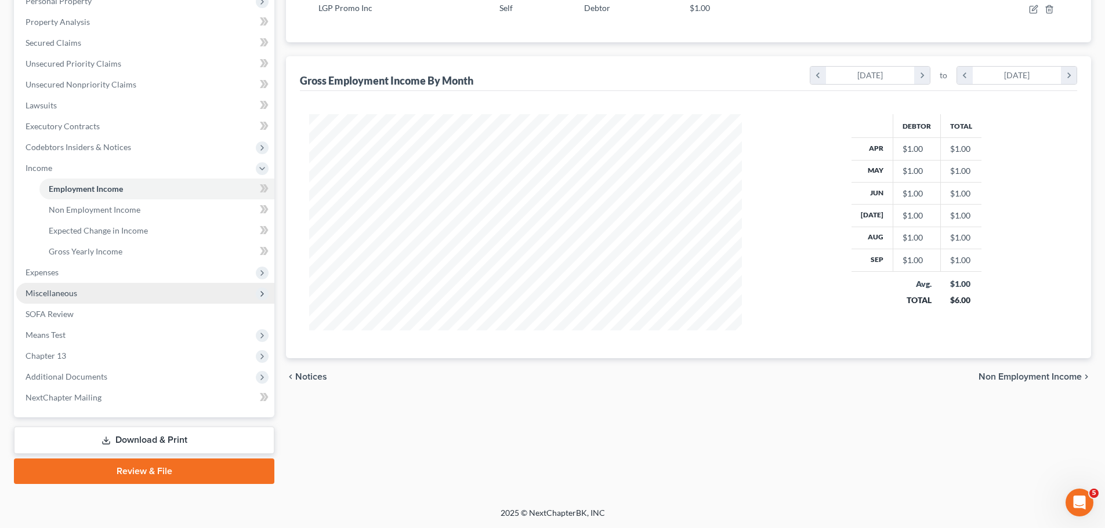
click at [138, 290] on span "Miscellaneous" at bounding box center [145, 293] width 258 height 21
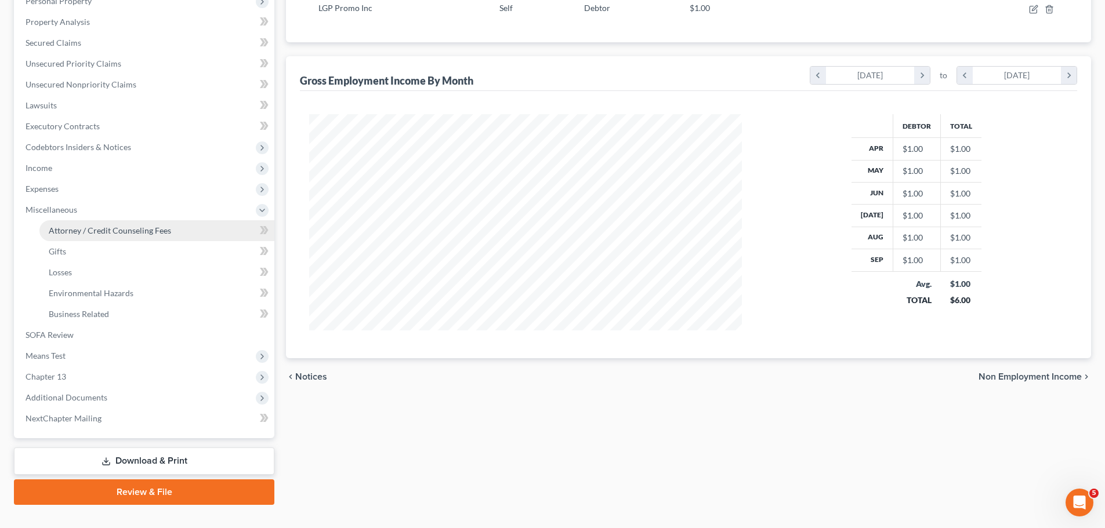
click at [183, 238] on link "Attorney / Credit Counseling Fees" at bounding box center [156, 230] width 235 height 21
select select "1"
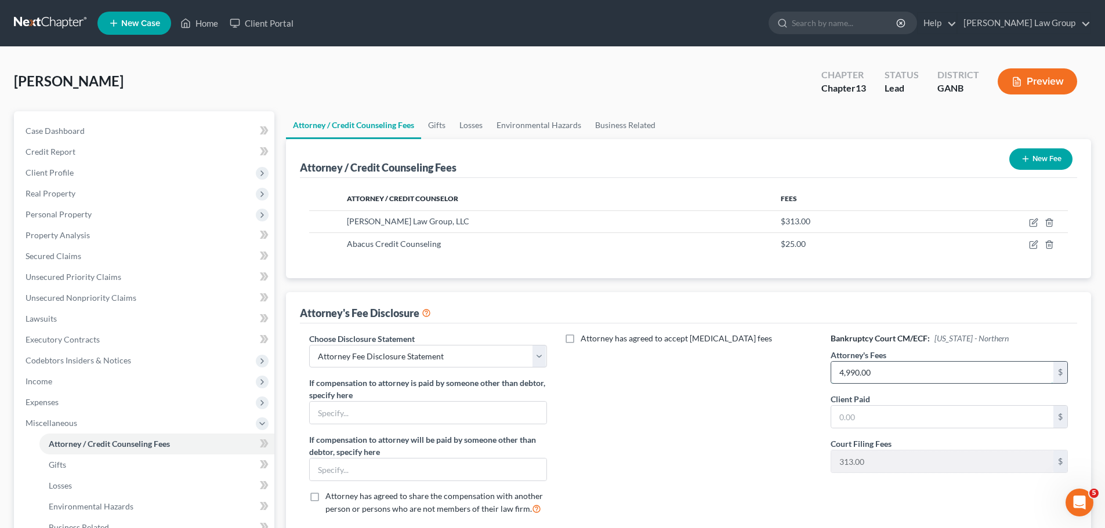
click at [914, 373] on input "4,990.00" at bounding box center [942, 373] width 222 height 22
type input "5,200"
click at [697, 369] on div "Attorney has agreed to accept [MEDICAL_DATA] fees" at bounding box center [688, 429] width 260 height 192
drag, startPoint x: 121, startPoint y: 85, endPoint x: 797, endPoint y: 2, distance: 681.8
click at [0, 85] on div "[PERSON_NAME] Upgraded Chapter Chapter 13 Status Lead District GANB Preview Pet…" at bounding box center [552, 394] width 1105 height 695
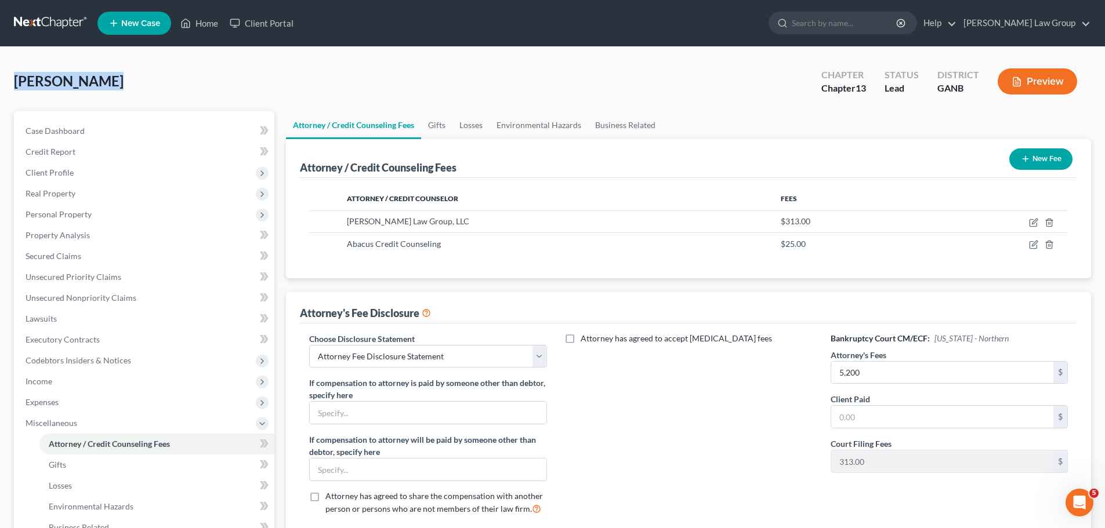
copy span "[PERSON_NAME]"
click at [219, 77] on div "[PERSON_NAME] Upgraded Chapter Chapter 13 Status Lead District GANB Preview" at bounding box center [552, 86] width 1077 height 50
click at [57, 252] on span "Secured Claims" at bounding box center [54, 256] width 56 height 10
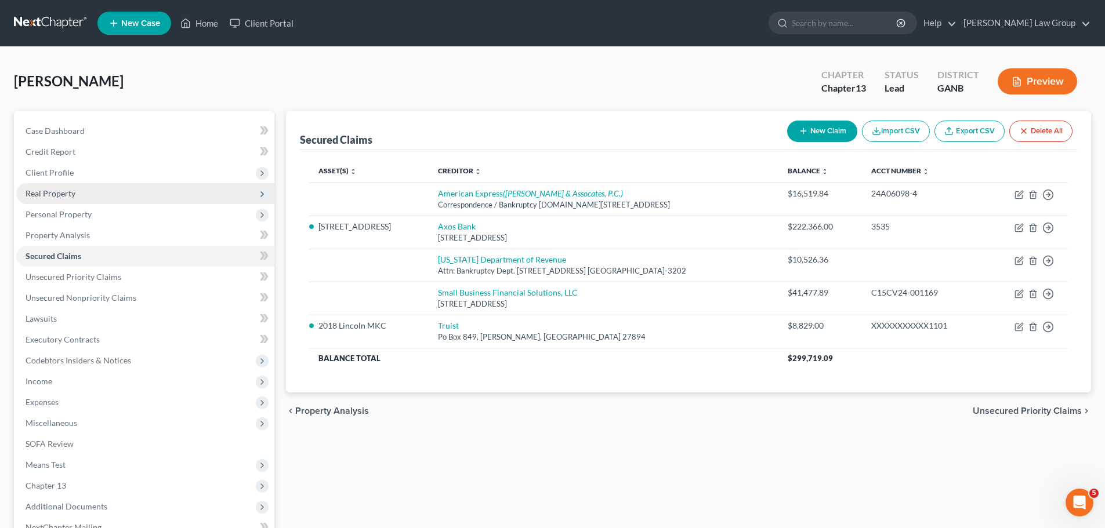
click at [64, 201] on span "Real Property" at bounding box center [145, 193] width 258 height 21
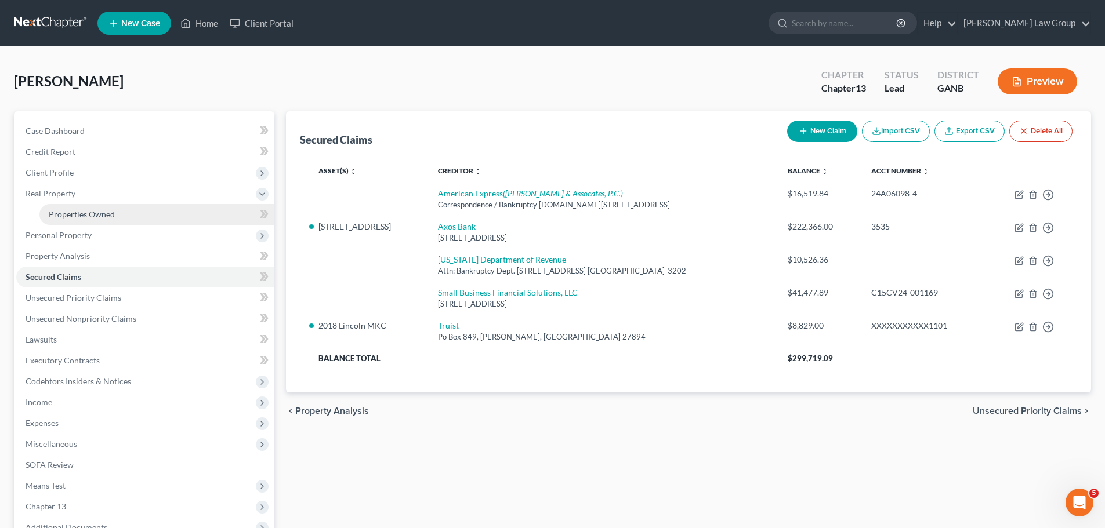
click at [68, 215] on span "Properties Owned" at bounding box center [82, 214] width 66 height 10
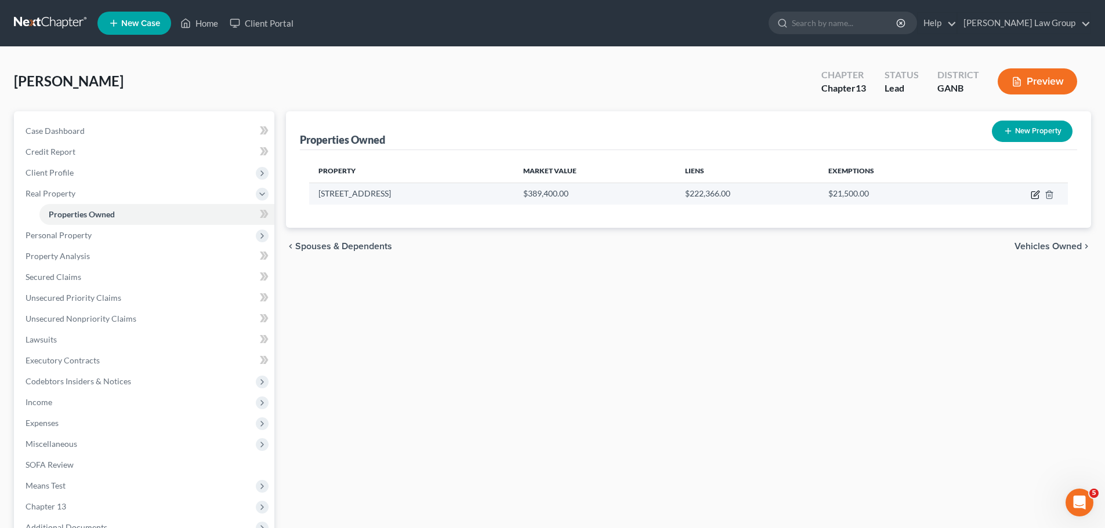
click at [1033, 198] on icon "button" at bounding box center [1034, 195] width 7 height 7
select select "10"
select select "42"
select select "3"
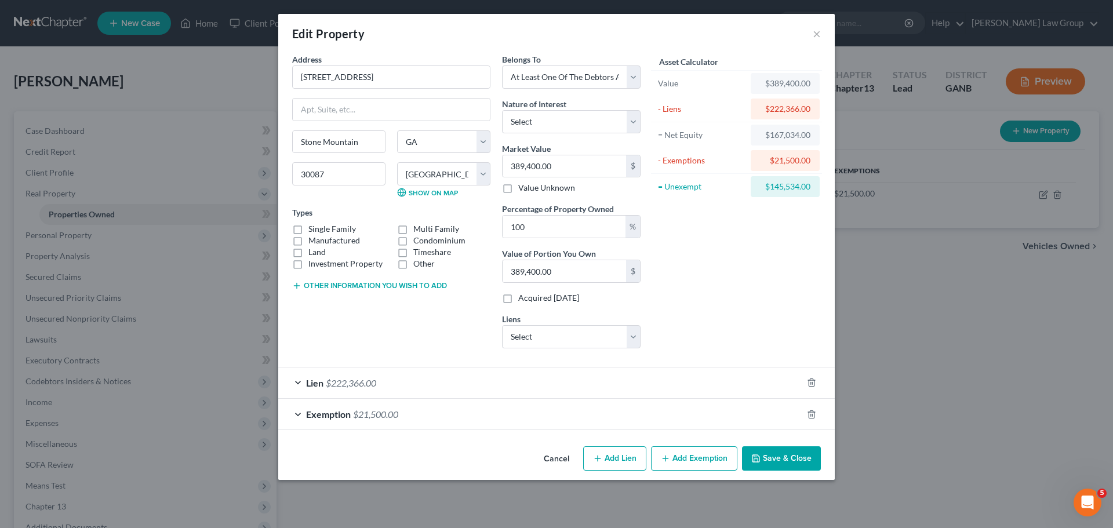
click at [308, 230] on label "Single Family" at bounding box center [332, 229] width 48 height 12
click at [313, 230] on input "Single Family" at bounding box center [317, 227] width 8 height 8
checkbox input "true"
click at [627, 82] on select "Select Debtor 1 Only Debtor 2 Only Debtor 1 And Debtor 2 Only At Least One Of T…" at bounding box center [571, 77] width 139 height 23
click at [643, 60] on div "Belongs To * Select Debtor 1 Only Debtor 2 Only Debtor 1 And Debtor 2 Only At L…" at bounding box center [571, 205] width 150 height 304
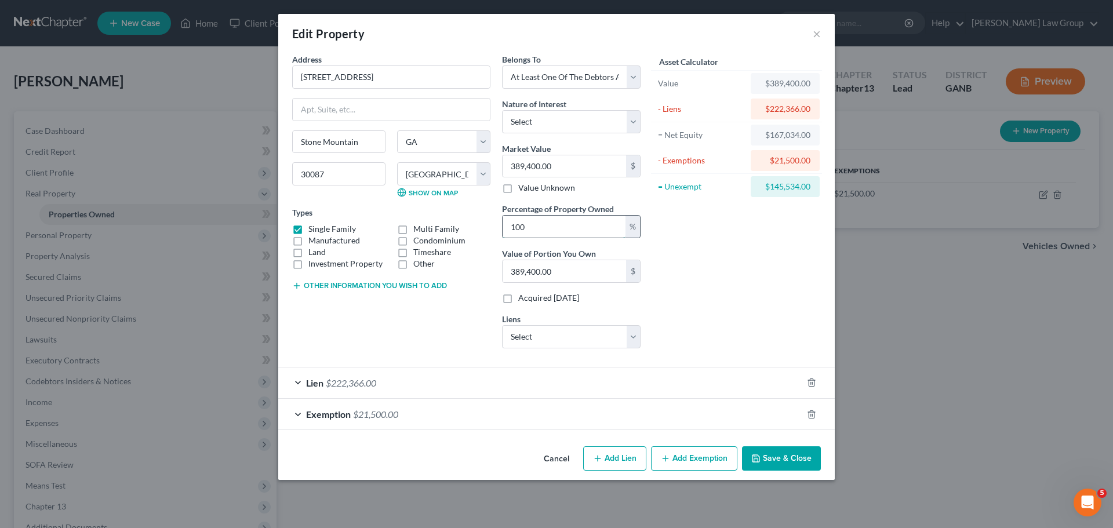
click at [563, 223] on input "100" at bounding box center [564, 227] width 123 height 22
drag, startPoint x: 563, startPoint y: 223, endPoint x: 462, endPoint y: 212, distance: 102.1
click at [462, 212] on div "Address * 5621 Mountain Crest [GEOGRAPHIC_DATA] [US_STATE][GEOGRAPHIC_DATA] [GE…" at bounding box center [466, 205] width 360 height 304
click at [729, 235] on div "Asset Calculator Value $389,400.00 - Liens $222,366.00 = Net Equity $167,034.00…" at bounding box center [737, 205] width 180 height 304
drag, startPoint x: 591, startPoint y: 344, endPoint x: 612, endPoint y: 336, distance: 22.4
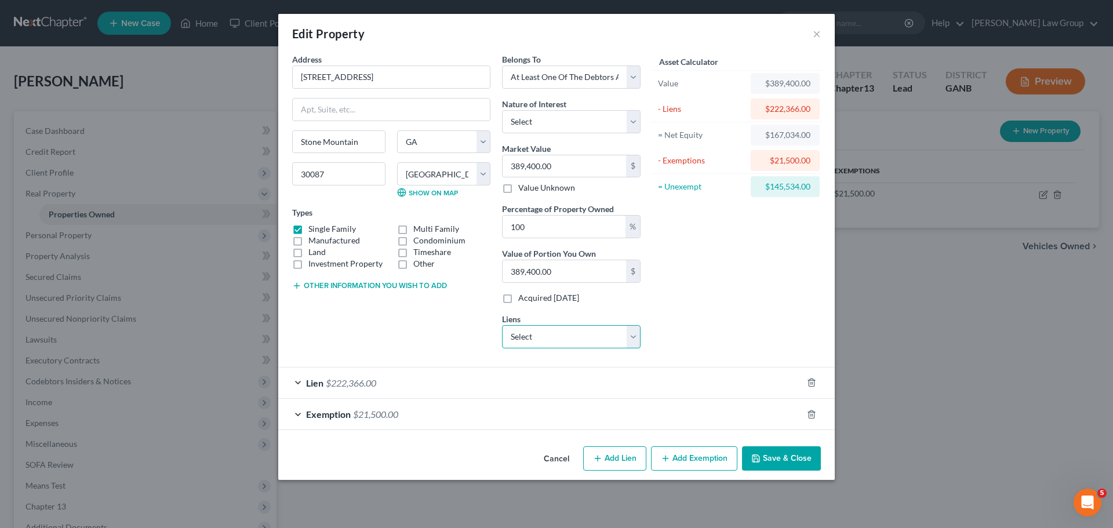
click at [591, 344] on select "Select Small Business Financial Solutions, LLC - $41,477.89 [US_STATE] Departme…" at bounding box center [571, 336] width 139 height 23
click at [746, 289] on div "Asset Calculator Value $389,400.00 - Liens $222,366.00 = Net Equity $167,034.00…" at bounding box center [737, 205] width 180 height 304
click at [783, 461] on button "Save & Close" at bounding box center [781, 458] width 79 height 24
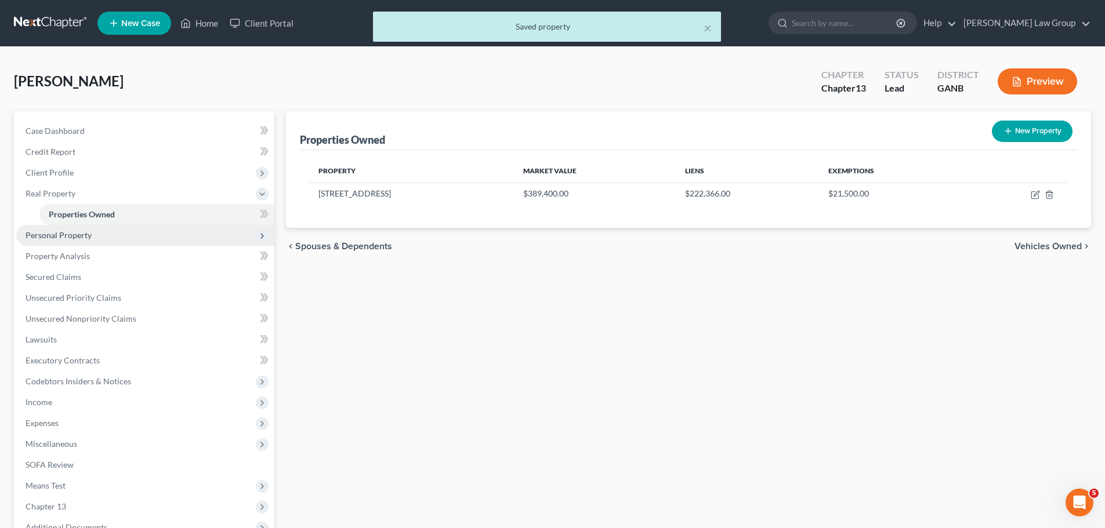
click at [72, 236] on span "Personal Property" at bounding box center [59, 235] width 66 height 10
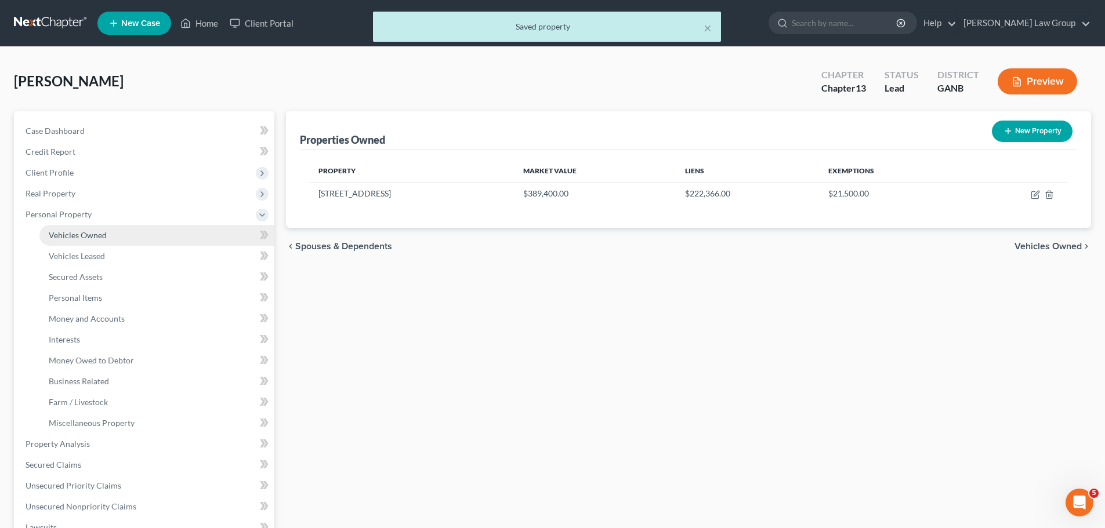
click at [118, 236] on link "Vehicles Owned" at bounding box center [156, 235] width 235 height 21
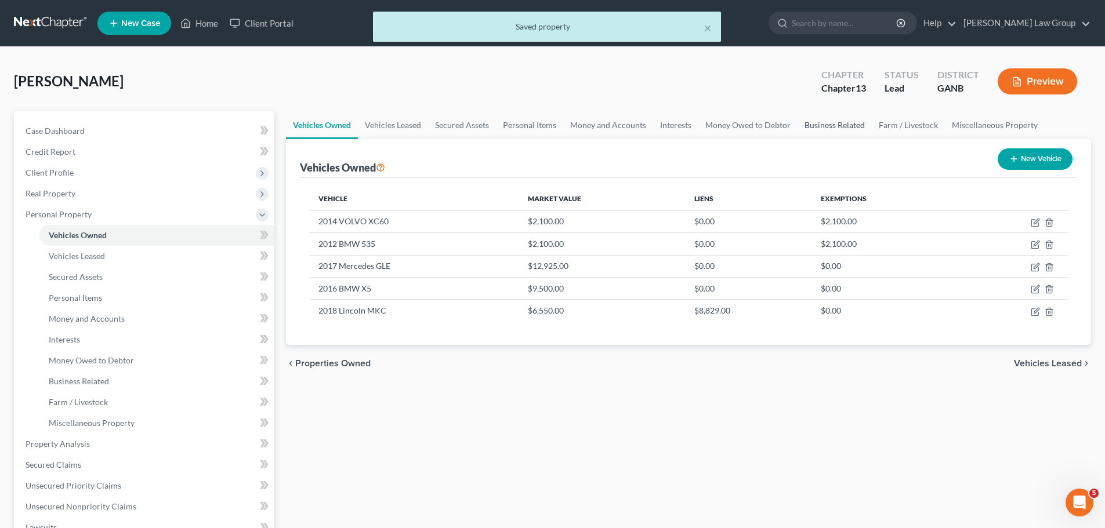
click at [843, 120] on link "Business Related" at bounding box center [834, 125] width 74 height 28
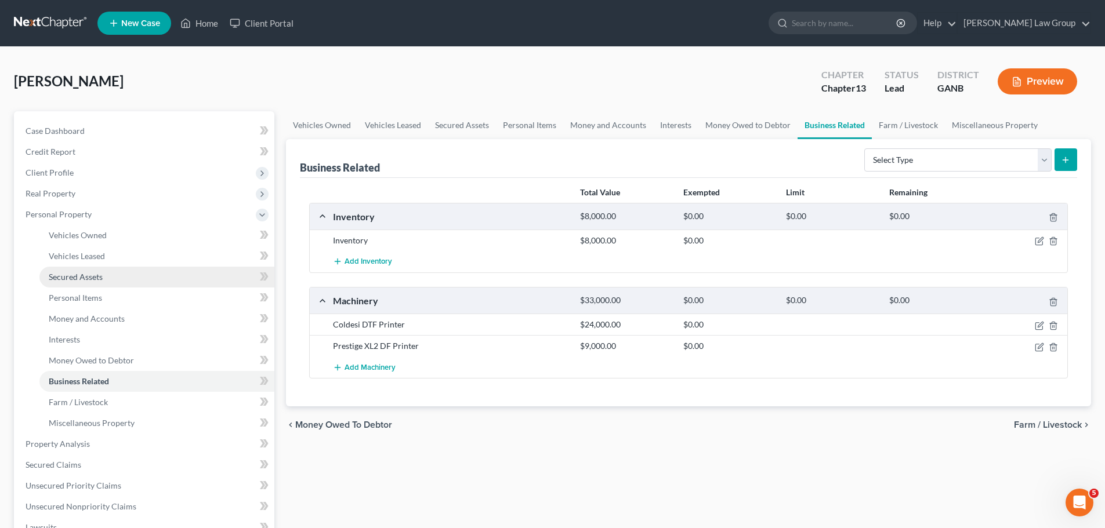
click at [88, 273] on span "Secured Assets" at bounding box center [76, 277] width 54 height 10
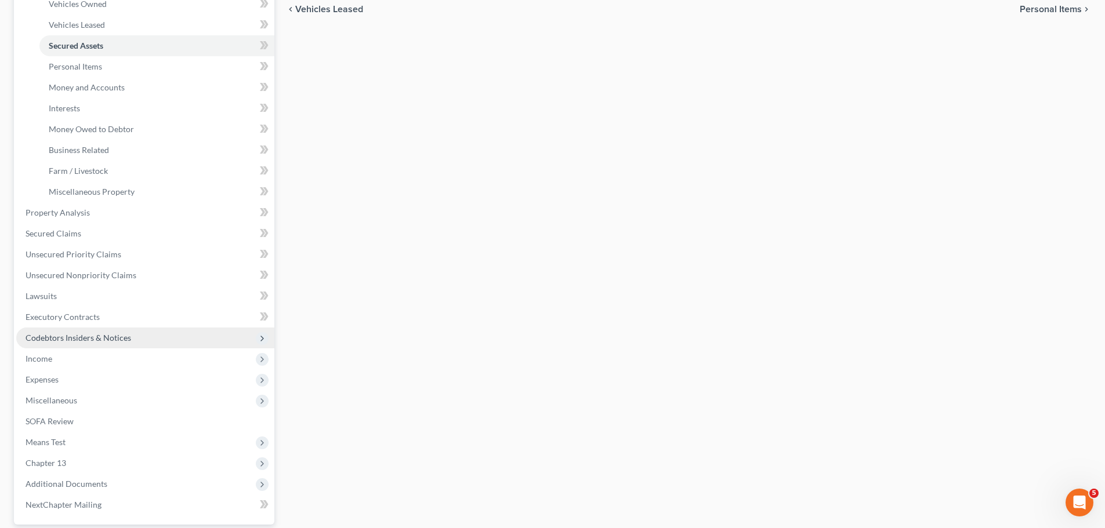
scroll to position [232, 0]
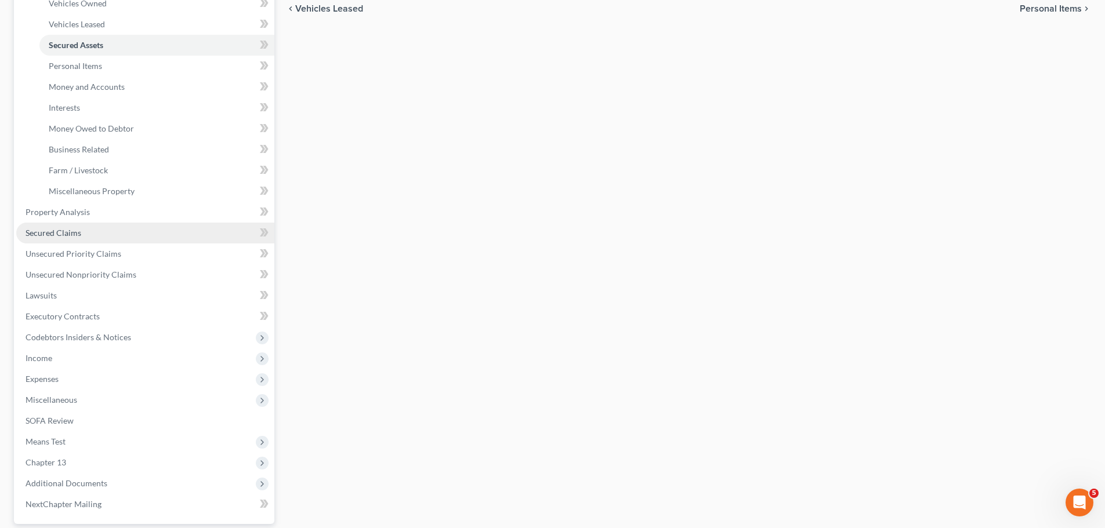
click at [77, 235] on span "Secured Claims" at bounding box center [54, 233] width 56 height 10
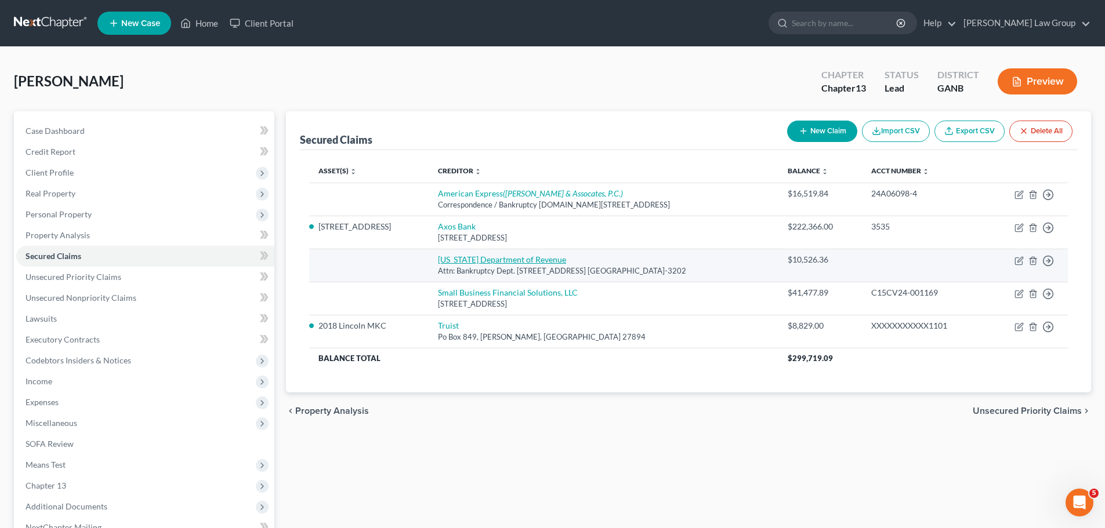
click at [503, 262] on link "[US_STATE] Department of Revenue" at bounding box center [502, 260] width 128 height 10
select select "10"
select select "0"
select select "3"
select select "0"
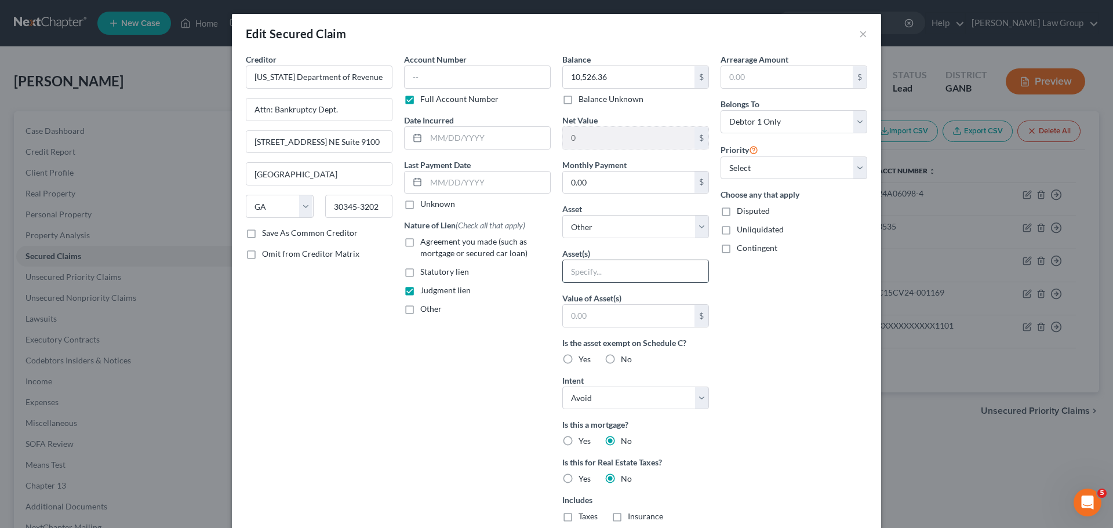
click at [602, 269] on input "text" at bounding box center [636, 271] width 146 height 22
type input "Real and Personal Property"
click at [621, 354] on label "No" at bounding box center [626, 360] width 11 height 12
click at [641, 410] on div "Balance 10,526.36 $ Balance Unknown Balance Undetermined 10,526.36 $ Balance Un…" at bounding box center [636, 330] width 158 height 555
click at [641, 396] on select "Select Surrender Redeem Reaffirm Avoid Other" at bounding box center [635, 398] width 147 height 23
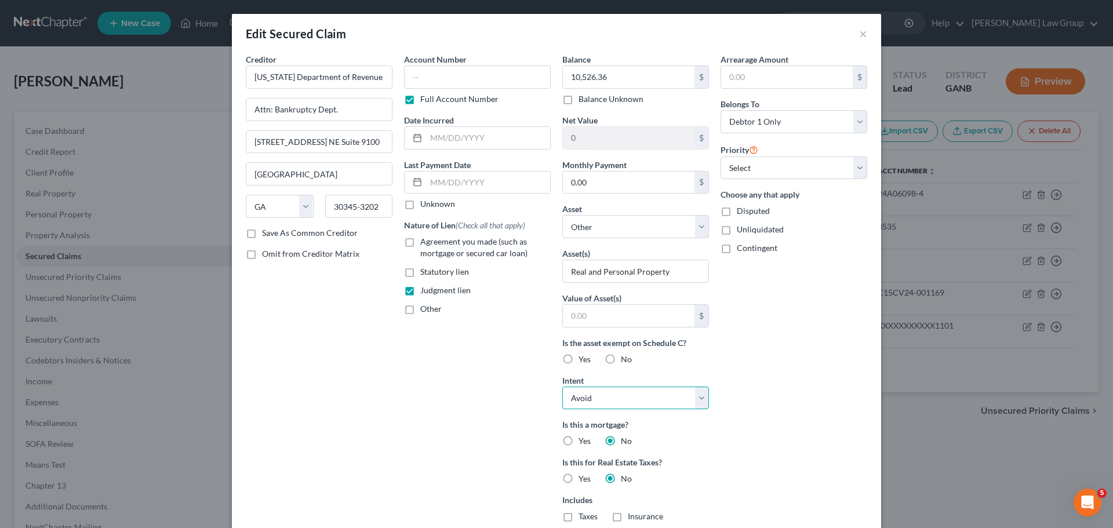
select select "2"
click at [562, 387] on select "Select Surrender Redeem Reaffirm Avoid Other" at bounding box center [635, 398] width 147 height 23
click at [774, 445] on div "Arrearage Amount $ Belongs To * Select Debtor 1 Only Debtor 2 Only Debtor 1 And…" at bounding box center [794, 330] width 158 height 555
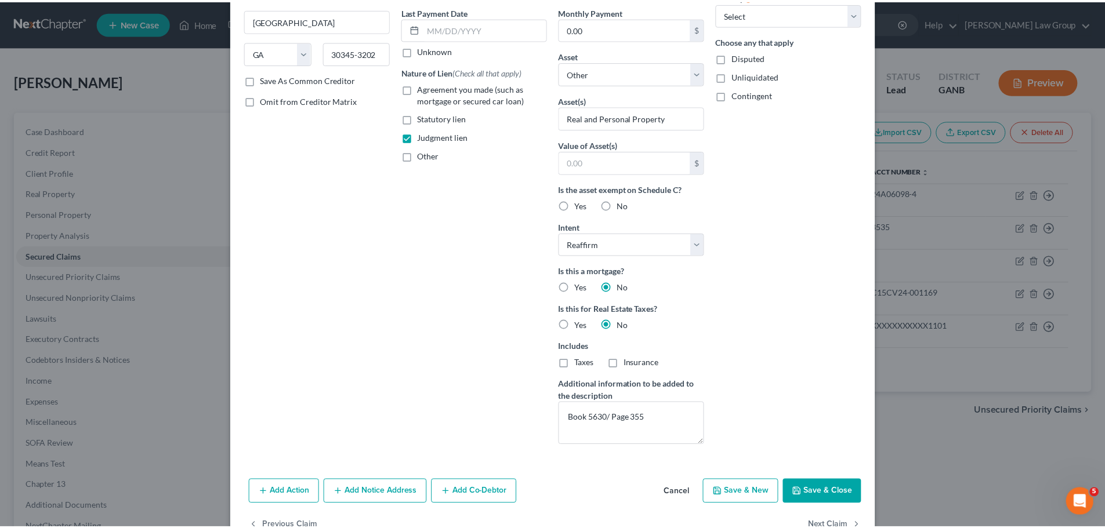
scroll to position [174, 0]
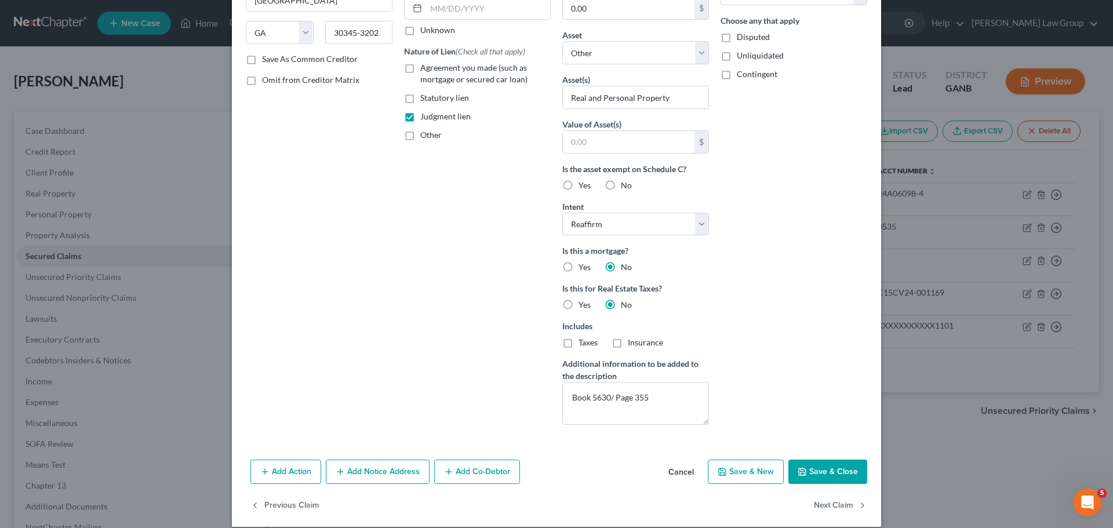
click at [812, 472] on button "Save & Close" at bounding box center [828, 472] width 79 height 24
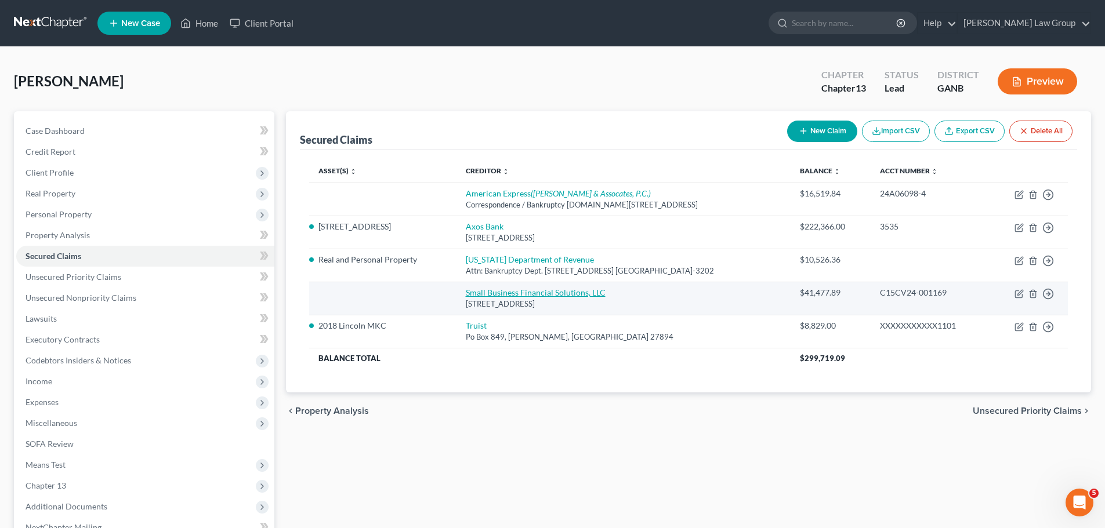
click at [510, 294] on link "Small Business Financial Solutions, LLC" at bounding box center [536, 293] width 140 height 10
select select "21"
select select "0"
select select "3"
select select "0"
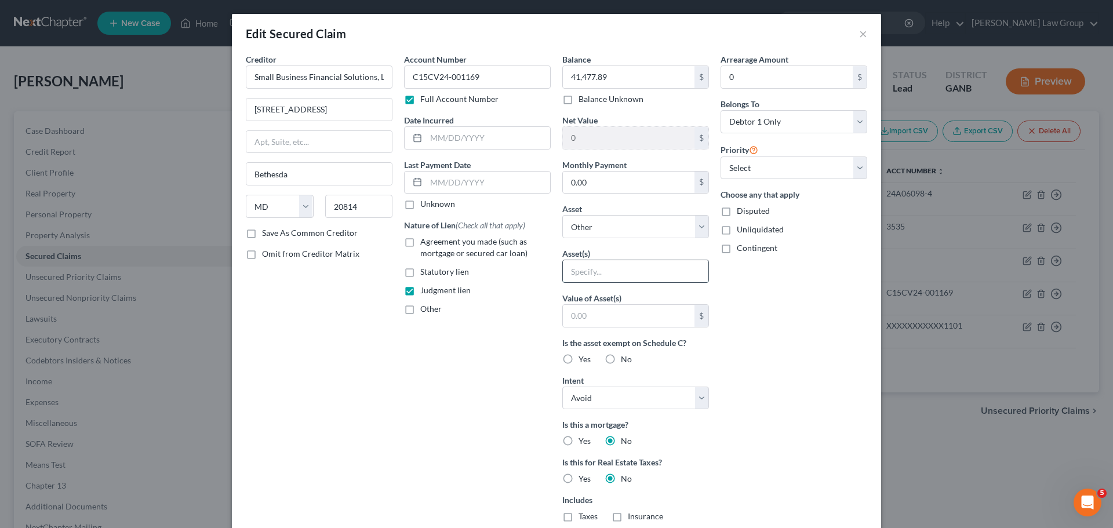
click at [586, 270] on input "text" at bounding box center [636, 271] width 146 height 22
click at [610, 233] on select "Select Other Multiple Assets Household Goods - Household goods - $1200.0 Electr…" at bounding box center [635, 226] width 147 height 23
select select "11"
click at [562, 215] on select "Select Other Multiple Assets Household Goods - Household goods - $1200.0 Electr…" at bounding box center [635, 226] width 147 height 23
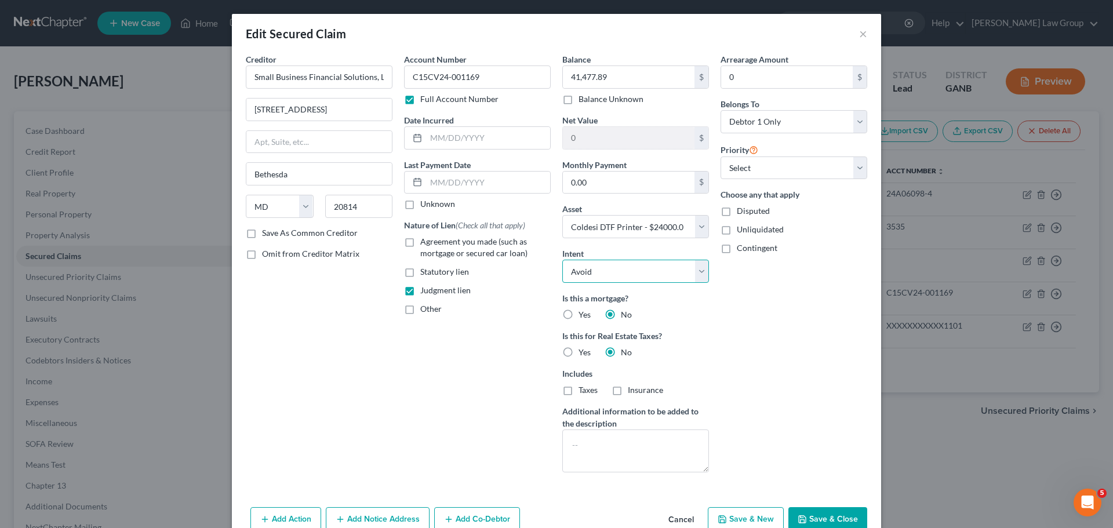
drag, startPoint x: 586, startPoint y: 273, endPoint x: 588, endPoint y: 282, distance: 9.4
click at [586, 273] on select "Select Surrender Redeem Reaffirm Avoid Other" at bounding box center [635, 271] width 147 height 23
select select "2"
click at [562, 260] on select "Select Surrender Redeem Reaffirm Avoid Other" at bounding box center [635, 271] width 147 height 23
click at [780, 340] on div "Arrearage Amount 0 $ Belongs To * Select Debtor 1 Only Debtor 2 Only Debtor 1 A…" at bounding box center [794, 267] width 158 height 429
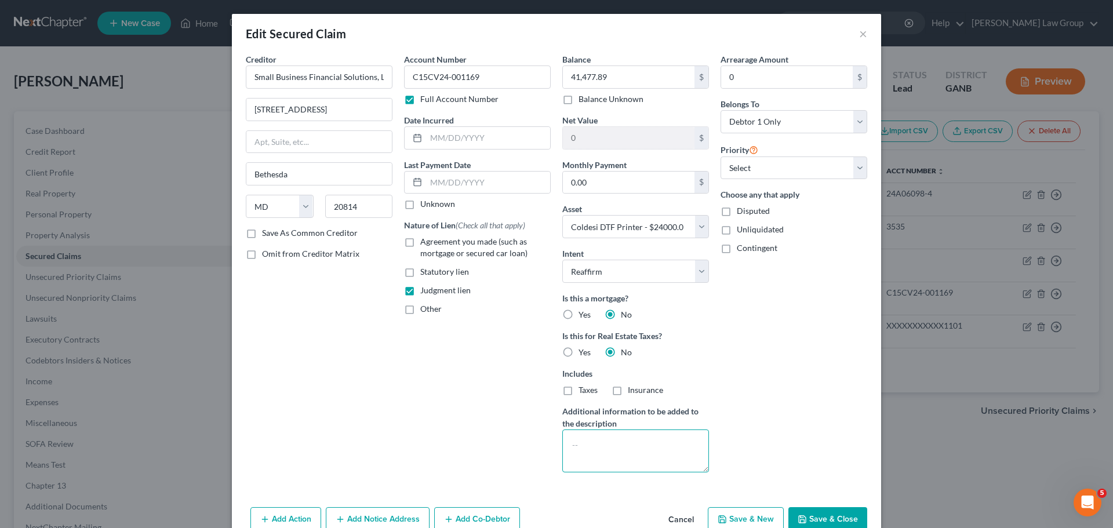
click at [604, 454] on textarea at bounding box center [635, 451] width 147 height 43
drag, startPoint x: 674, startPoint y: 459, endPoint x: 802, endPoint y: 449, distance: 128.5
click at [562, 449] on textarea "Business judgment on loan with blanket lien on assets" at bounding box center [635, 451] width 147 height 43
type textarea "Business judgment on loan with blanket lien on assets"
click at [815, 524] on button "Save & Close" at bounding box center [828, 519] width 79 height 24
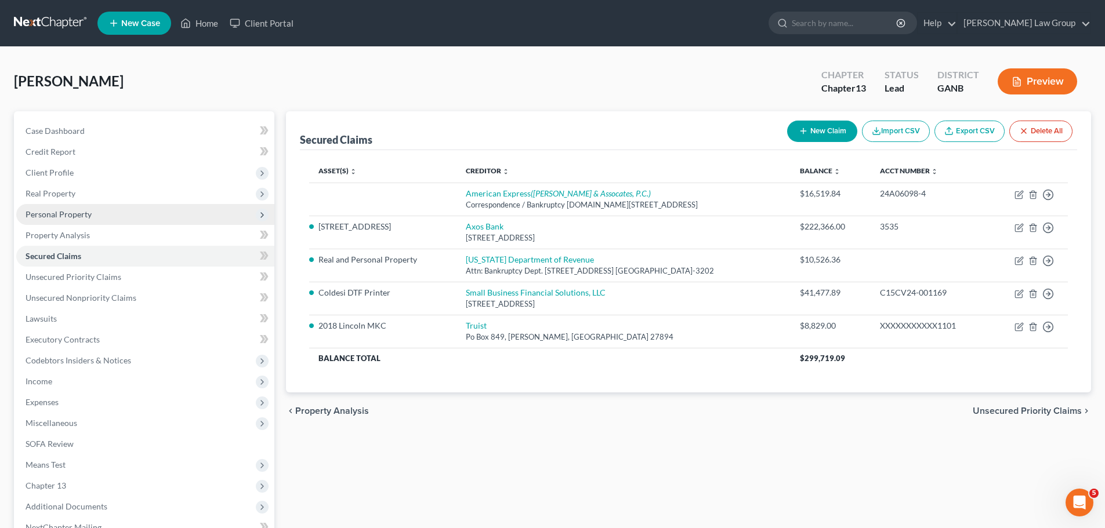
click at [68, 219] on span "Personal Property" at bounding box center [145, 214] width 258 height 21
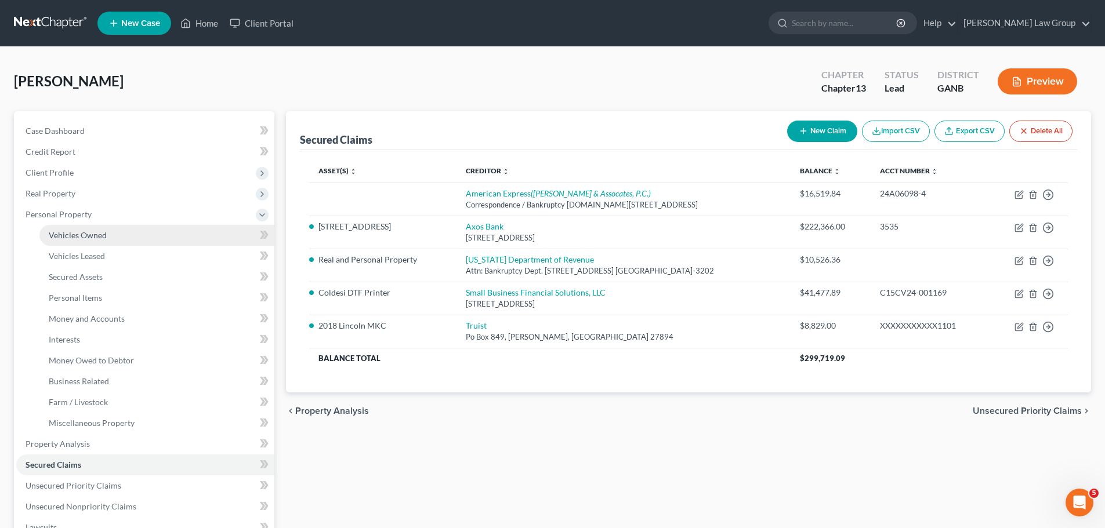
click at [100, 240] on link "Vehicles Owned" at bounding box center [156, 235] width 235 height 21
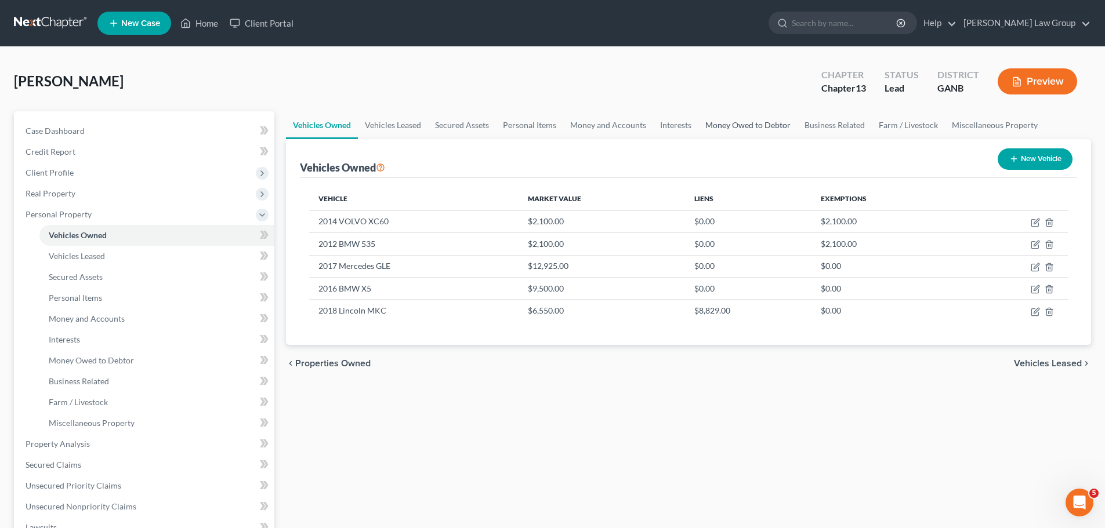
click at [742, 124] on link "Money Owed to Debtor" at bounding box center [747, 125] width 99 height 28
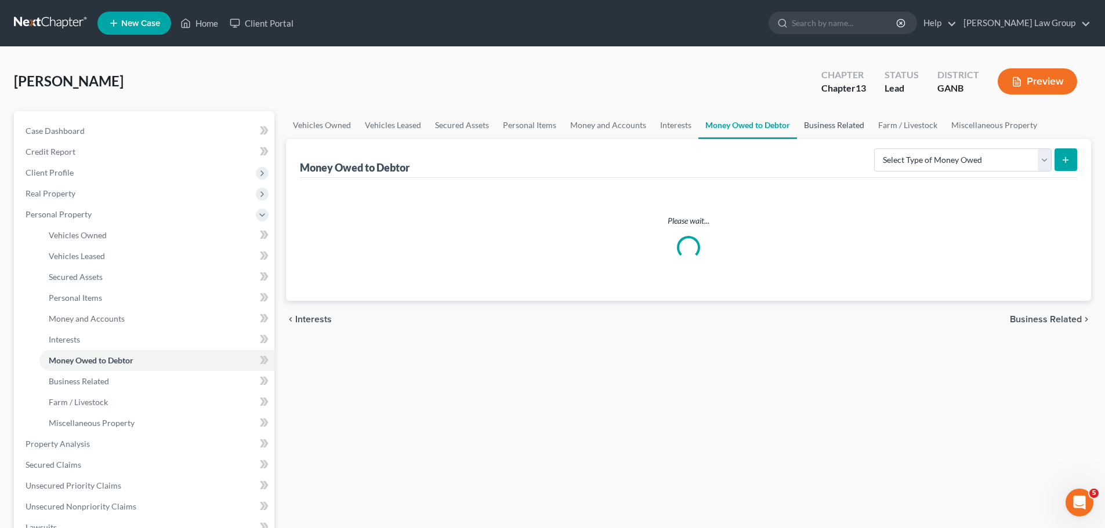
click at [839, 123] on link "Business Related" at bounding box center [834, 125] width 74 height 28
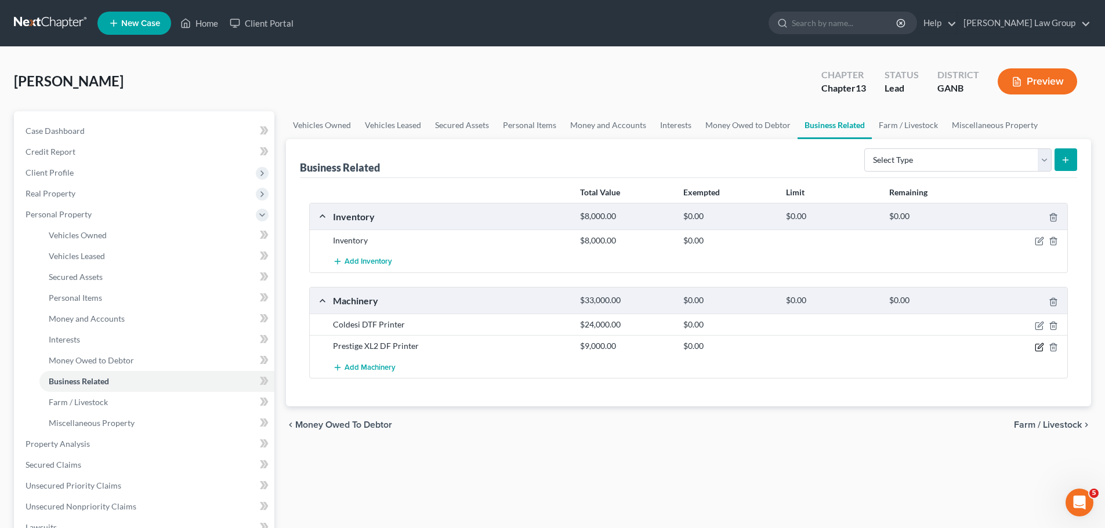
click at [1037, 348] on icon "button" at bounding box center [1039, 345] width 5 height 5
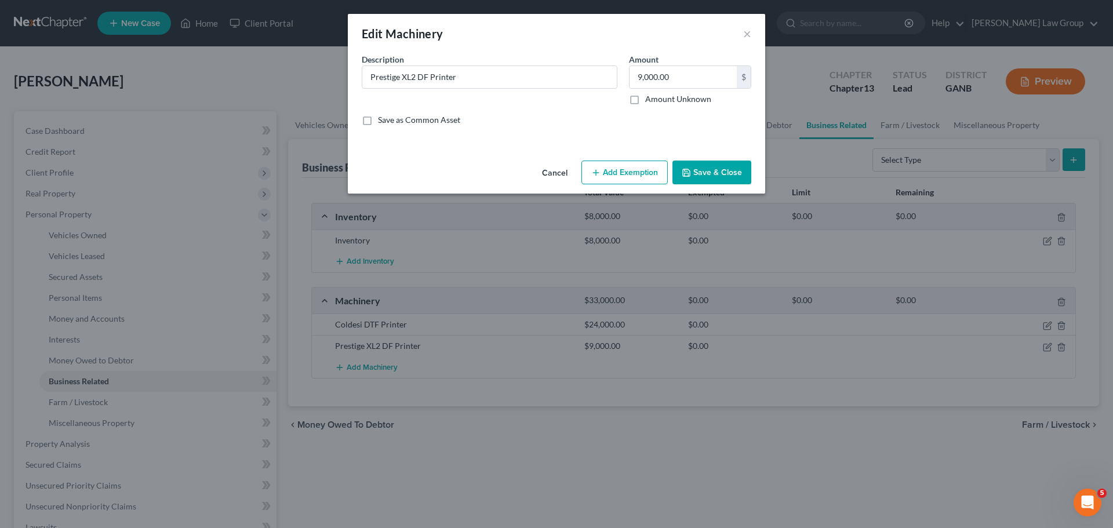
click at [378, 121] on label "Save as Common Asset" at bounding box center [419, 120] width 82 height 12
click at [383, 121] on input "Save as Common Asset" at bounding box center [387, 118] width 8 height 8
click at [378, 125] on label "Save as Common Asset" at bounding box center [419, 120] width 82 height 12
click at [383, 122] on input "Save as Common Asset" at bounding box center [387, 118] width 8 height 8
checkbox input "false"
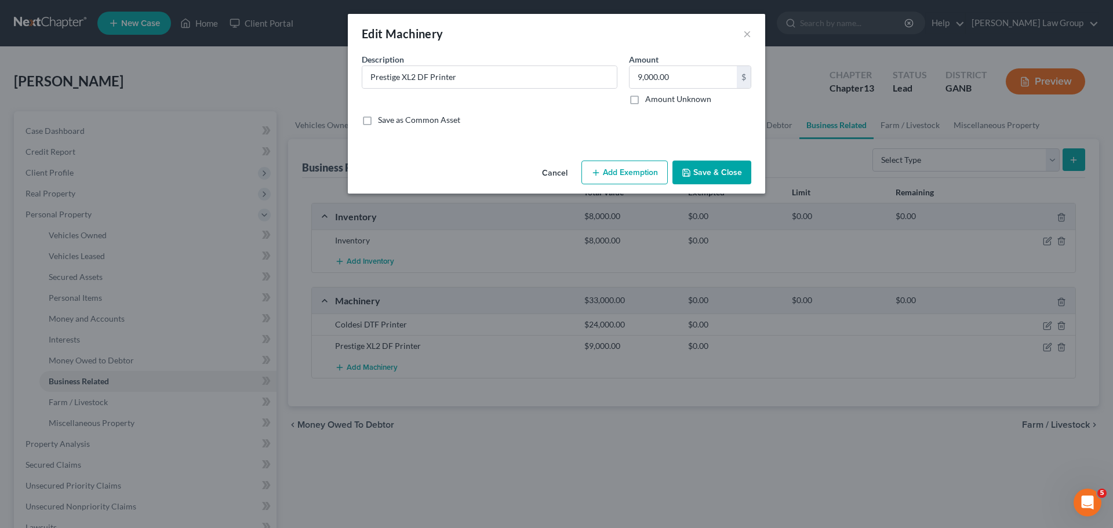
click at [712, 166] on button "Save & Close" at bounding box center [712, 173] width 79 height 24
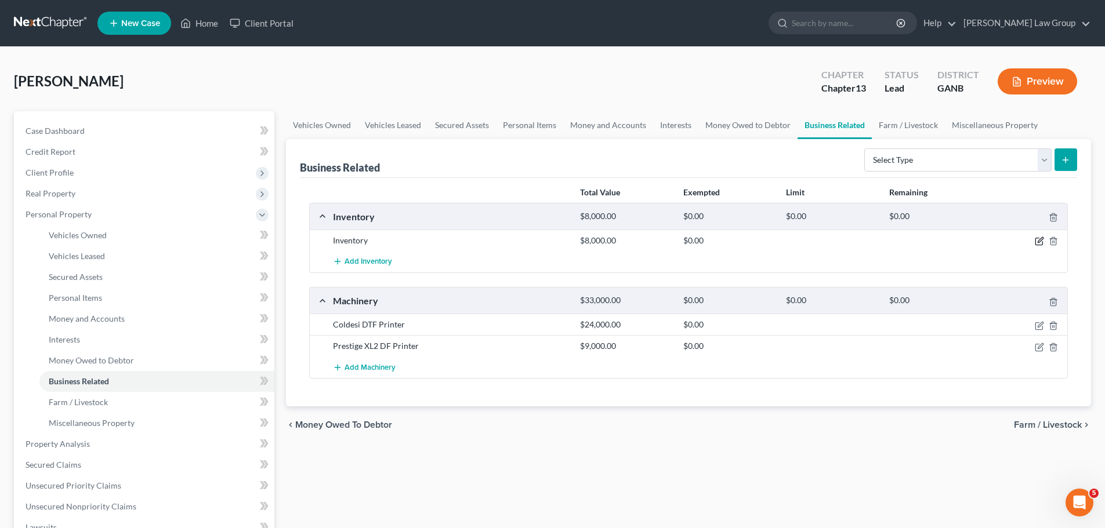
click at [1039, 241] on icon "button" at bounding box center [1039, 240] width 5 height 5
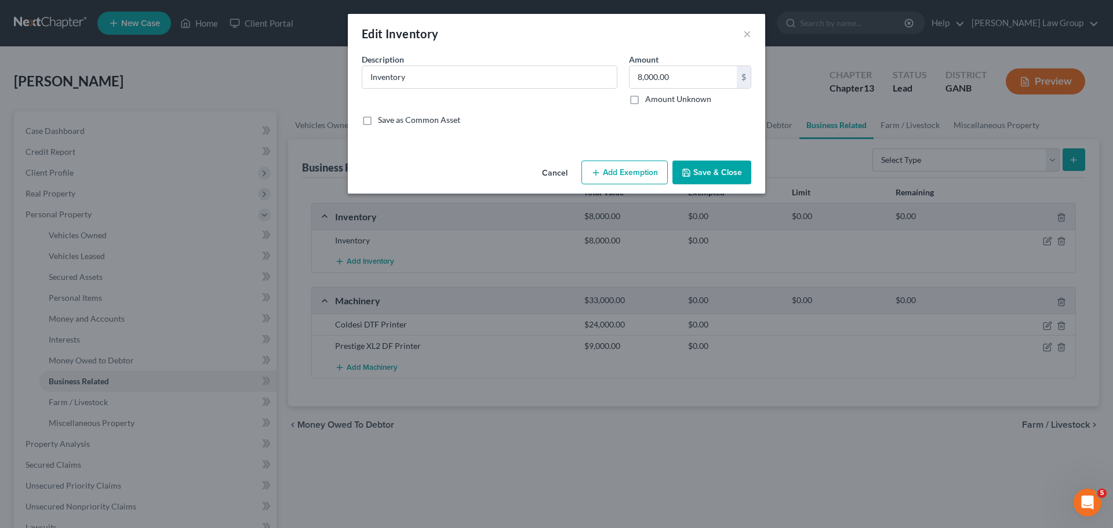
click at [551, 170] on button "Cancel" at bounding box center [555, 173] width 44 height 23
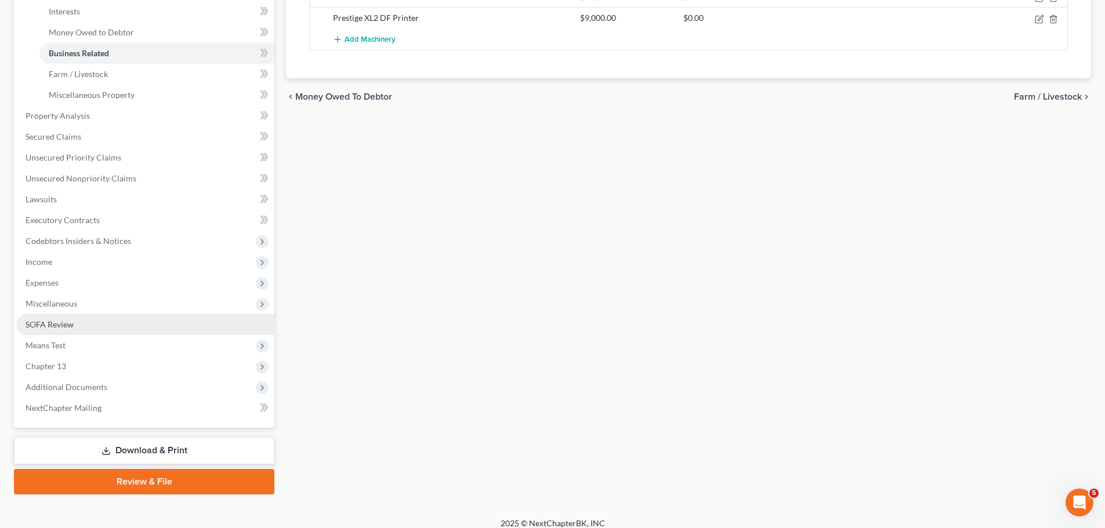
scroll to position [339, 0]
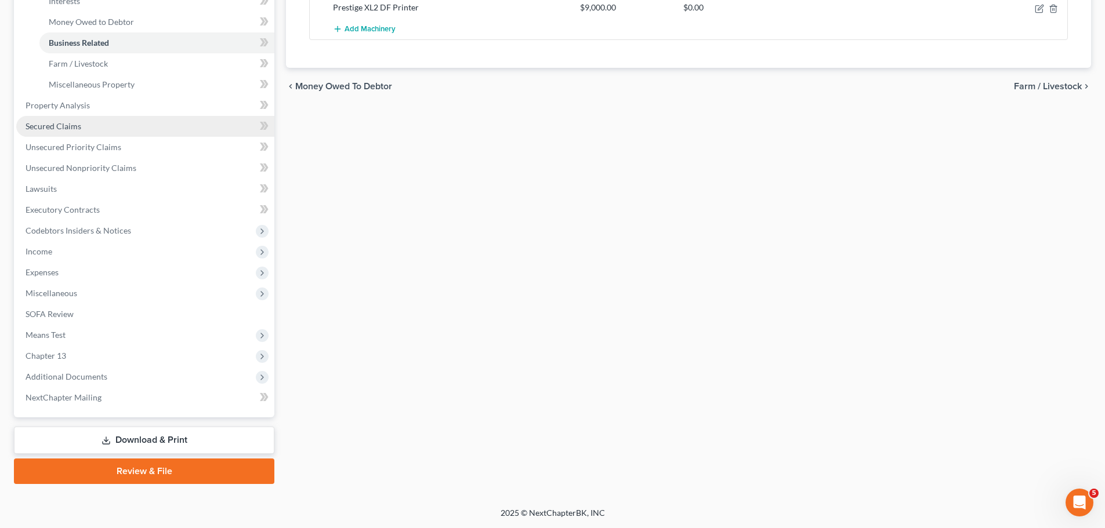
click at [56, 130] on span "Secured Claims" at bounding box center [54, 126] width 56 height 10
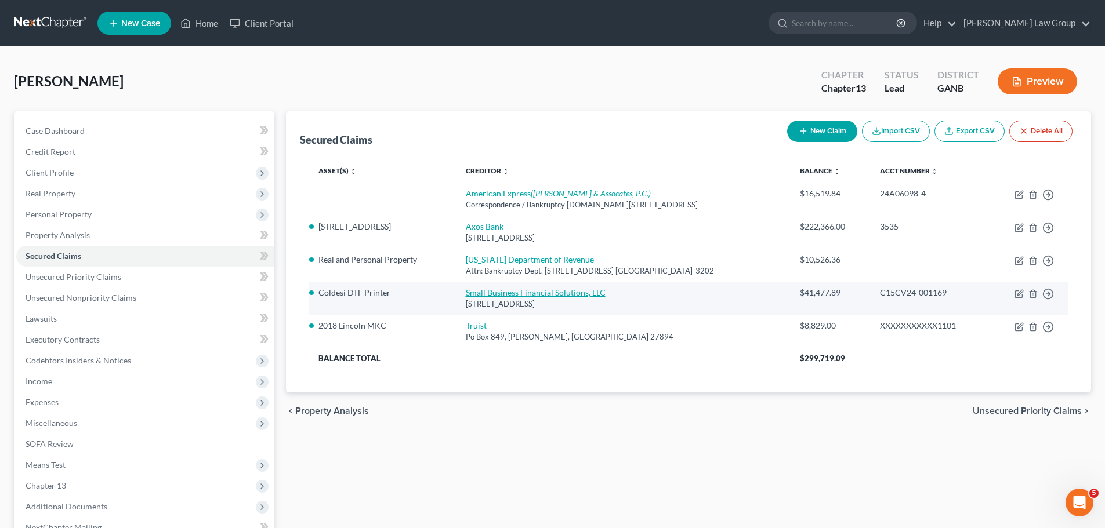
click at [486, 294] on link "Small Business Financial Solutions, LLC" at bounding box center [536, 293] width 140 height 10
select select "21"
select select "11"
select select "2"
select select "0"
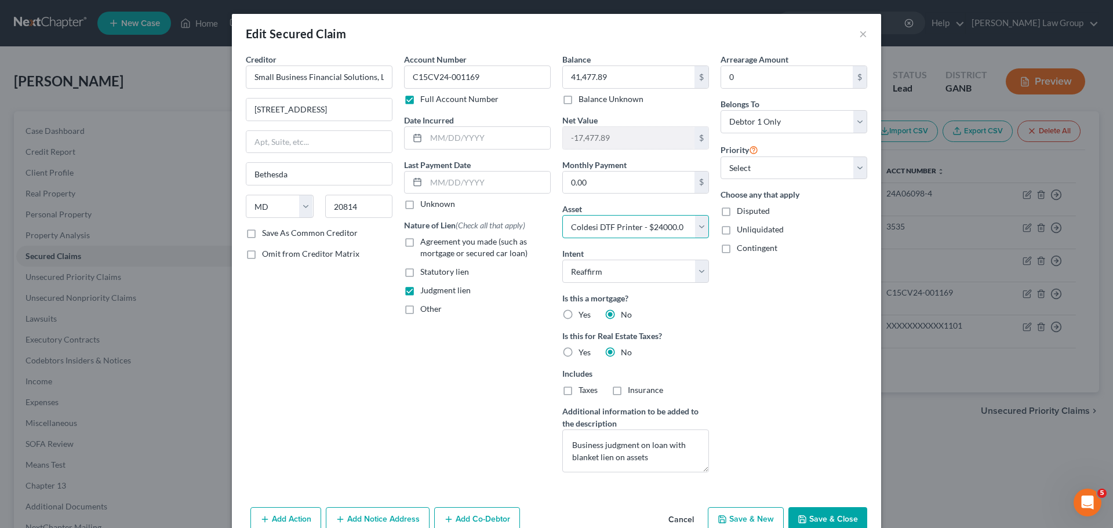
click at [659, 226] on select "Select Other Multiple Assets Household Goods - Household goods - $1200.0 Electr…" at bounding box center [635, 226] width 147 height 23
click at [676, 201] on div "Balance 41,477.89 $ Balance Unknown Balance Undetermined 41,477.89 $ Balance Un…" at bounding box center [636, 267] width 158 height 429
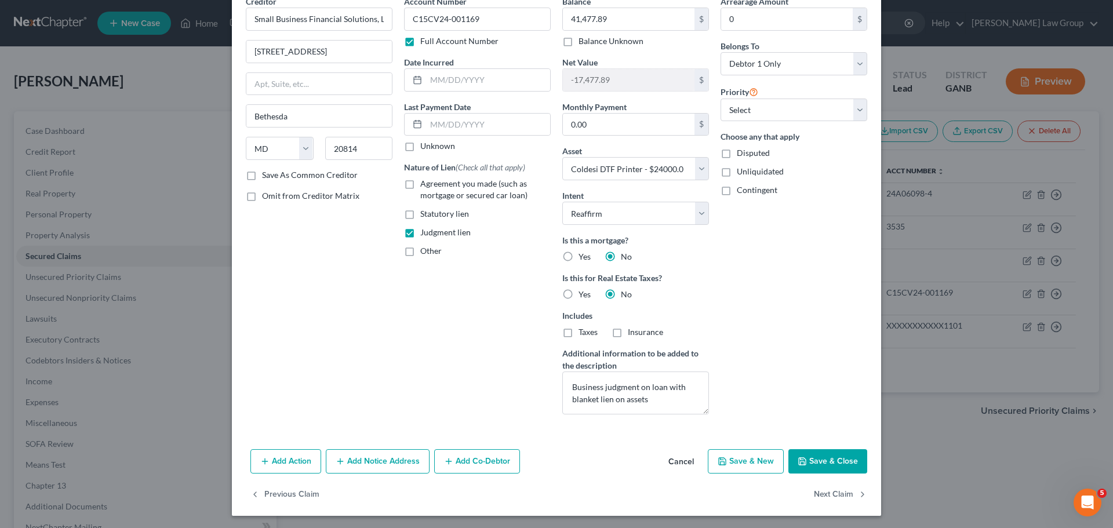
click at [834, 463] on button "Save & Close" at bounding box center [828, 461] width 79 height 24
select select
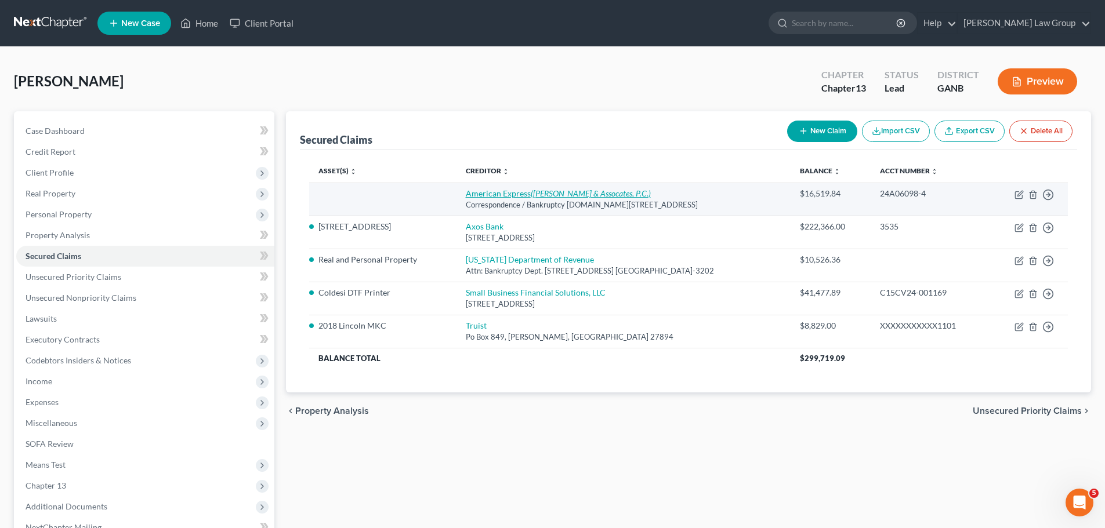
click at [493, 197] on link "American Express ([PERSON_NAME] & Assocates, P.C.)" at bounding box center [558, 193] width 185 height 10
select select "45"
select select "0"
select select "3"
select select "0"
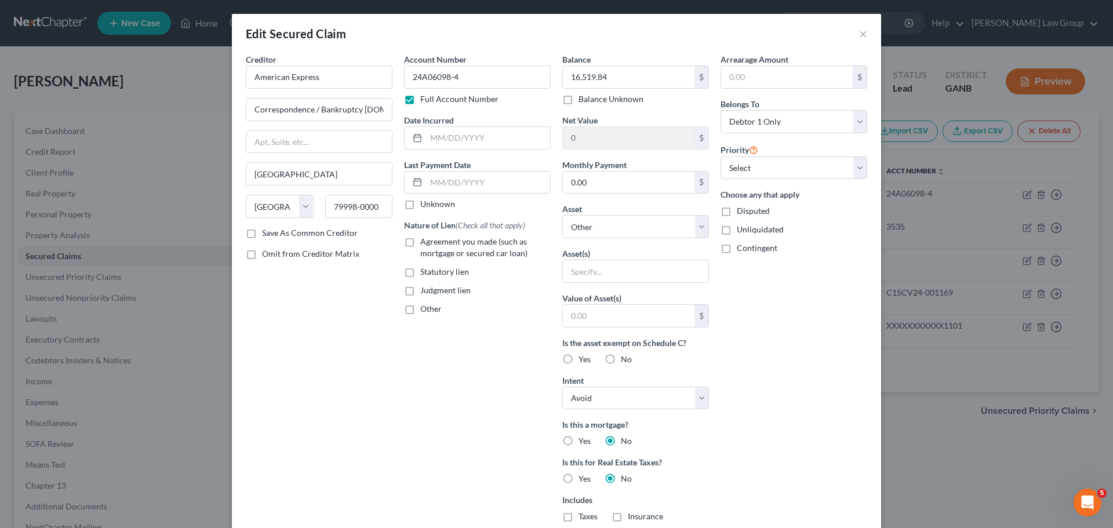
click at [420, 296] on label "Judgment lien" at bounding box center [445, 291] width 50 height 12
click at [425, 292] on input "Judgment lien" at bounding box center [429, 289] width 8 height 8
checkbox input "true"
click at [593, 281] on input "text" at bounding box center [636, 271] width 146 height 22
click at [654, 271] on input "text" at bounding box center [636, 271] width 146 height 22
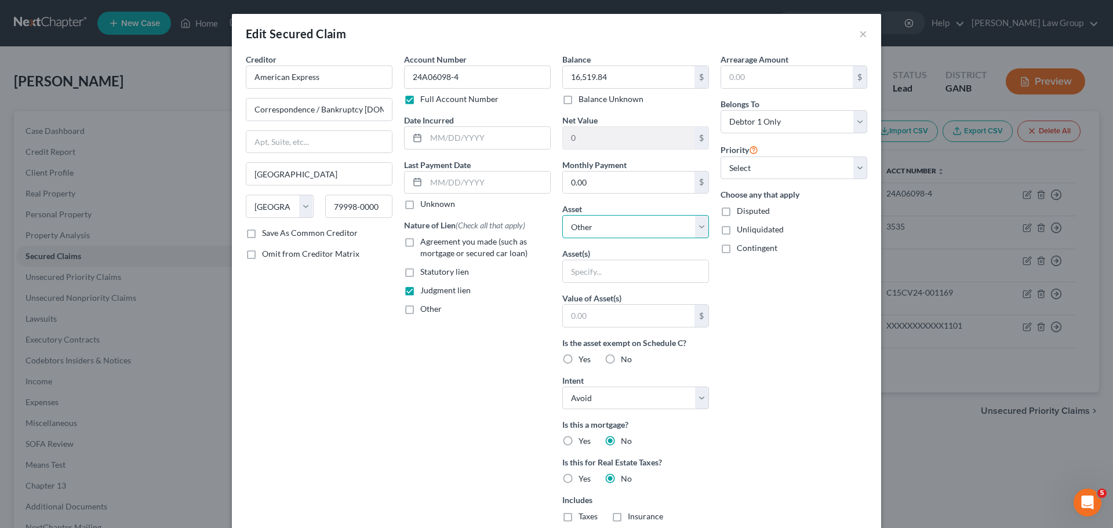
click at [649, 224] on select "Select Other Multiple Assets Household Goods - Household goods - $1200.0 Electr…" at bounding box center [635, 226] width 147 height 23
select select "17"
click at [562, 215] on select "Select Other Multiple Assets Household Goods - Household goods - $1200.0 Electr…" at bounding box center [635, 226] width 147 height 23
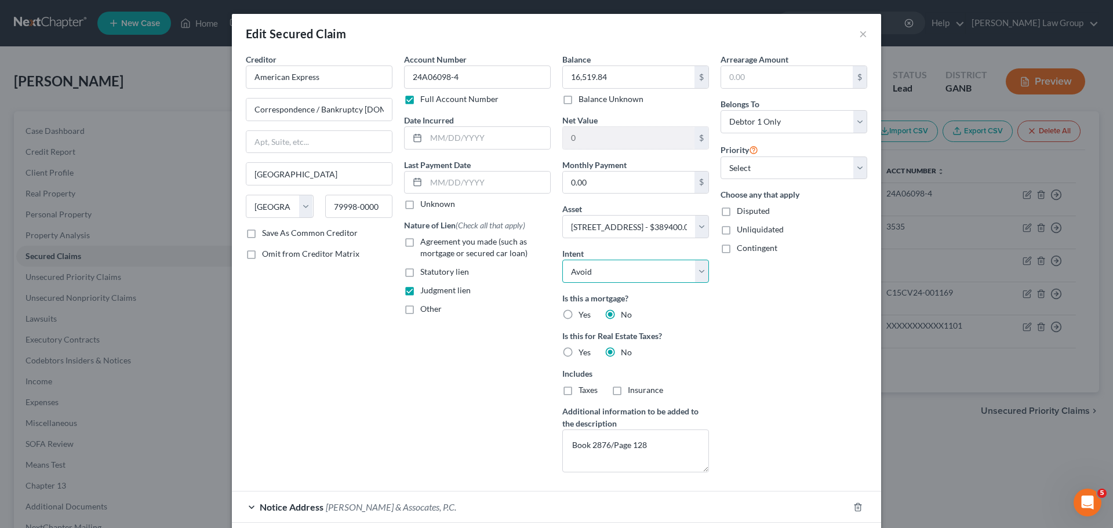
click at [641, 271] on select "Select Surrender Redeem Reaffirm Avoid Other" at bounding box center [635, 271] width 147 height 23
select select "2"
click at [562, 260] on select "Select Surrender Redeem Reaffirm Avoid Other" at bounding box center [635, 271] width 147 height 23
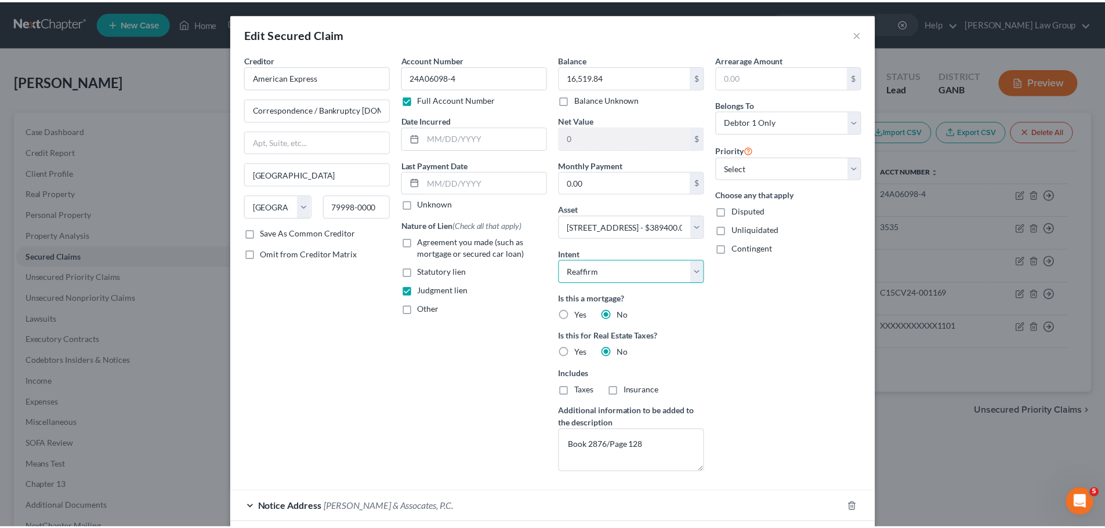
scroll to position [92, 0]
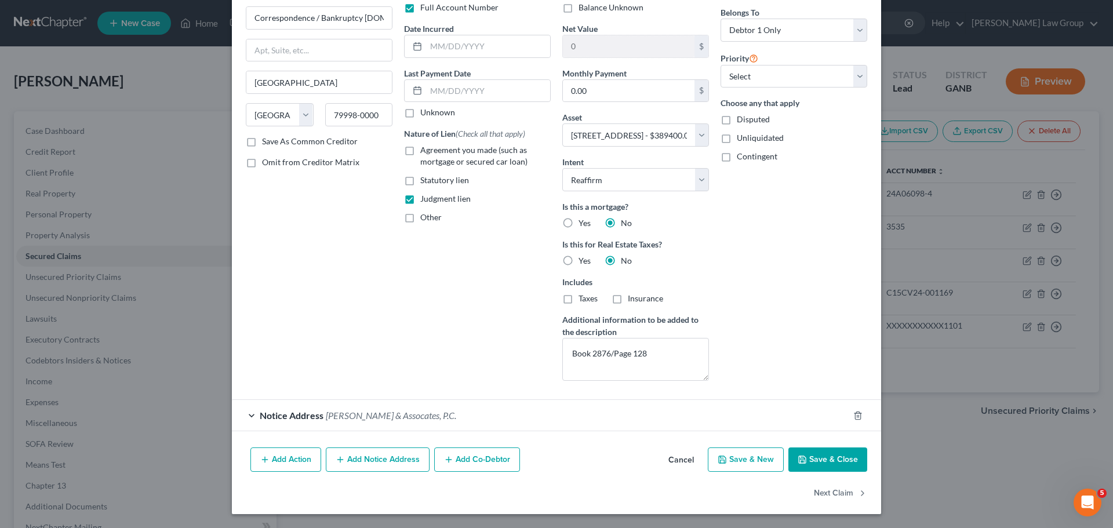
click at [827, 462] on button "Save & Close" at bounding box center [828, 460] width 79 height 24
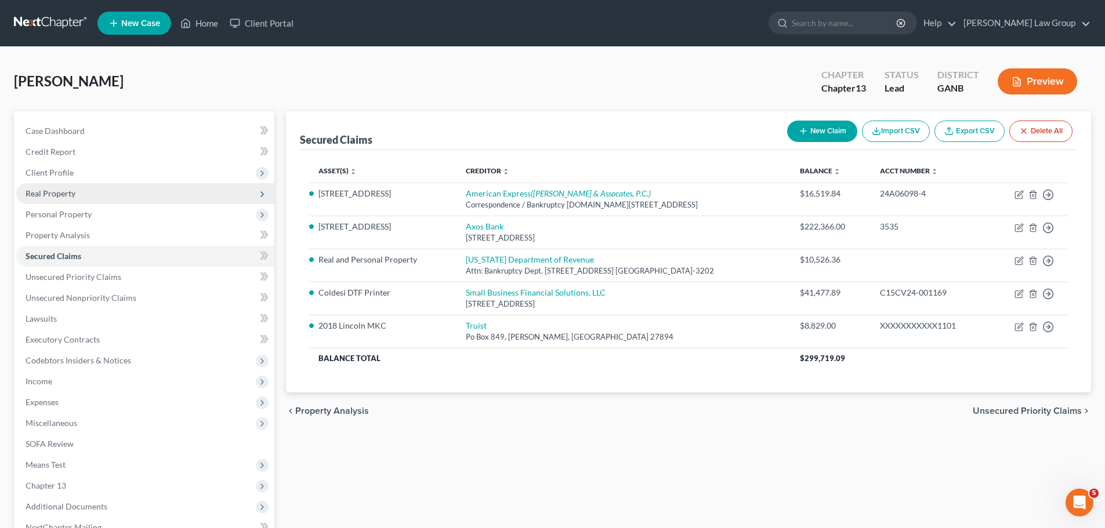
click at [95, 194] on span "Real Property" at bounding box center [145, 193] width 258 height 21
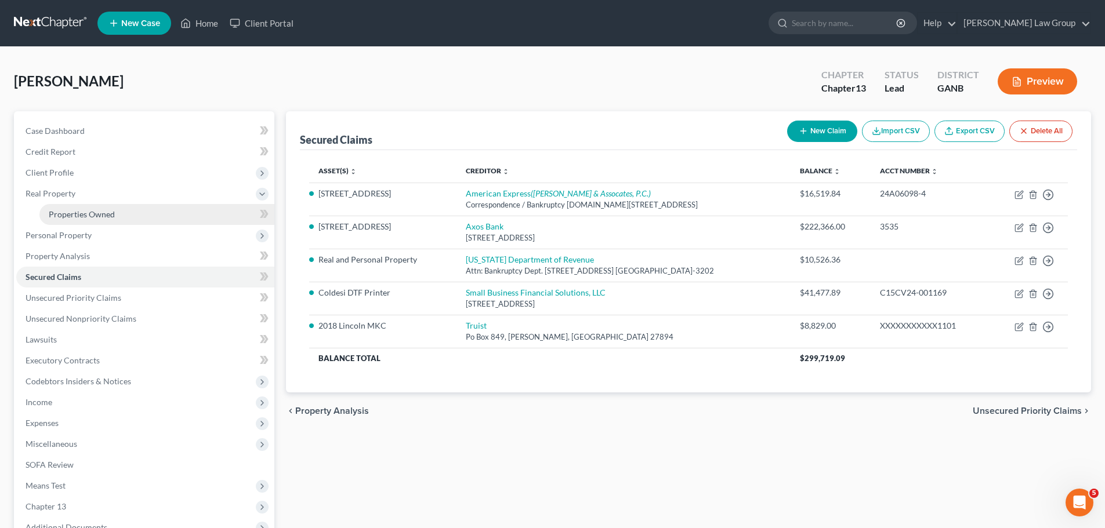
click at [100, 214] on span "Properties Owned" at bounding box center [82, 214] width 66 height 10
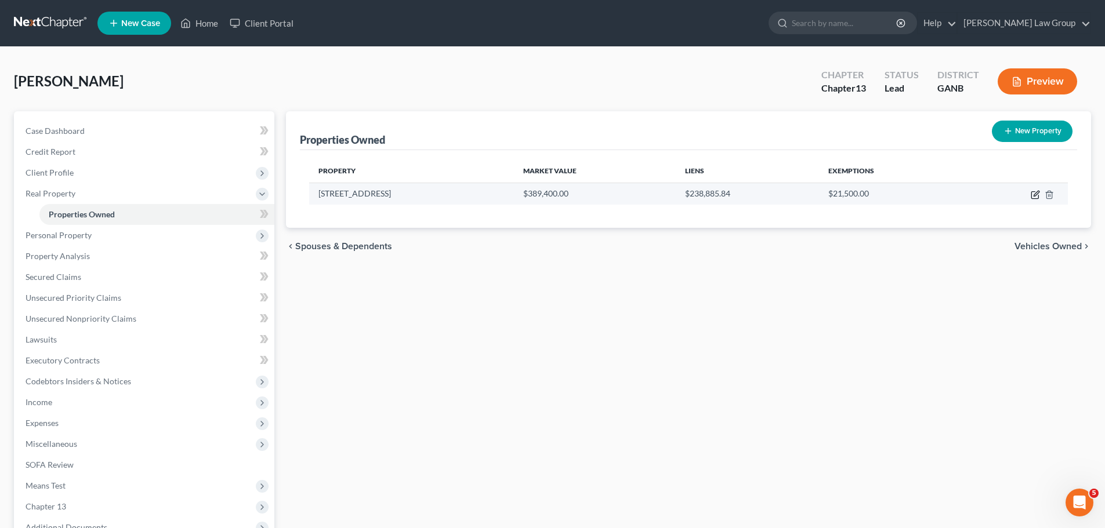
drag, startPoint x: 1034, startPoint y: 195, endPoint x: 1026, endPoint y: 200, distance: 9.7
click at [1034, 195] on icon "button" at bounding box center [1034, 194] width 9 height 9
select select "10"
select select "42"
select select "3"
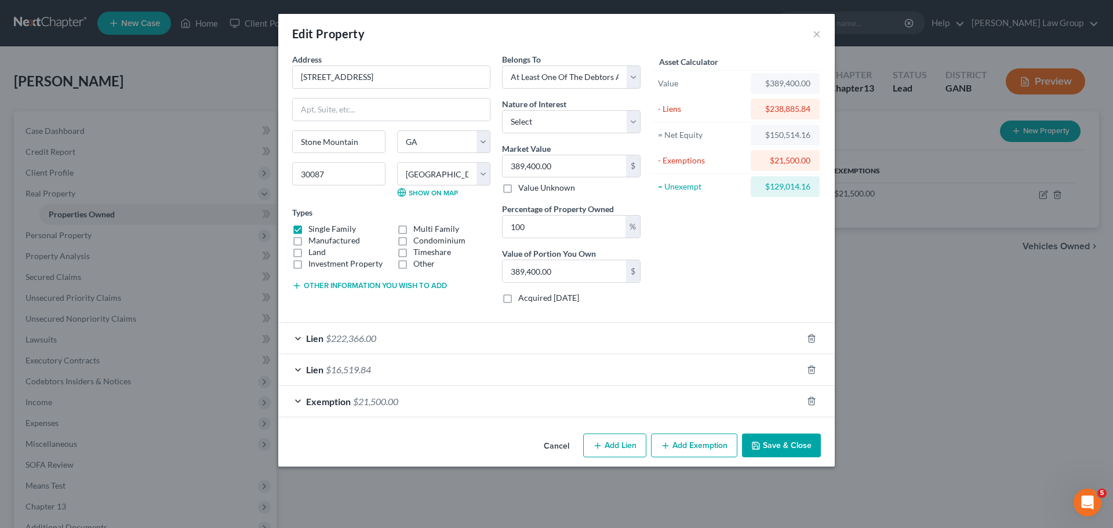
click at [293, 370] on div "Lien $16,519.84" at bounding box center [540, 369] width 524 height 31
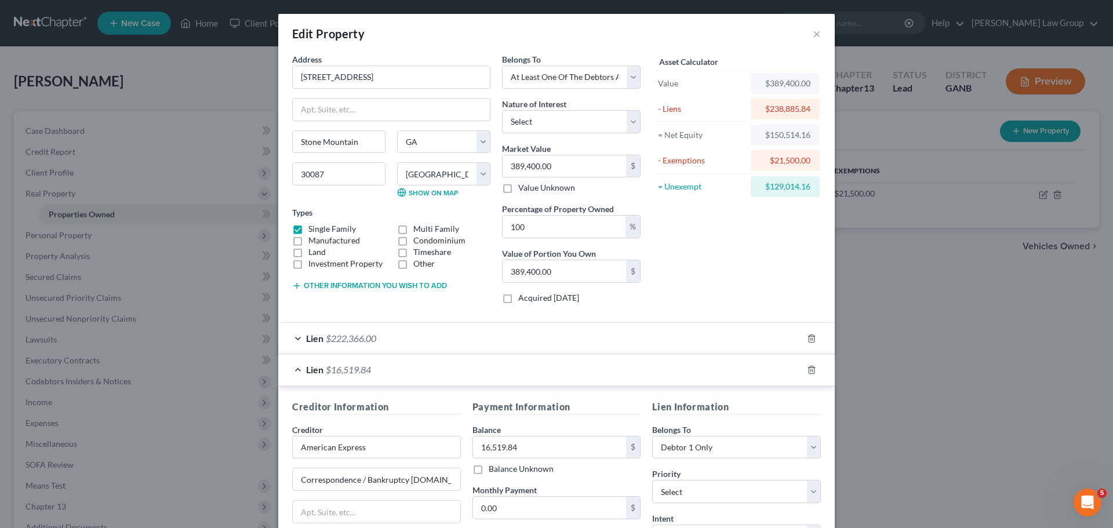
click at [293, 370] on div "Lien $16,519.84" at bounding box center [540, 369] width 524 height 31
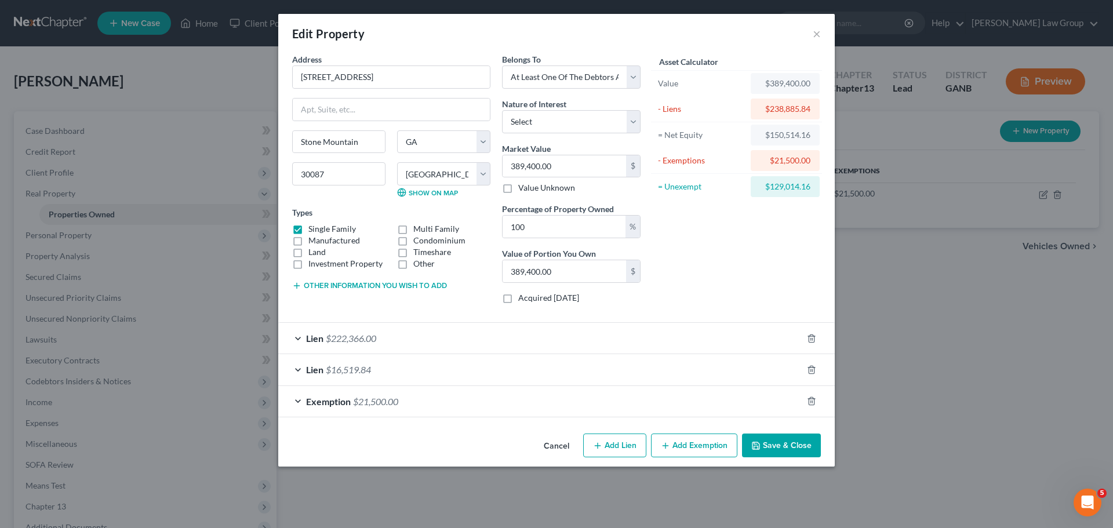
click at [299, 398] on div "Exemption $21,500.00" at bounding box center [540, 401] width 524 height 31
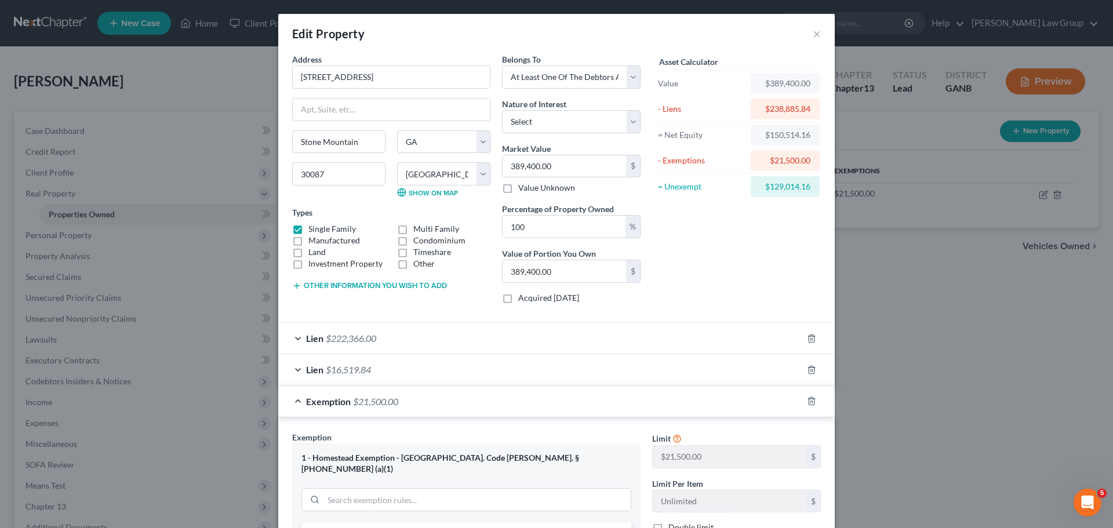
click at [299, 398] on div "Exemption $21,500.00" at bounding box center [540, 401] width 524 height 31
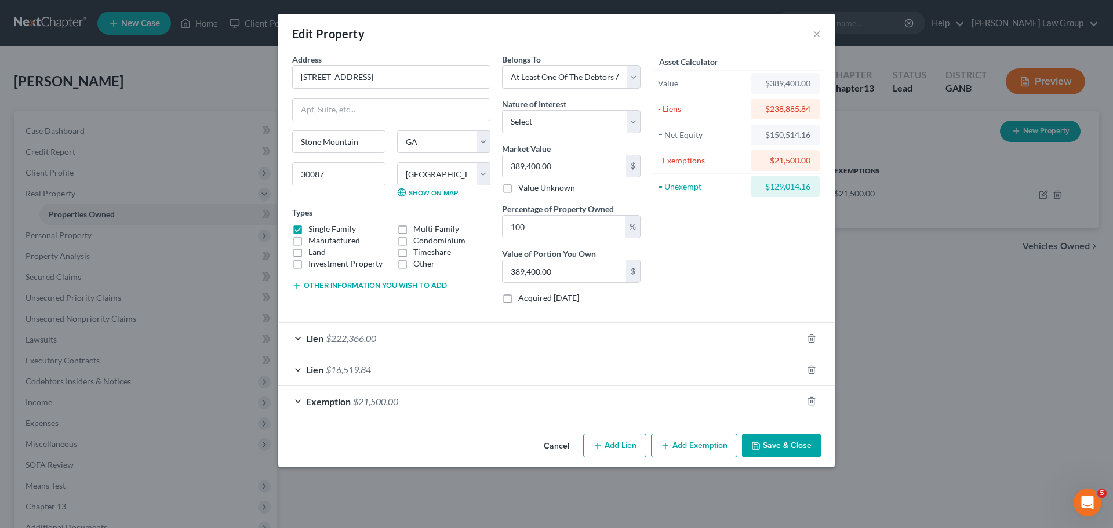
click at [787, 449] on button "Save & Close" at bounding box center [781, 446] width 79 height 24
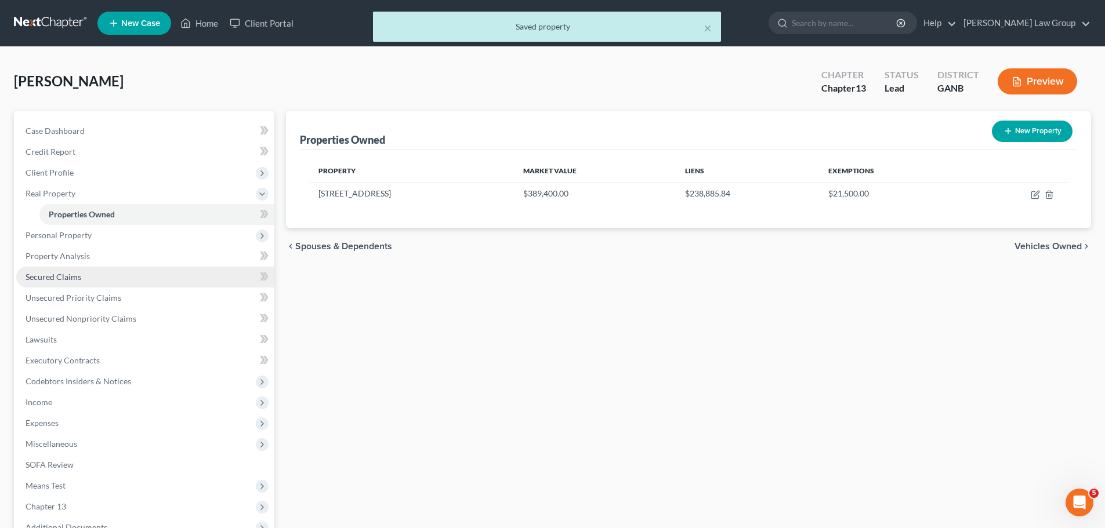
drag, startPoint x: 63, startPoint y: 284, endPoint x: 200, endPoint y: 285, distance: 137.4
click at [63, 284] on link "Secured Claims" at bounding box center [145, 277] width 258 height 21
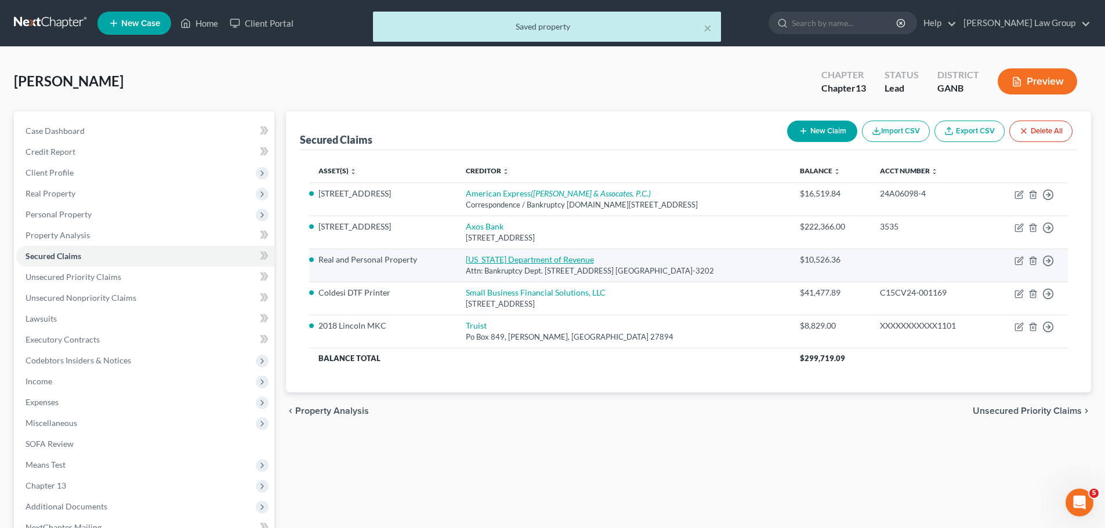
click at [540, 255] on link "[US_STATE] Department of Revenue" at bounding box center [530, 260] width 128 height 10
select select "10"
select select "0"
select select "2"
select select "0"
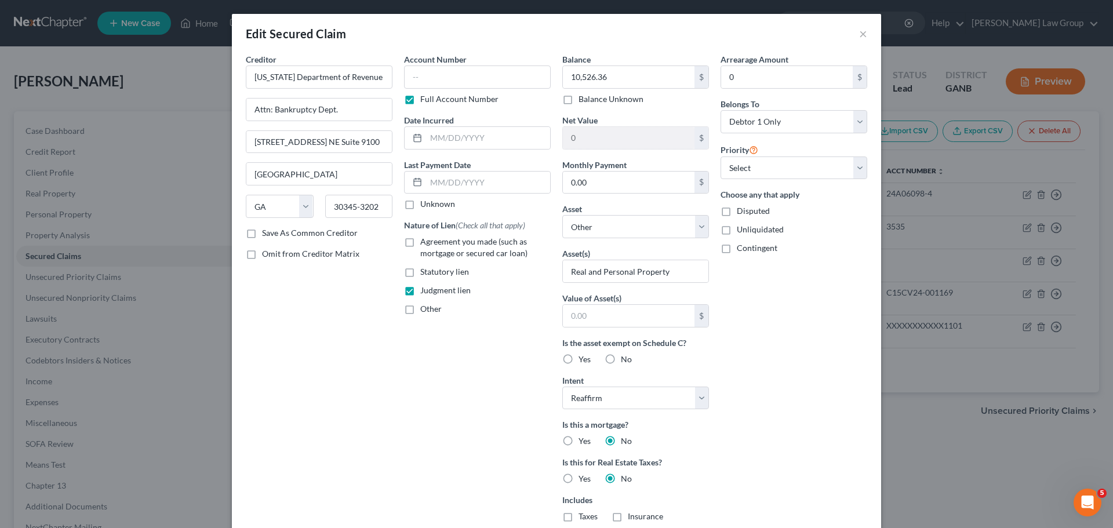
click at [707, 226] on div "Balance 10,526.36 $ Balance Unknown Balance Undetermined 10,526.36 $ Balance Un…" at bounding box center [636, 330] width 158 height 555
click at [695, 232] on select "Select Other Multiple Assets Household Goods - Household goods - $1200.0 Electr…" at bounding box center [635, 226] width 147 height 23
select select "17"
click at [562, 215] on select "Select Other Multiple Assets Household Goods - Household goods - $1200.0 Electr…" at bounding box center [635, 226] width 147 height 23
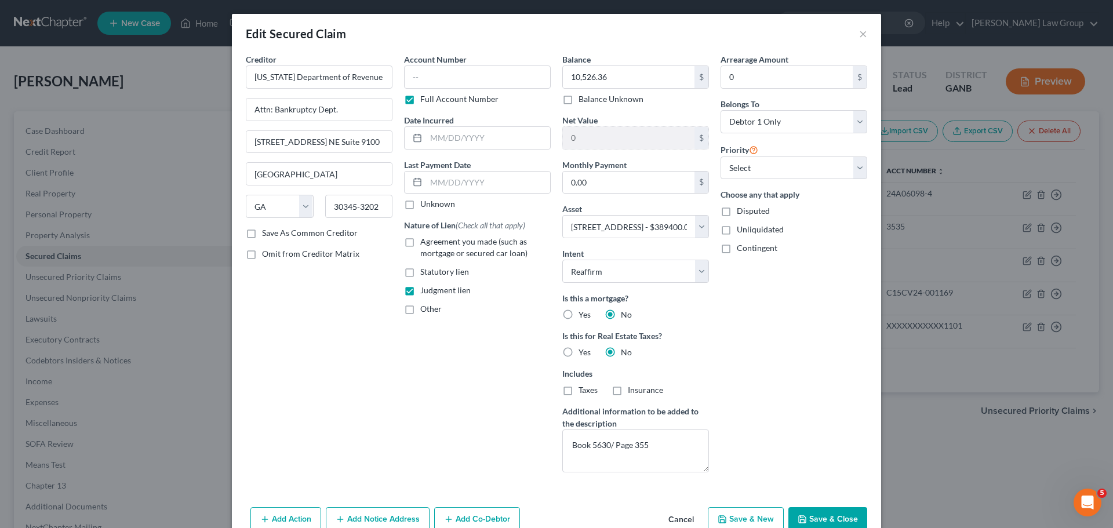
click at [830, 513] on button "Save & Close" at bounding box center [828, 519] width 79 height 24
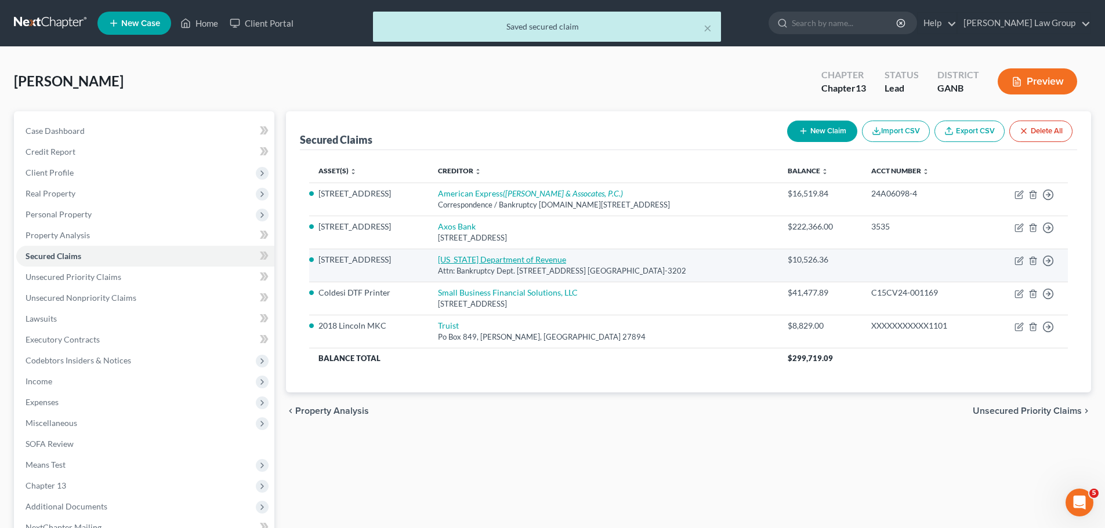
click at [523, 261] on link "[US_STATE] Department of Revenue" at bounding box center [502, 260] width 128 height 10
select select "10"
select select "17"
select select "2"
select select "0"
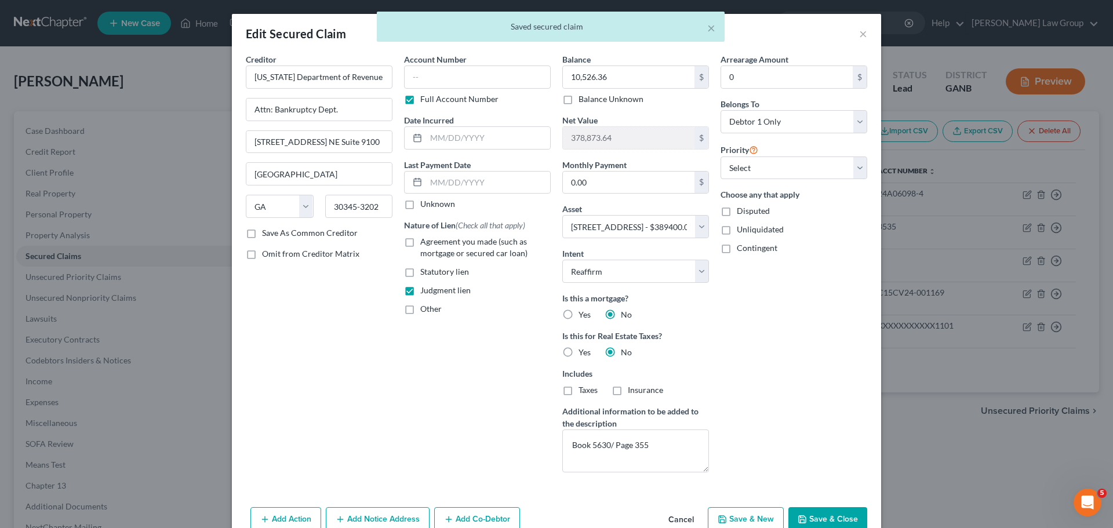
click at [420, 270] on label "Statutory lien" at bounding box center [444, 272] width 49 height 12
click at [425, 270] on input "Statutory lien" at bounding box center [429, 270] width 8 height 8
checkbox input "true"
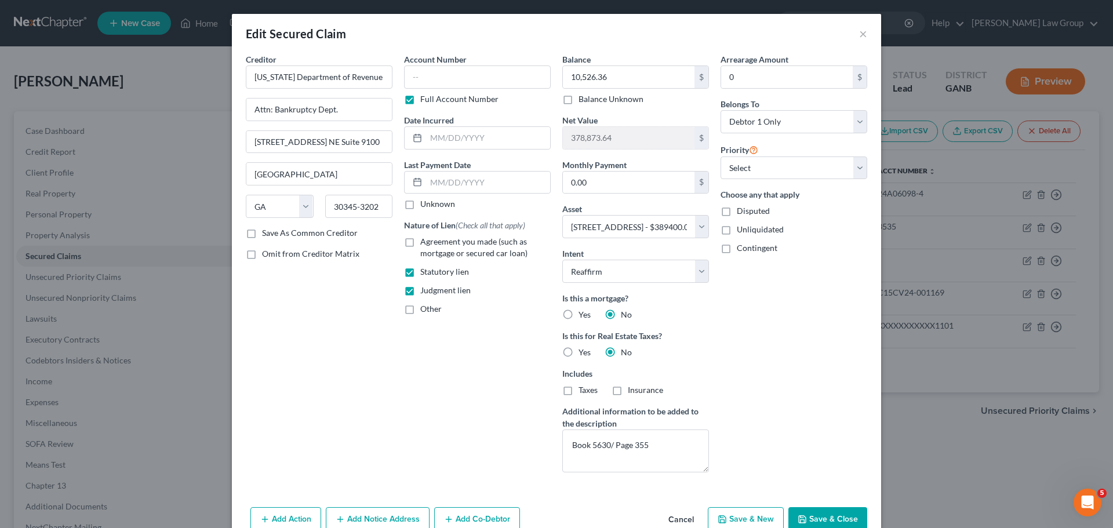
click at [420, 288] on label "Judgment lien" at bounding box center [445, 291] width 50 height 12
click at [425, 288] on input "Judgment lien" at bounding box center [429, 289] width 8 height 8
checkbox input "false"
click at [833, 520] on button "Save & Close" at bounding box center [828, 519] width 79 height 24
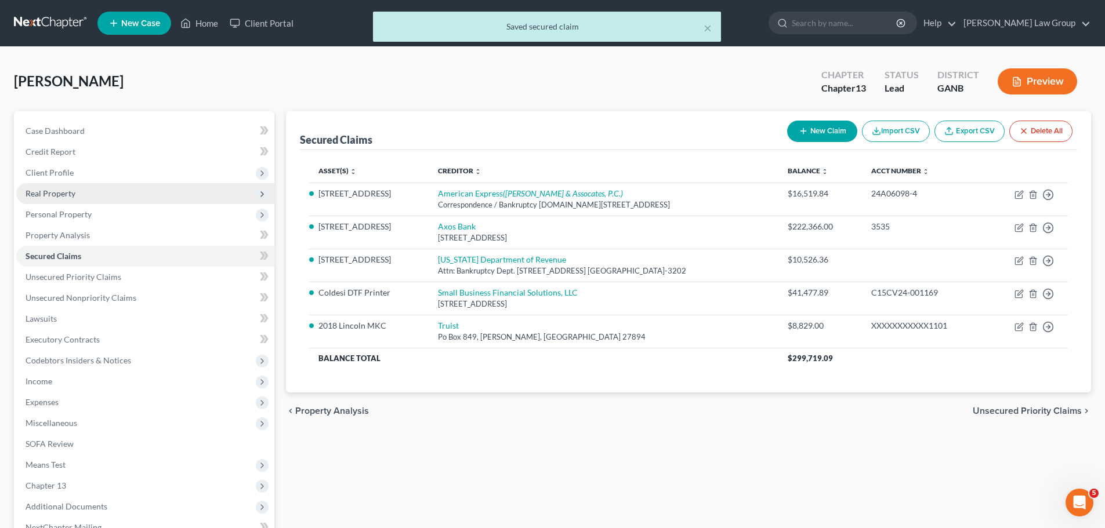
click at [65, 191] on span "Real Property" at bounding box center [51, 193] width 50 height 10
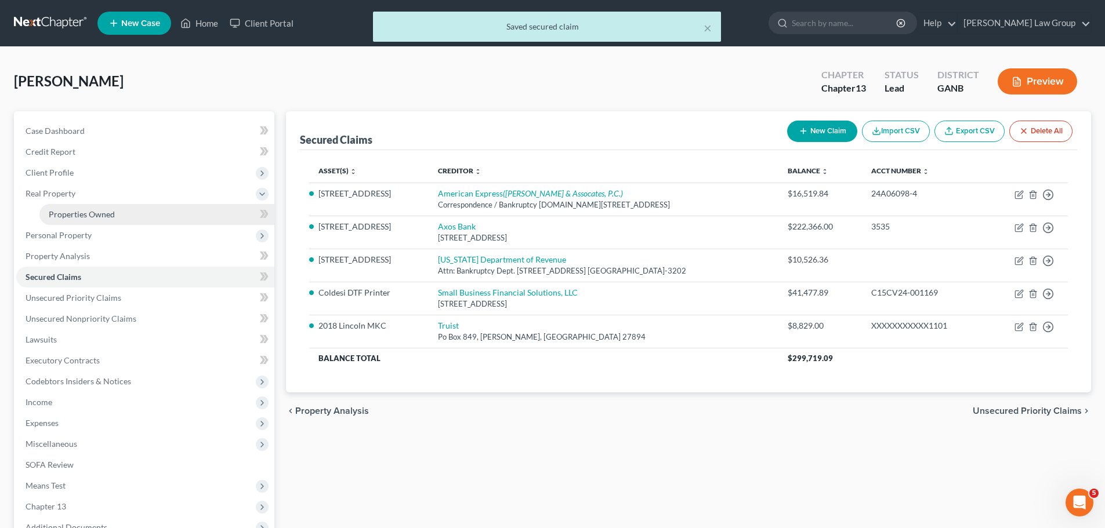
click at [97, 207] on link "Properties Owned" at bounding box center [156, 214] width 235 height 21
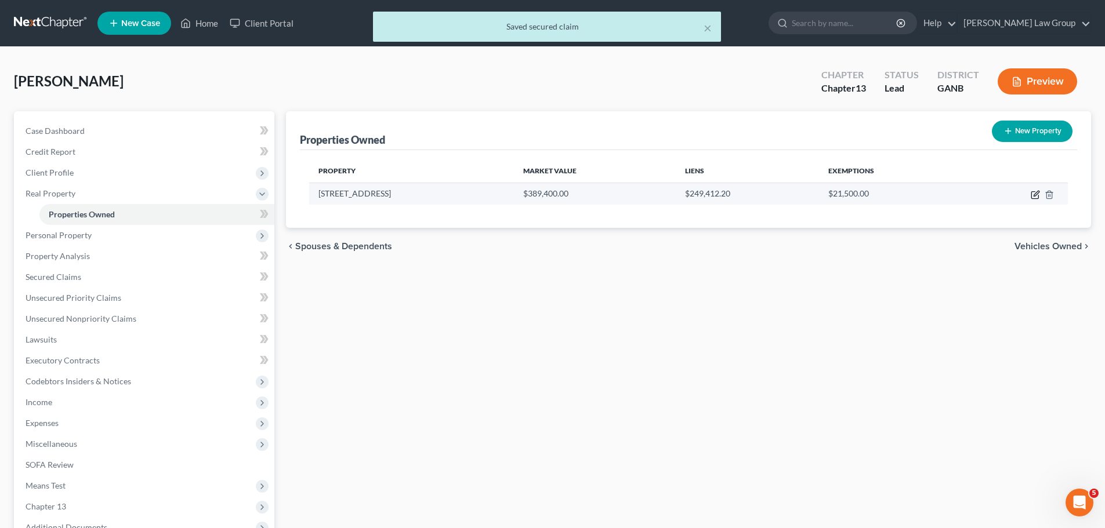
click at [1034, 192] on icon "button" at bounding box center [1034, 195] width 7 height 7
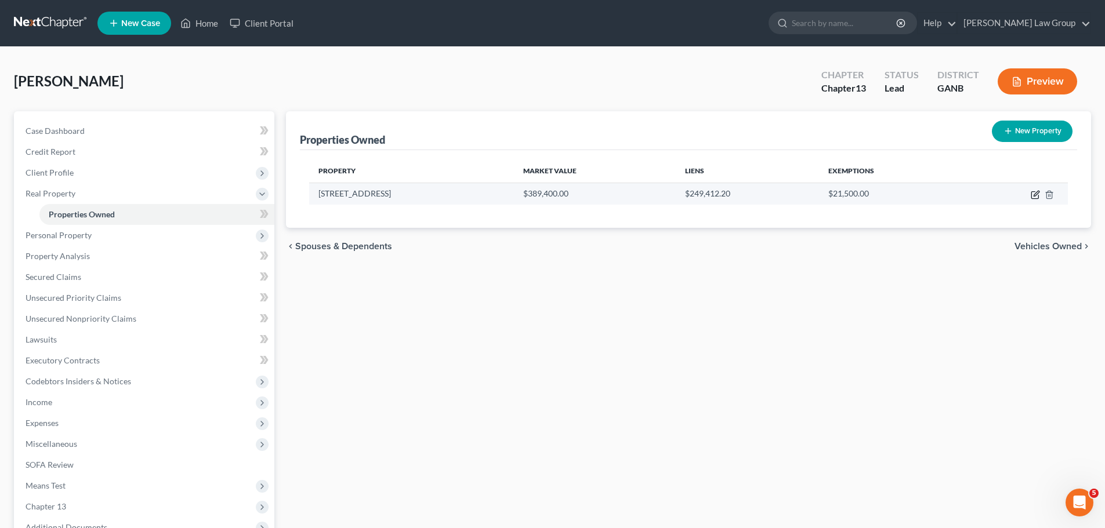
select select "10"
select select "42"
select select "3"
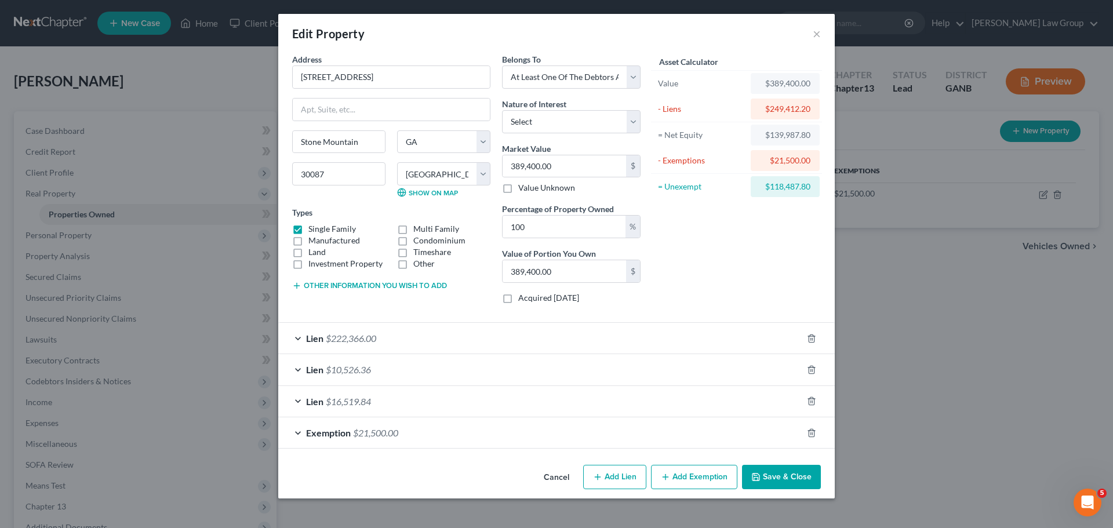
click at [780, 480] on button "Save & Close" at bounding box center [781, 477] width 79 height 24
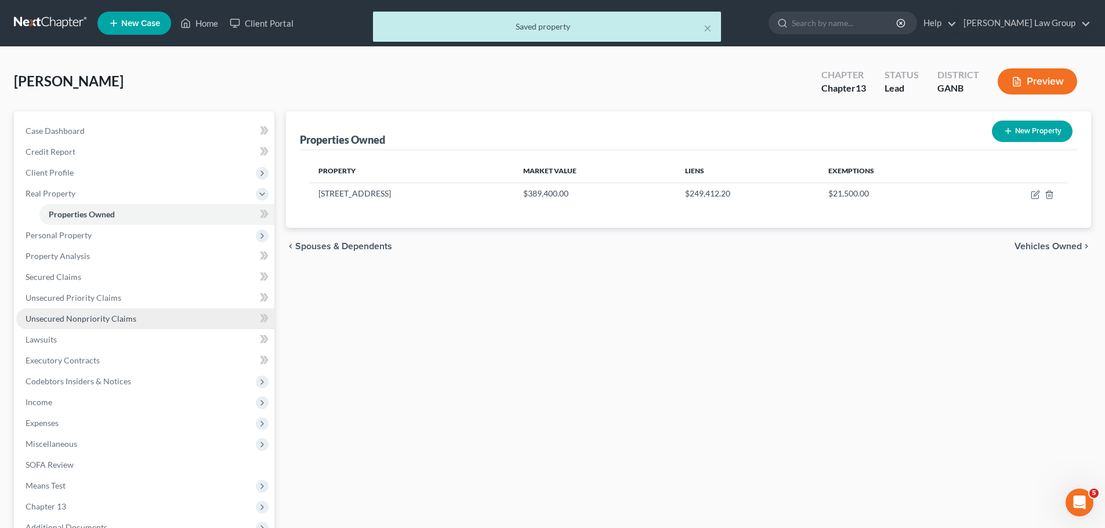
click at [117, 325] on link "Unsecured Nonpriority Claims" at bounding box center [145, 318] width 258 height 21
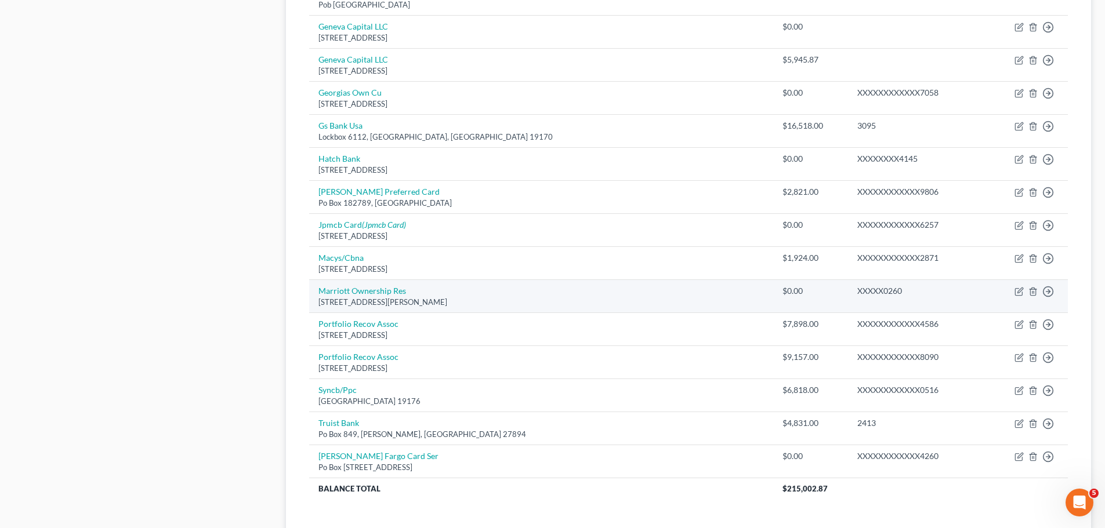
scroll to position [811, 0]
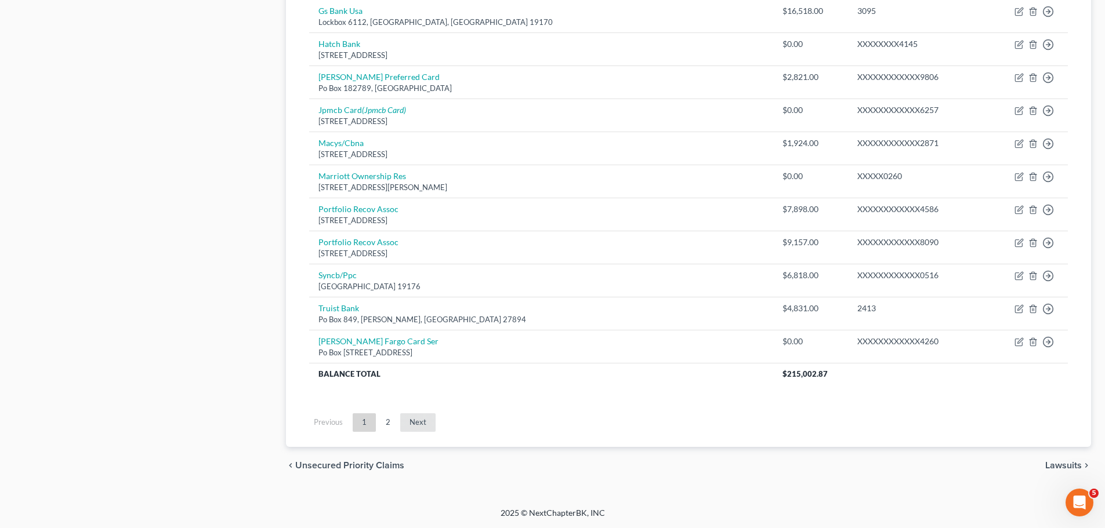
click at [416, 424] on link "Next" at bounding box center [417, 422] width 35 height 19
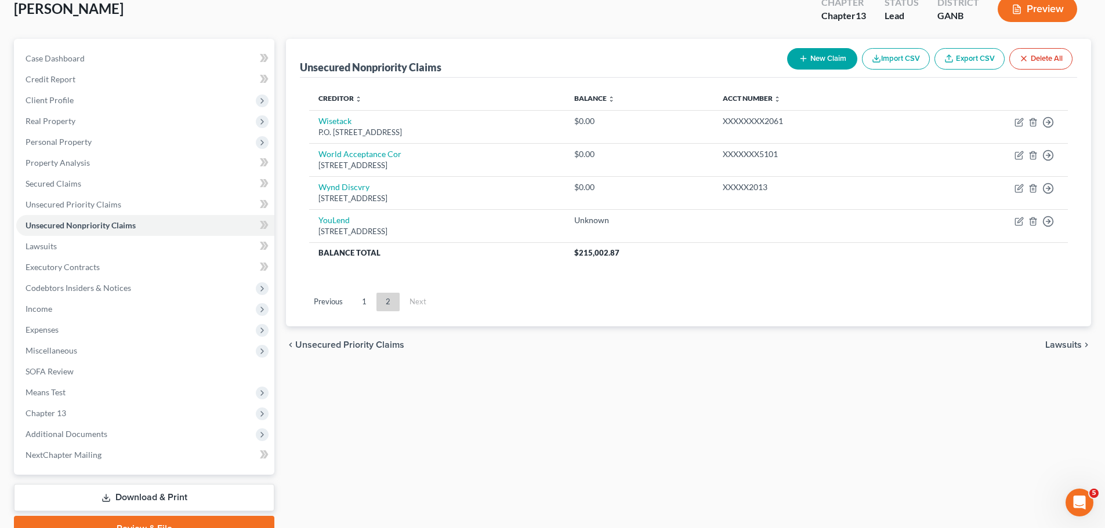
scroll to position [72, 0]
click at [362, 308] on link "1" at bounding box center [364, 302] width 23 height 19
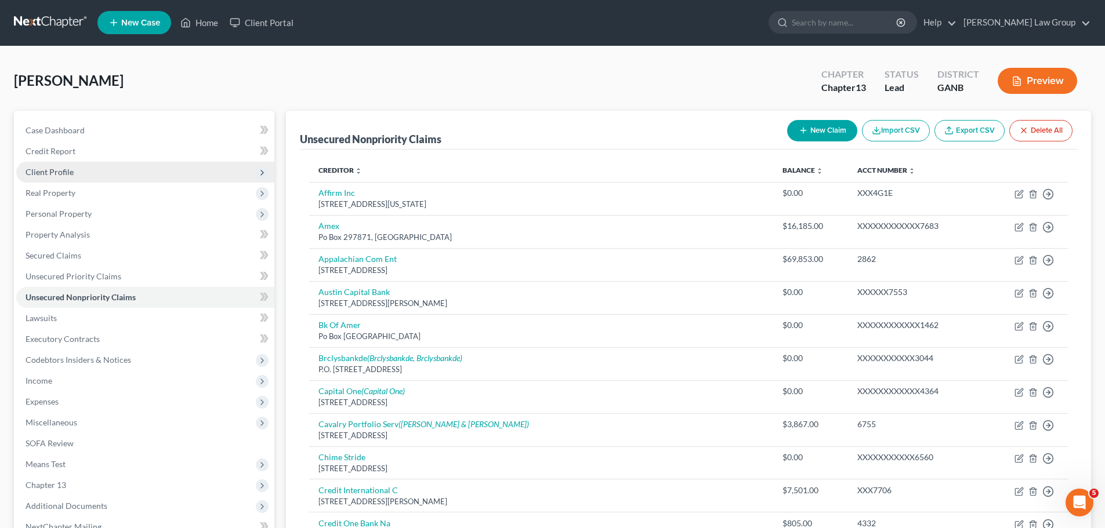
scroll to position [0, 0]
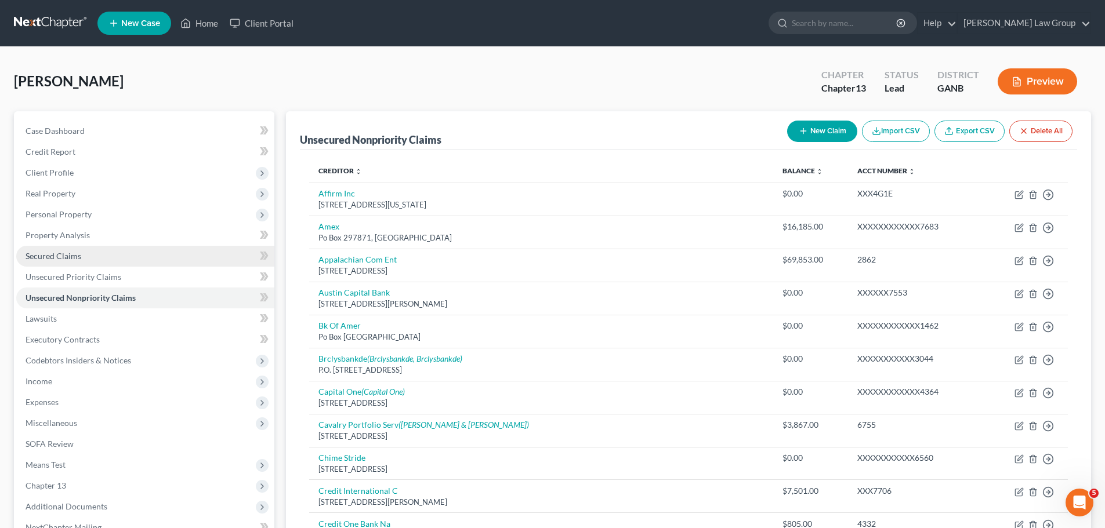
click at [66, 256] on span "Secured Claims" at bounding box center [54, 256] width 56 height 10
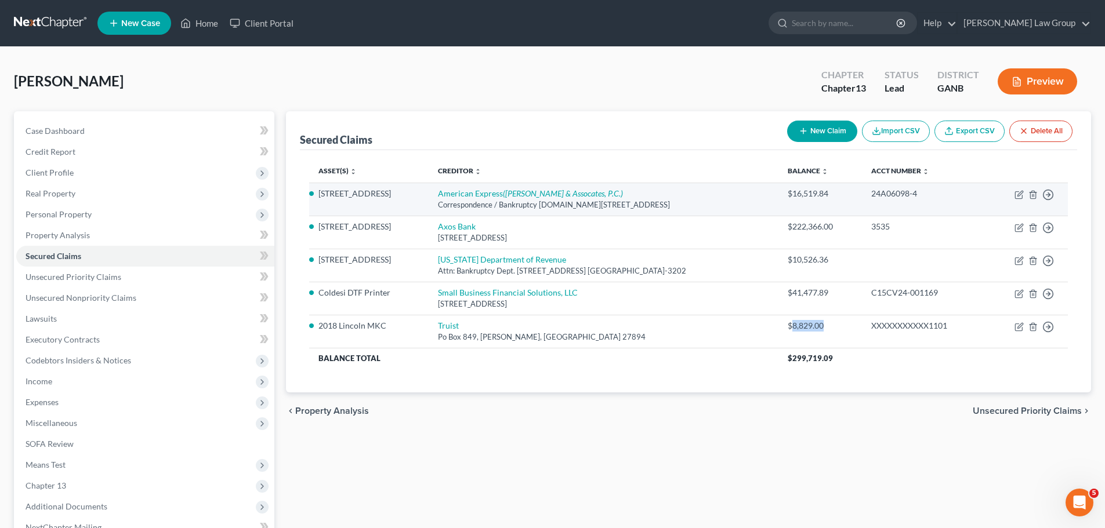
drag, startPoint x: 851, startPoint y: 325, endPoint x: 881, endPoint y: 194, distance: 134.5
click at [811, 327] on div "$8,829.00" at bounding box center [819, 326] width 65 height 12
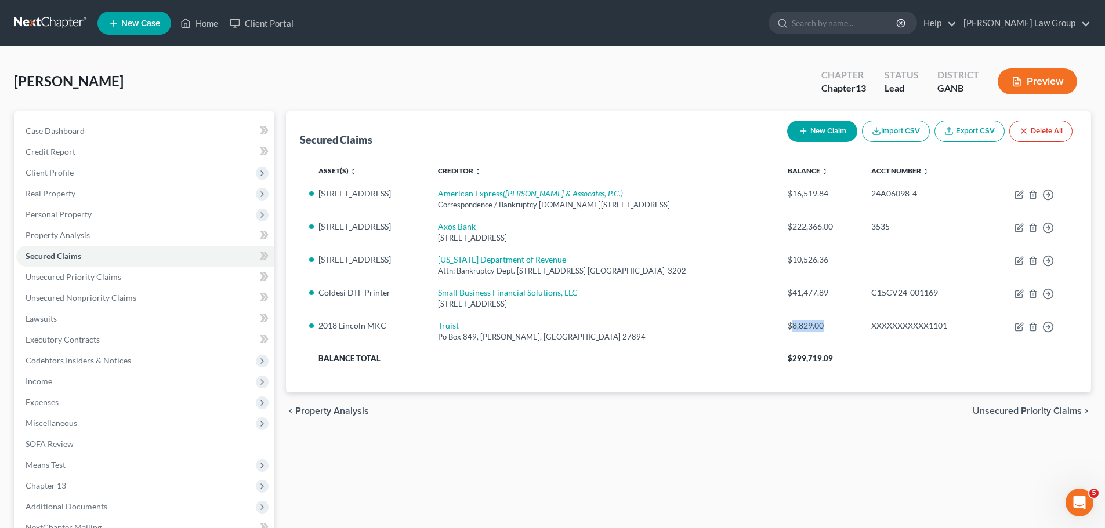
copy div "8,829.00"
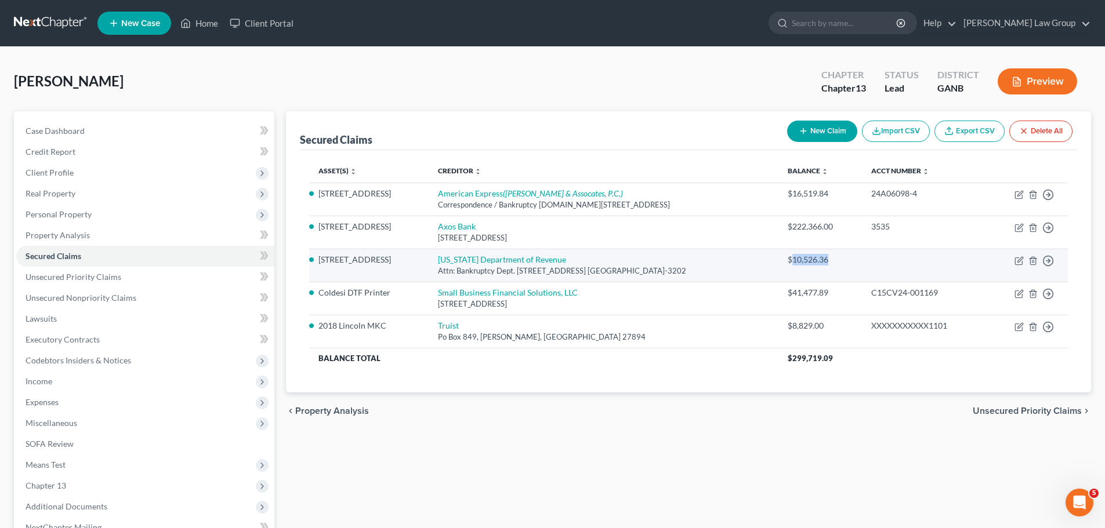
drag, startPoint x: 850, startPoint y: 251, endPoint x: 812, endPoint y: 260, distance: 38.7
click at [812, 260] on td "$10,526.36" at bounding box center [820, 265] width 84 height 33
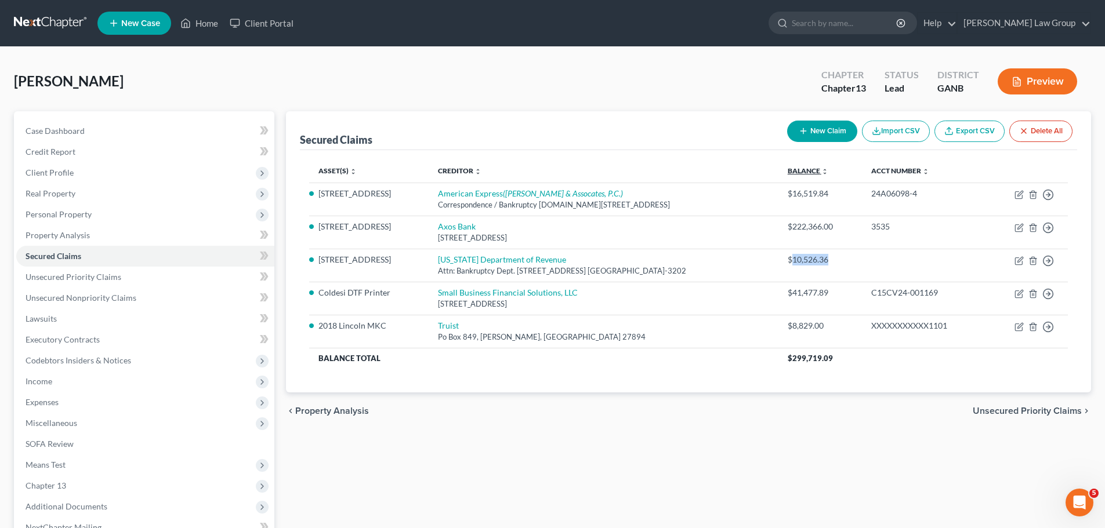
copy div "10,526.36"
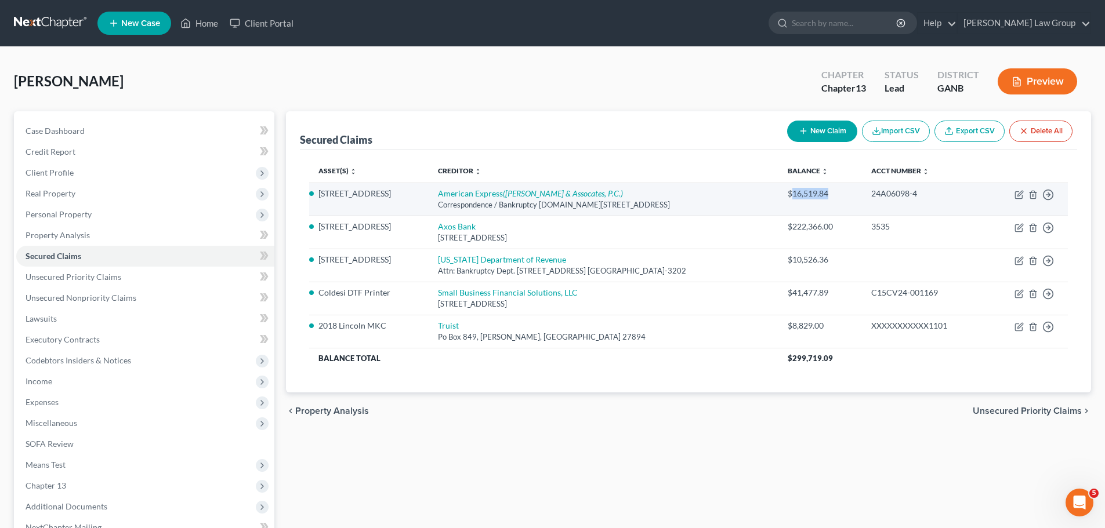
drag, startPoint x: 852, startPoint y: 196, endPoint x: 813, endPoint y: 197, distance: 38.9
click at [813, 197] on div "$16,519.84" at bounding box center [819, 194] width 65 height 12
copy div "16,519.84"
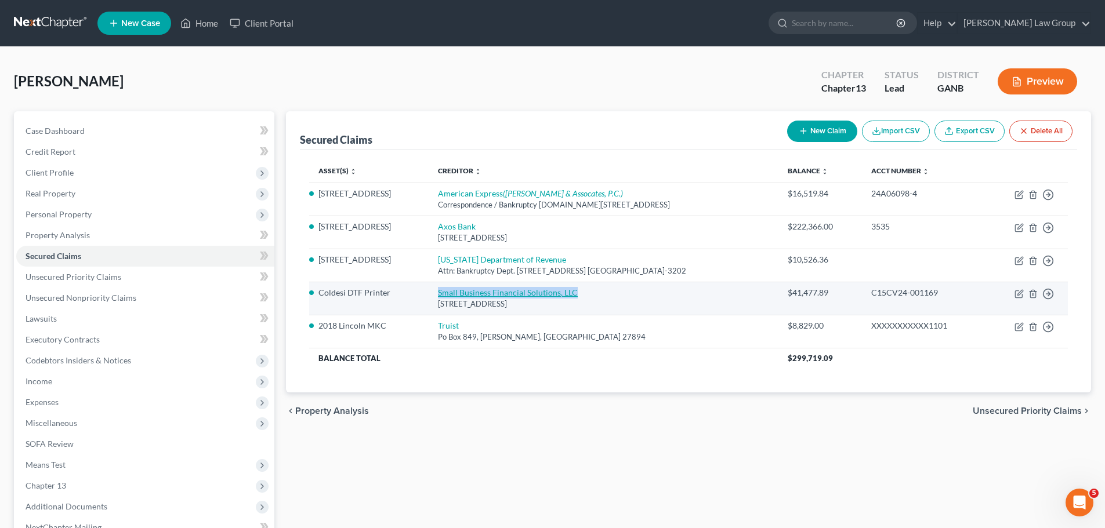
drag, startPoint x: 602, startPoint y: 293, endPoint x: 450, endPoint y: 294, distance: 151.9
click at [450, 294] on td "Small Business Financial Solutions, LLC [STREET_ADDRESS]" at bounding box center [604, 298] width 350 height 33
drag, startPoint x: 854, startPoint y: 299, endPoint x: 810, endPoint y: 294, distance: 43.8
click at [810, 294] on td "$41,477.89" at bounding box center [820, 298] width 84 height 33
